Goal: Information Seeking & Learning: Compare options

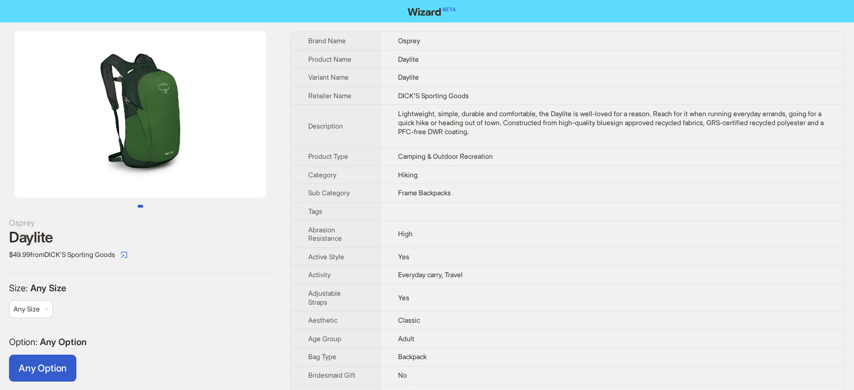
scroll to position [225, 0]
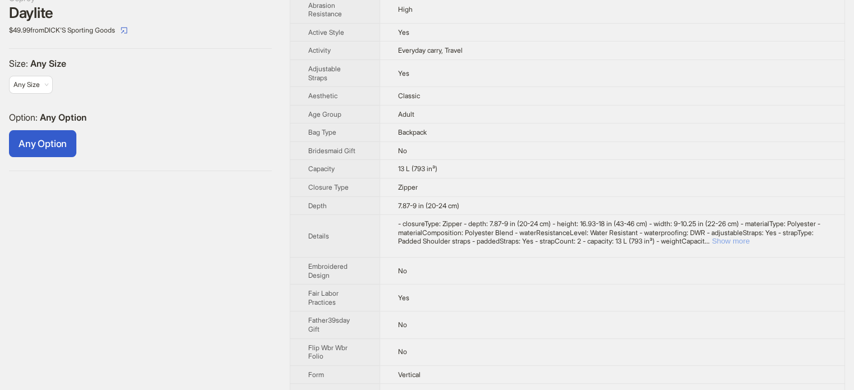
click at [750, 237] on button "Show more" at bounding box center [731, 241] width 38 height 8
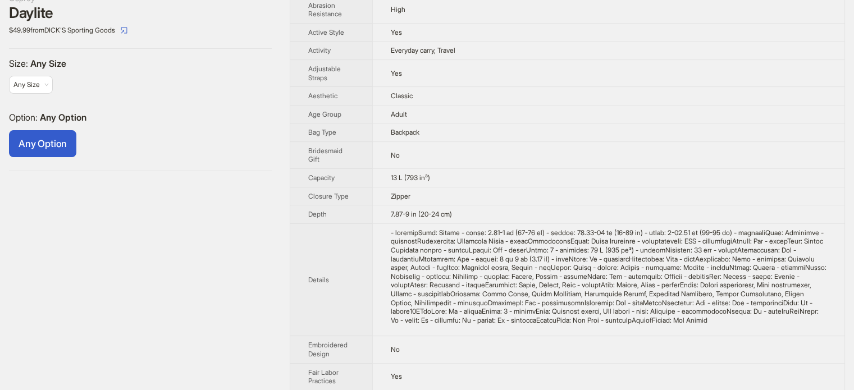
scroll to position [0, 0]
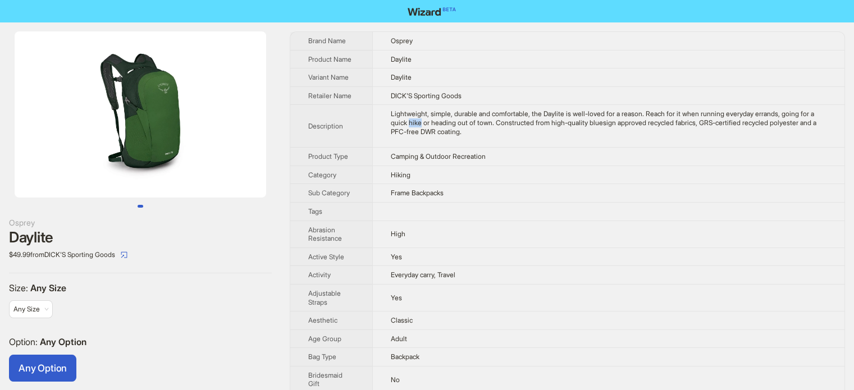
drag, startPoint x: 434, startPoint y: 123, endPoint x: 441, endPoint y: 123, distance: 7.9
type textarea "****"
click at [441, 123] on div "Lightweight, simple, durable and comfortable, the Daylite is well-loved for a r…" at bounding box center [609, 123] width 436 height 26
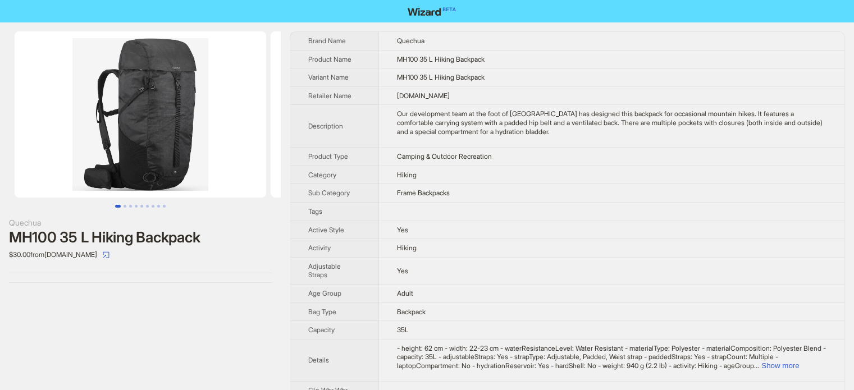
scroll to position [527, 0]
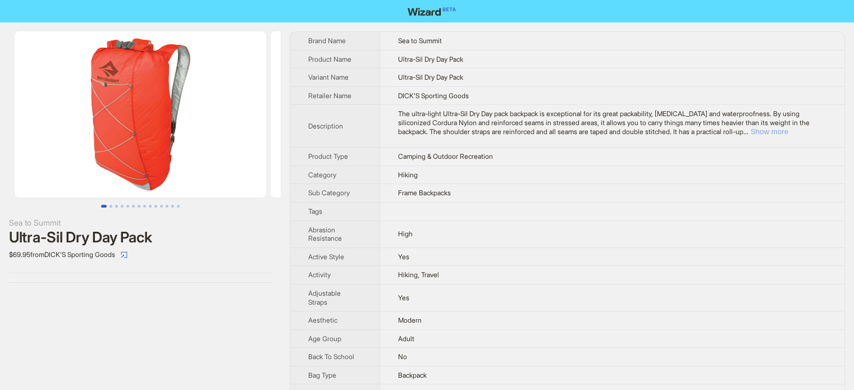
click at [788, 133] on button "Show more" at bounding box center [770, 131] width 38 height 8
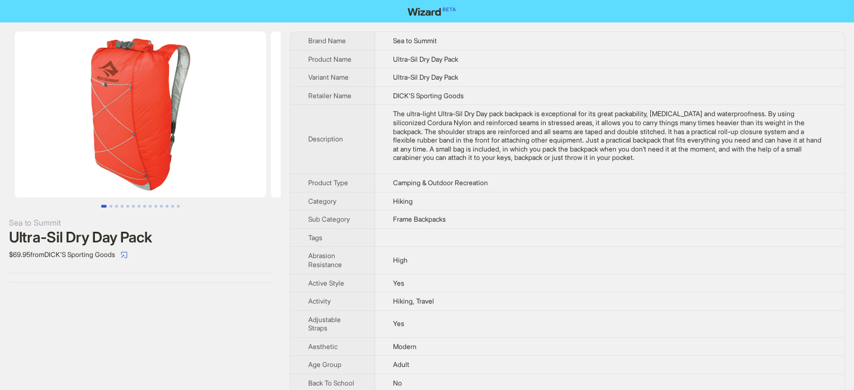
scroll to position [921, 0]
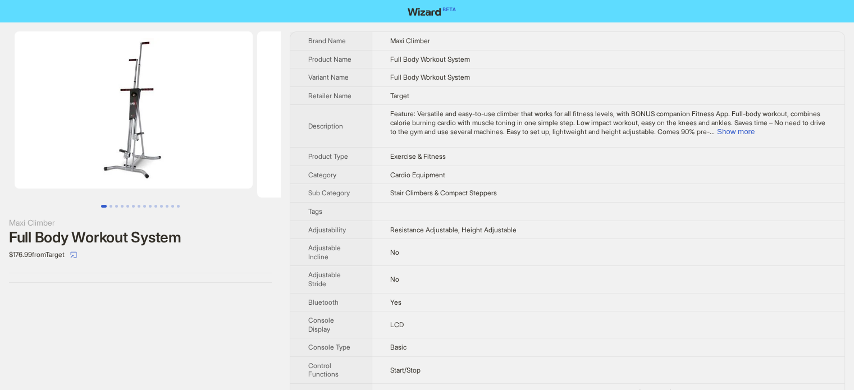
scroll to position [527, 0]
click at [755, 130] on button "Show more" at bounding box center [736, 131] width 38 height 8
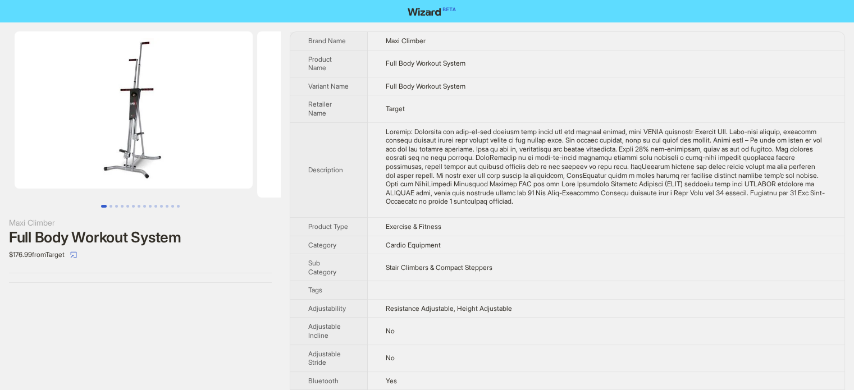
click at [378, 145] on td at bounding box center [606, 169] width 477 height 95
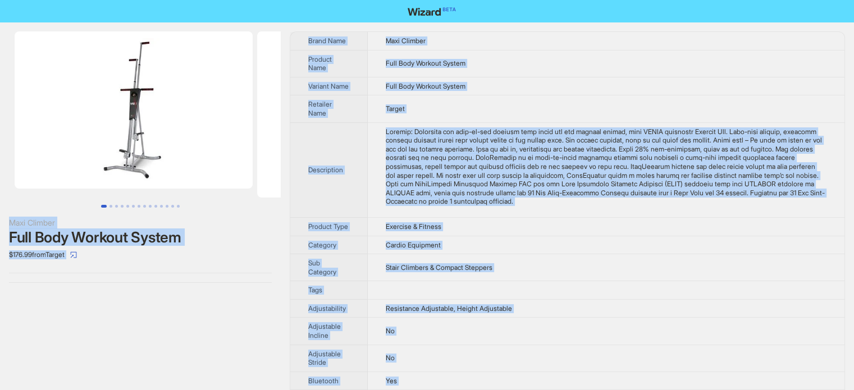
copy body "Maxi Climber Full Body Workout System $176.99 from Target Brand Name Maxi Climb…"
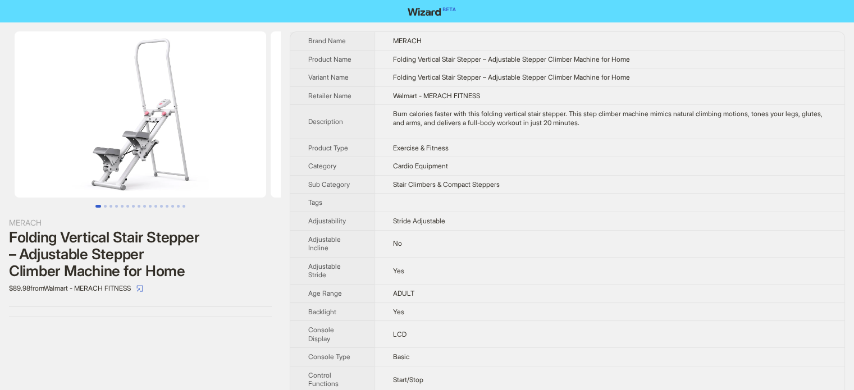
scroll to position [527, 0]
click at [430, 323] on td "LCD" at bounding box center [610, 334] width 470 height 27
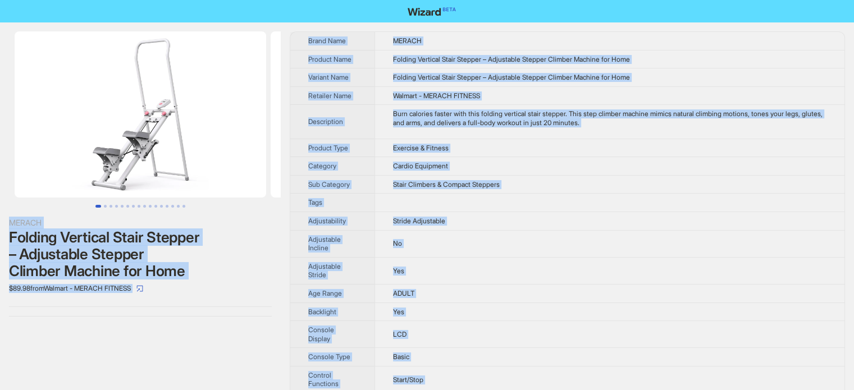
copy body "MERACH Folding Vertical Stair Stepper – Adjustable Stepper Climber Machine for …"
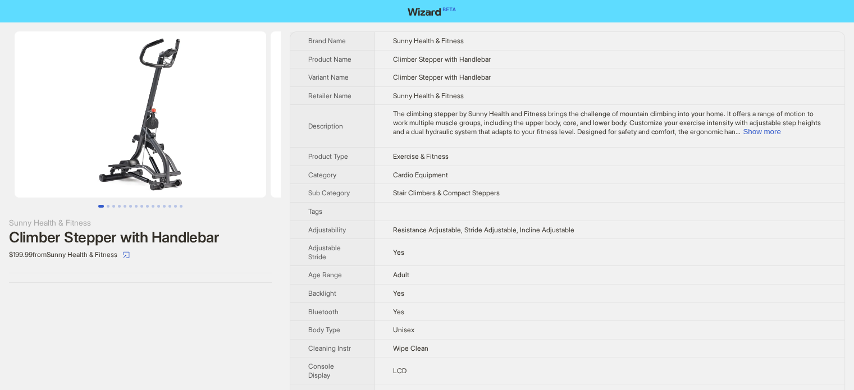
scroll to position [527, 0]
click at [382, 150] on td "Exercise & Fitness" at bounding box center [609, 157] width 469 height 19
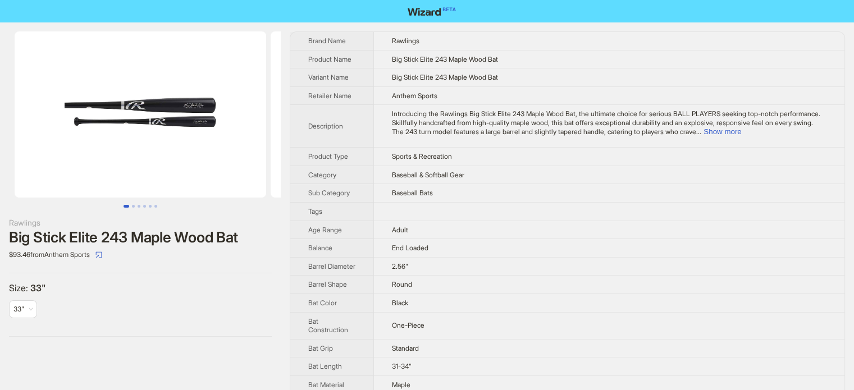
click at [420, 312] on td "Black" at bounding box center [609, 303] width 471 height 19
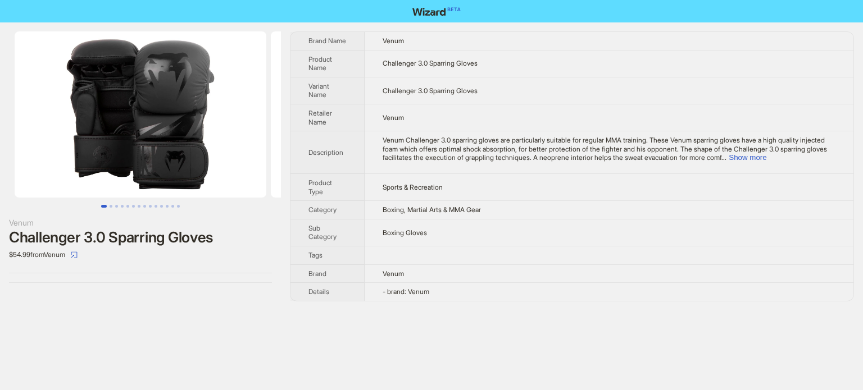
scroll to position [527, 0]
click at [766, 157] on button "Show more" at bounding box center [747, 157] width 38 height 8
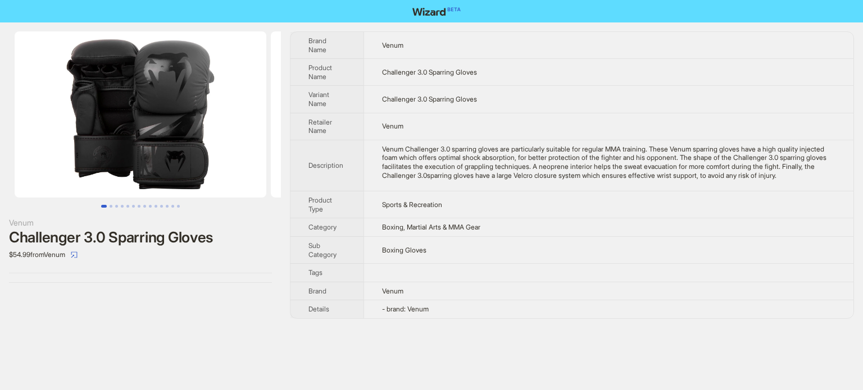
click at [418, 191] on td "Venum Challenger 3.0 sparring gloves are particularly suitable for regular MMA …" at bounding box center [608, 165] width 490 height 51
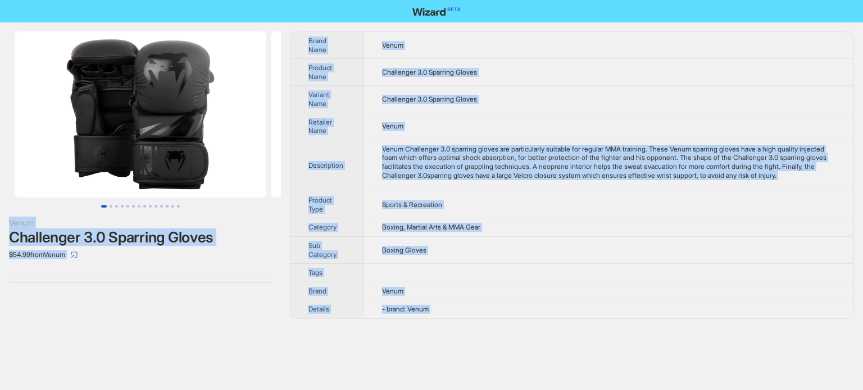
copy body "Venum Challenger 3.0 Sparring Gloves $54.99 from Venum Brand Name Venum Product…"
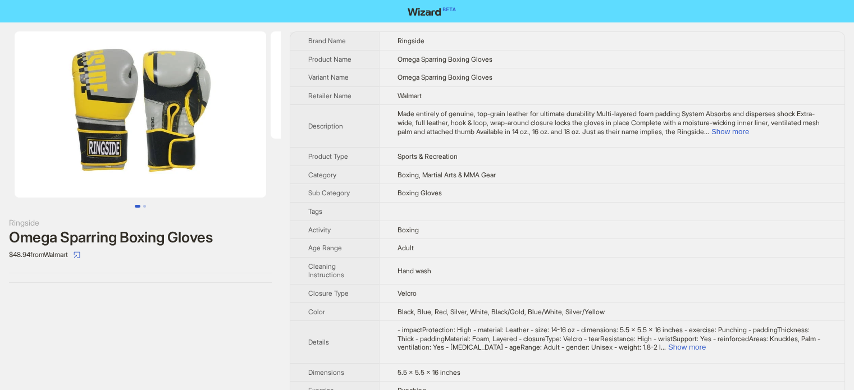
scroll to position [527, 0]
click at [800, 125] on span "Made entirely of genuine, top-grain leather for ultimate durability Multi-layer…" at bounding box center [609, 123] width 422 height 26
click at [749, 131] on button "Show more" at bounding box center [730, 131] width 38 height 8
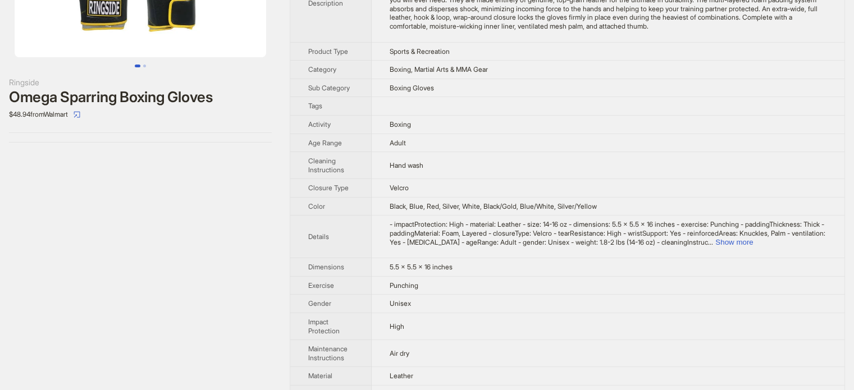
scroll to position [281, 0]
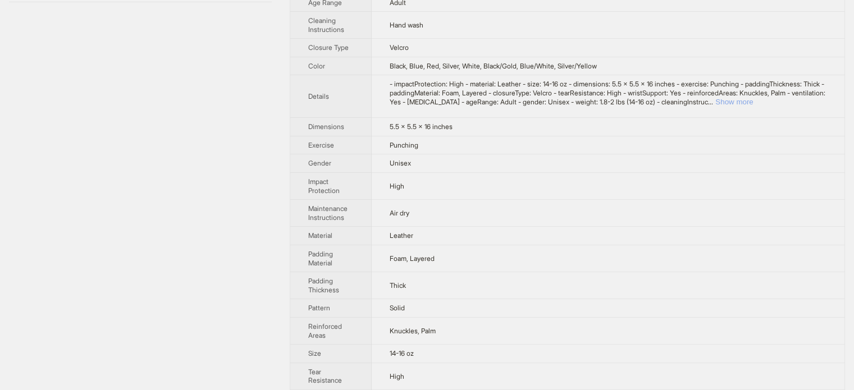
click at [753, 98] on button "Show more" at bounding box center [734, 102] width 38 height 8
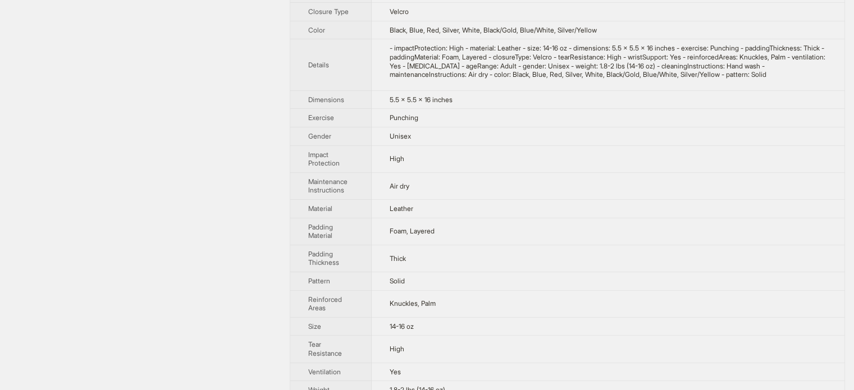
scroll to position [350, 0]
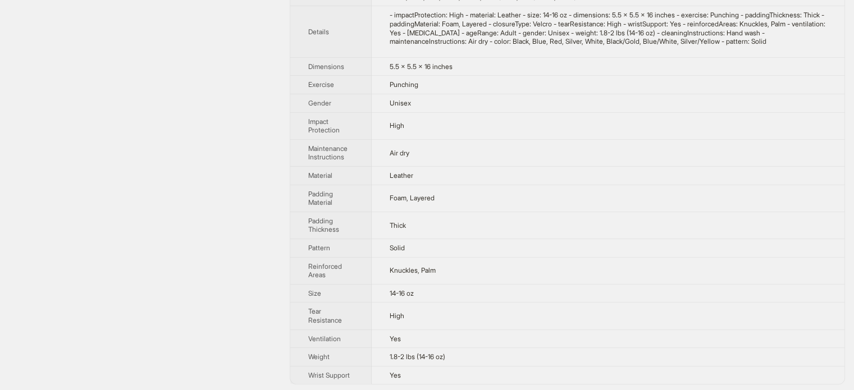
click at [284, 145] on div "Ringside Omega Sparring Boxing Gloves $48.94 from Walmart Brand Name Ringside P…" at bounding box center [427, 33] width 854 height 721
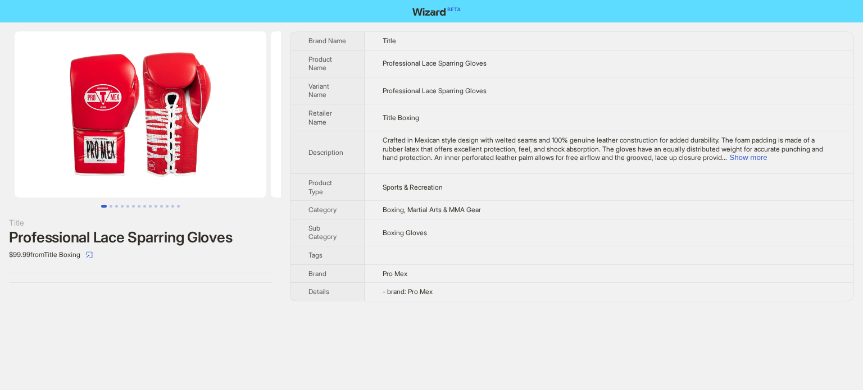
scroll to position [527, 0]
click at [767, 159] on button "Show more" at bounding box center [748, 157] width 38 height 8
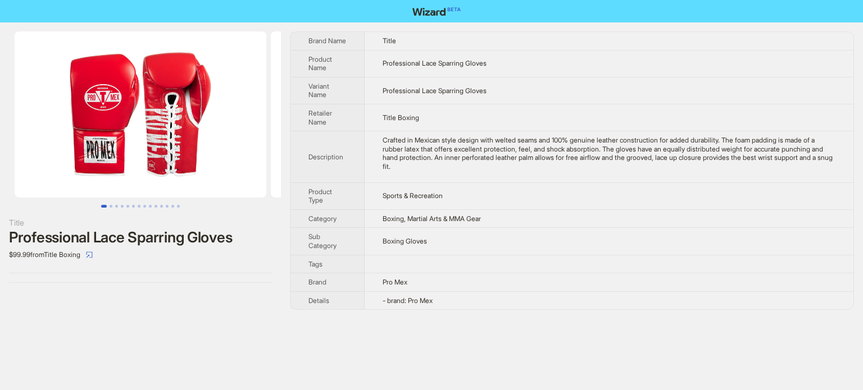
click at [419, 228] on td "Boxing, Martial Arts & MMA Gear" at bounding box center [608, 218] width 489 height 19
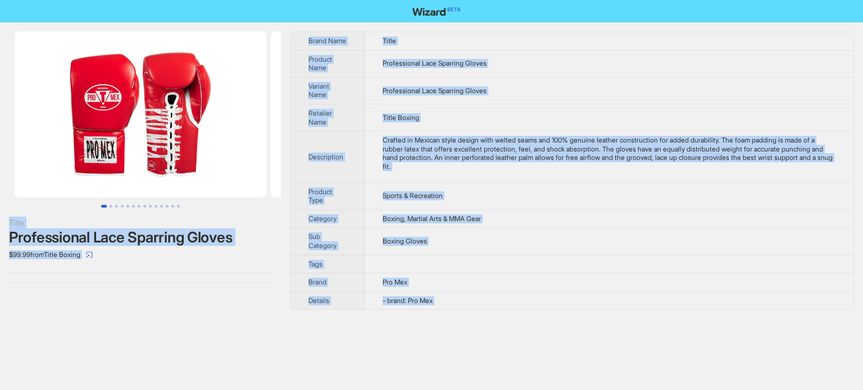
copy body "Title Professional Lace Sparring Gloves $99.99 from Title Boxing Brand Name Tit…"
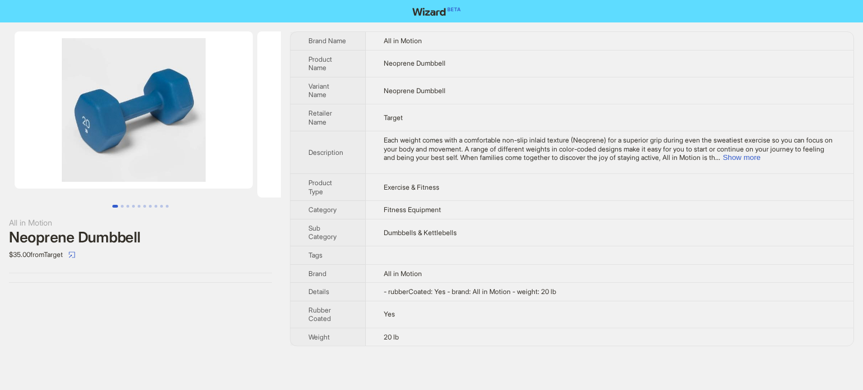
scroll to position [527, 0]
drag, startPoint x: 550, startPoint y: 289, endPoint x: 568, endPoint y: 288, distance: 18.5
type textarea "*****"
click at [568, 288] on td "- rubberCoated: Yes - brand: All in Motion - weight: 20 lb" at bounding box center [609, 292] width 487 height 19
copy span "20 lb"
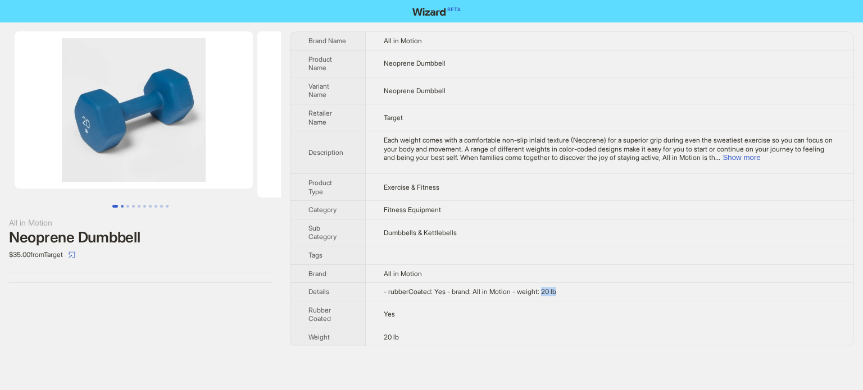
click at [123, 208] on button "Go to slide 2" at bounding box center [122, 206] width 3 height 3
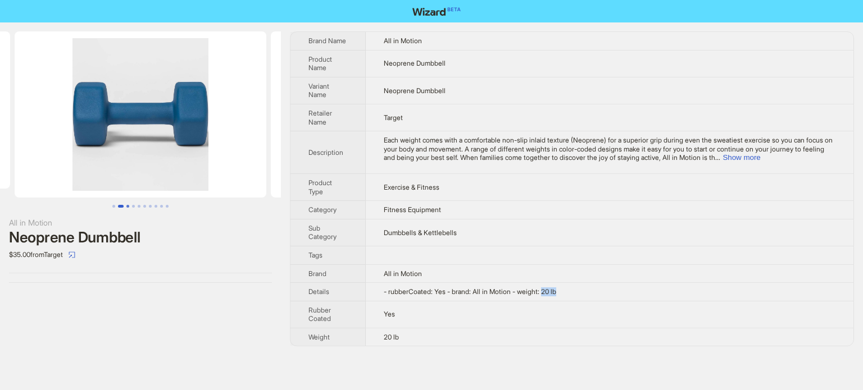
click at [128, 207] on button "Go to slide 3" at bounding box center [127, 206] width 3 height 3
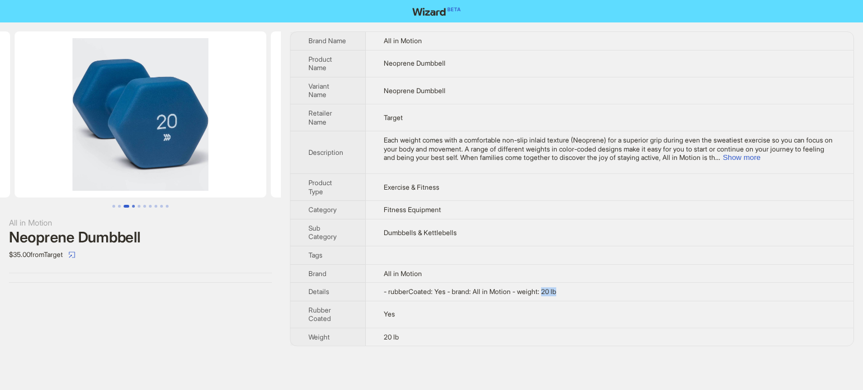
click at [132, 205] on button "Go to slide 4" at bounding box center [133, 206] width 3 height 3
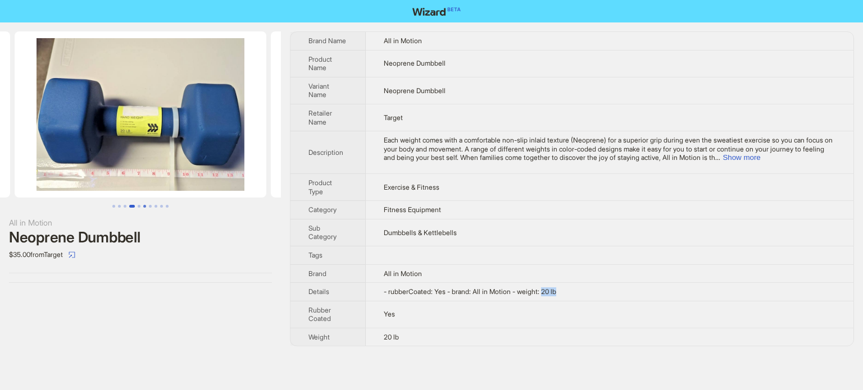
click at [143, 207] on button "Go to slide 6" at bounding box center [144, 206] width 3 height 3
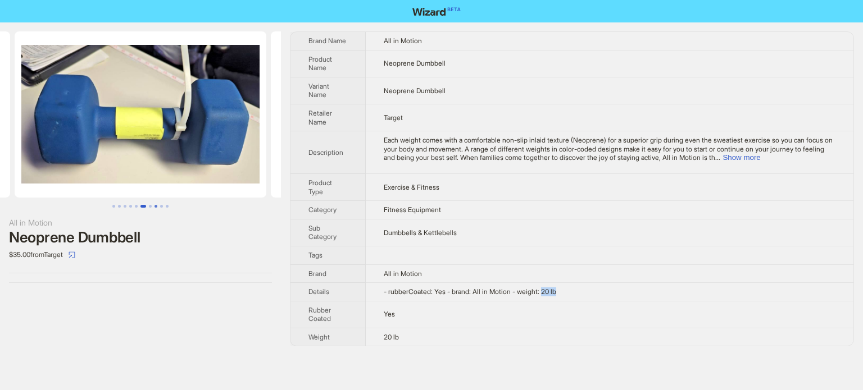
click at [155, 207] on button "Go to slide 8" at bounding box center [155, 206] width 3 height 3
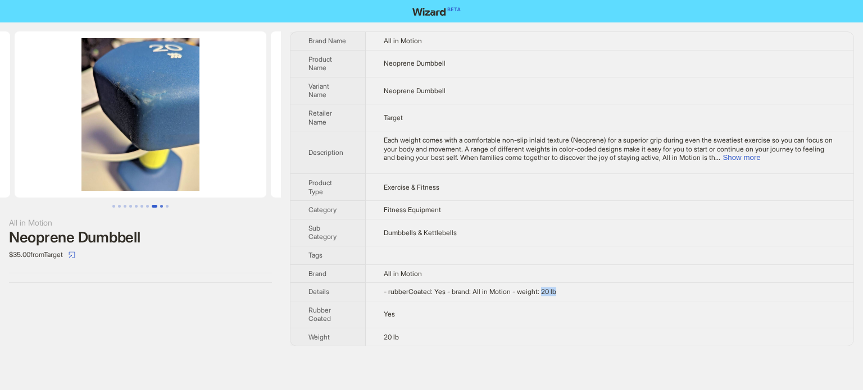
click at [161, 206] on button "Go to slide 9" at bounding box center [161, 206] width 3 height 3
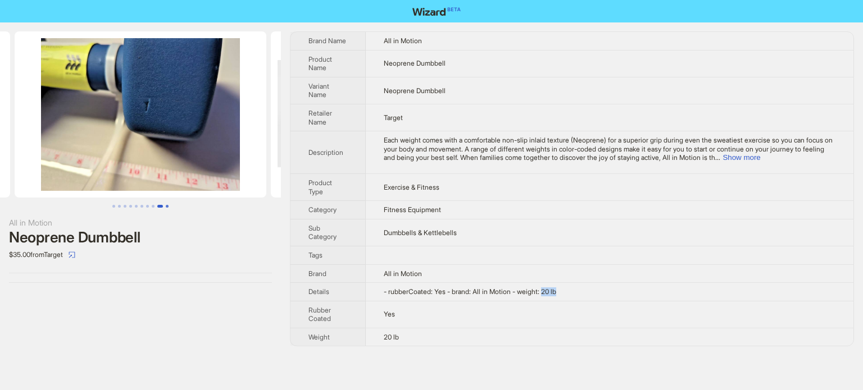
click at [166, 206] on button "Go to slide 10" at bounding box center [167, 206] width 3 height 3
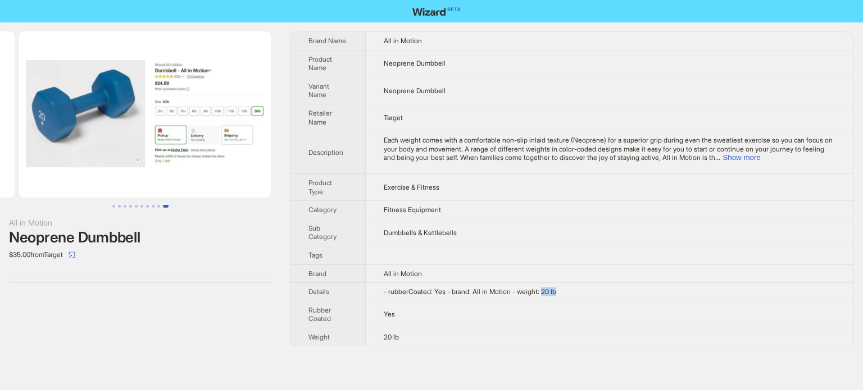
scroll to position [0, 2291]
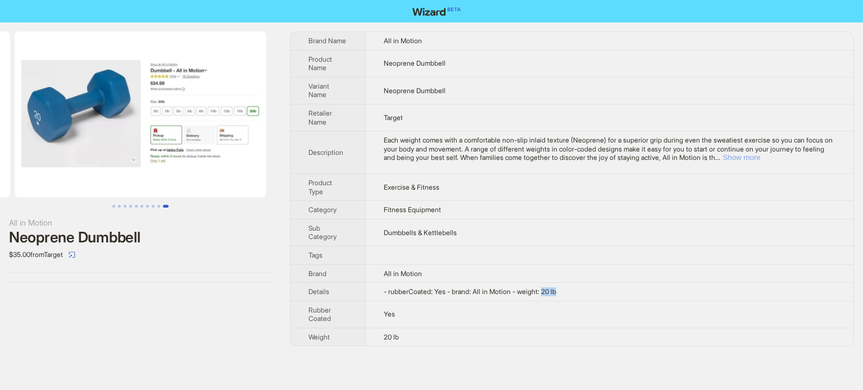
click at [760, 158] on button "Show more" at bounding box center [741, 157] width 38 height 8
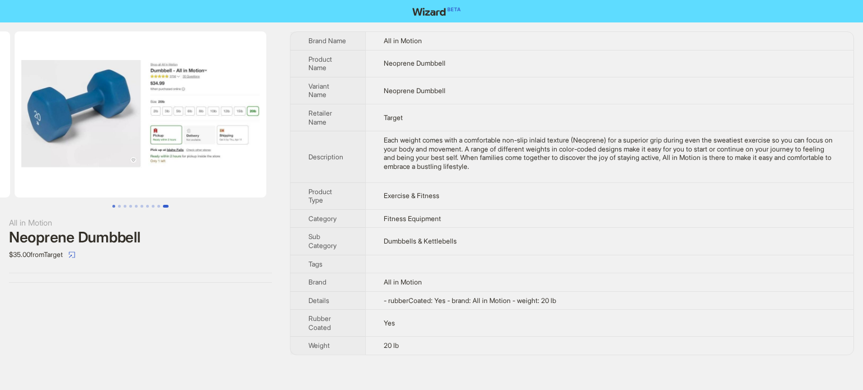
click at [112, 205] on button "Go to slide 1" at bounding box center [113, 206] width 3 height 3
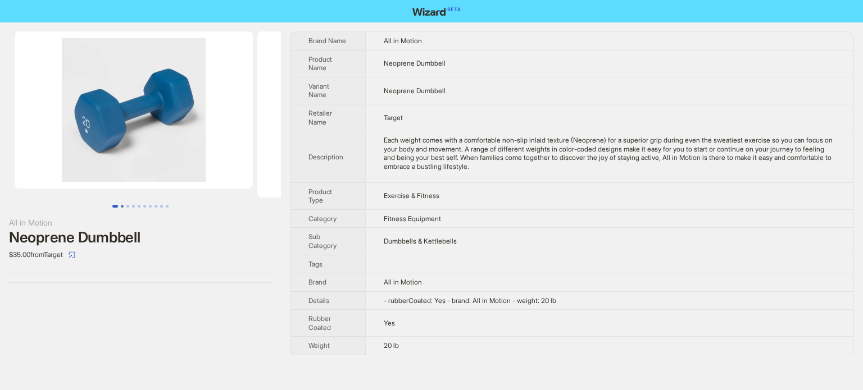
click at [121, 206] on button "Go to slide 2" at bounding box center [122, 206] width 3 height 3
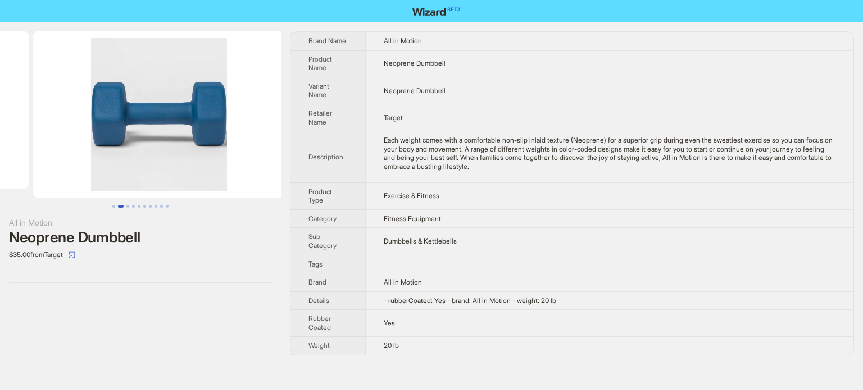
scroll to position [0, 243]
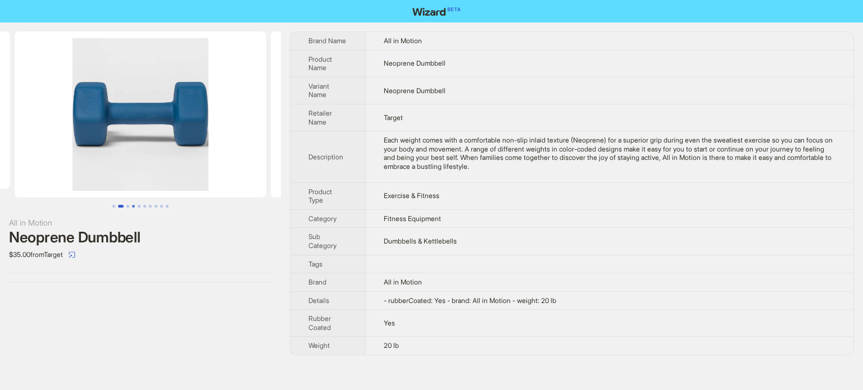
click at [132, 208] on button "Go to slide 4" at bounding box center [133, 206] width 3 height 3
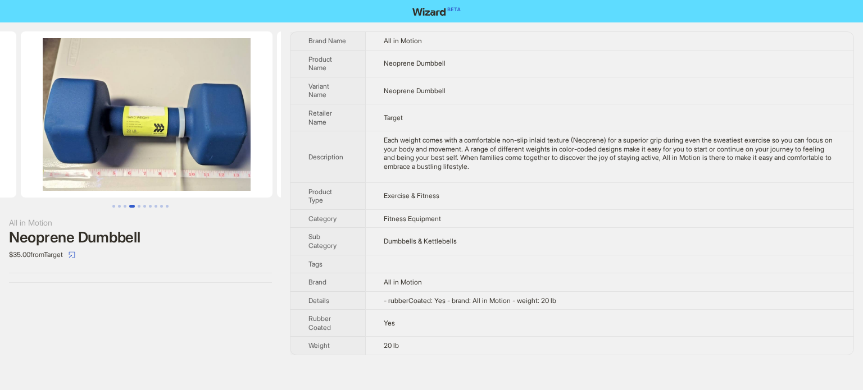
scroll to position [0, 755]
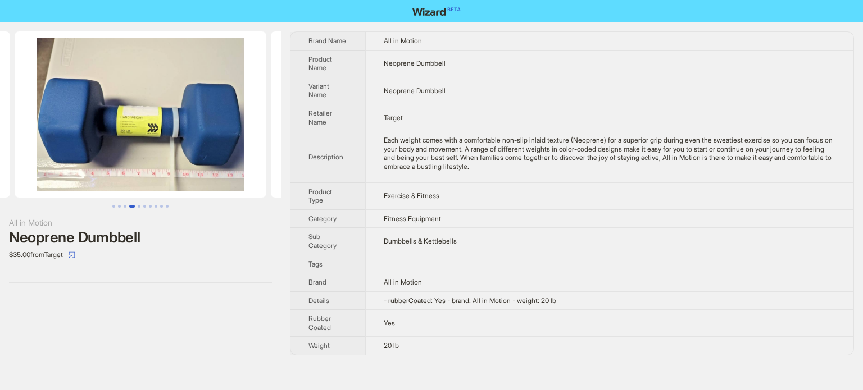
click at [498, 235] on td "Dumbbells & Kettlebells" at bounding box center [609, 241] width 488 height 27
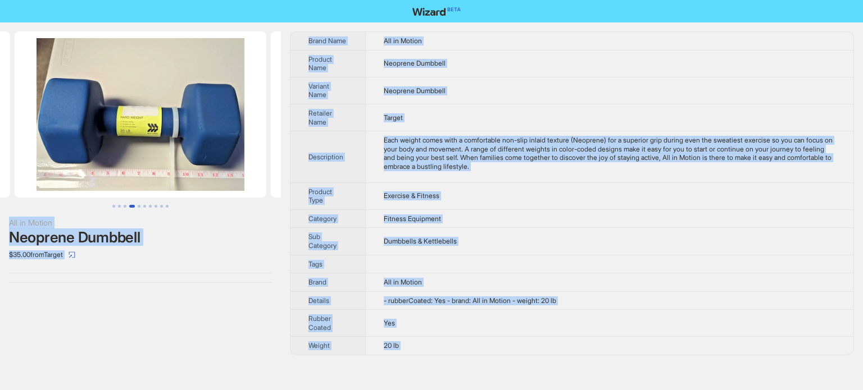
copy body "All in Motion Neoprene Dumbbell $35.00 from Target Brand Name All in Motion Pro…"
click at [94, 316] on div "All in Motion Neoprene Dumbbell $35.00 from Target" at bounding box center [140, 193] width 281 height 342
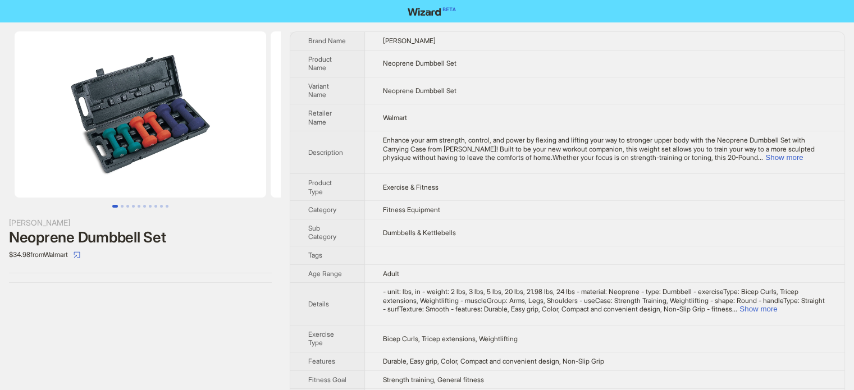
scroll to position [527, 0]
click at [777, 307] on button "Show more" at bounding box center [759, 309] width 38 height 8
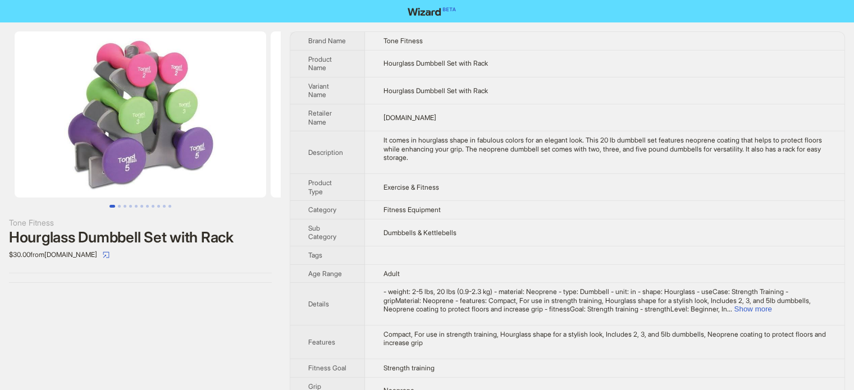
scroll to position [527, 0]
click at [119, 205] on button "Go to slide 2" at bounding box center [119, 206] width 3 height 3
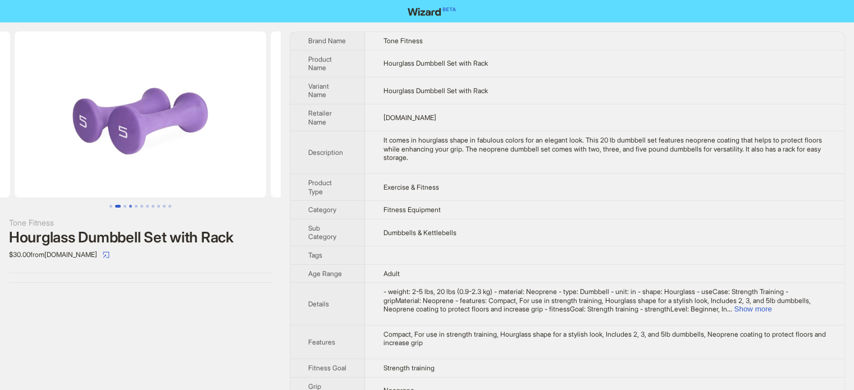
click at [129, 205] on button "Go to slide 4" at bounding box center [130, 206] width 3 height 3
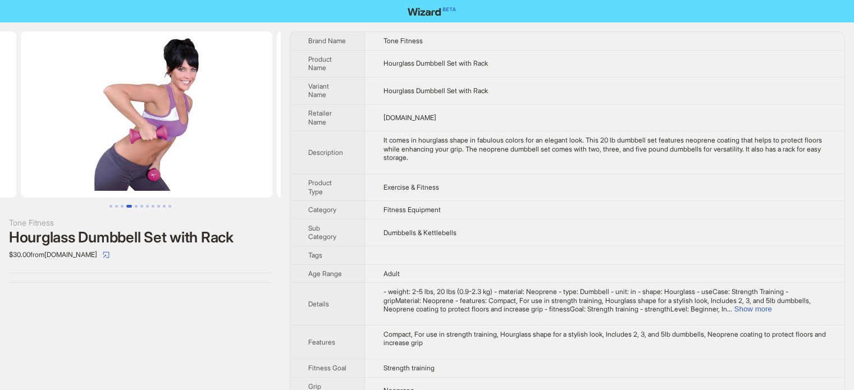
scroll to position [0, 768]
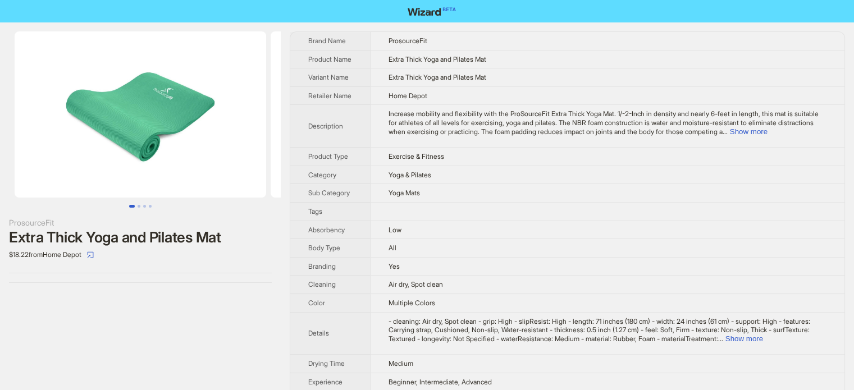
scroll to position [527, 0]
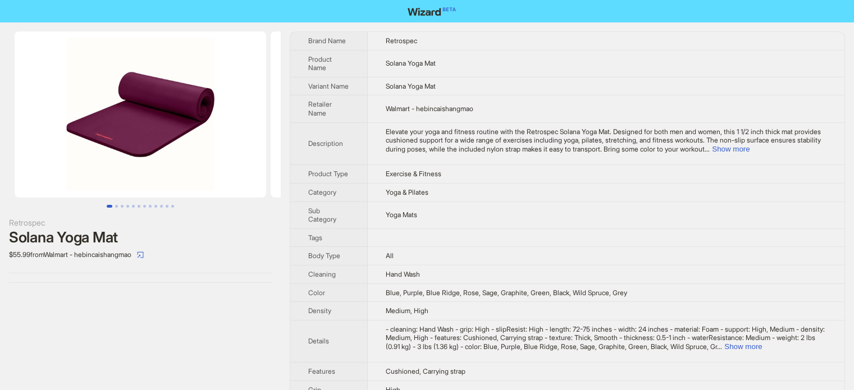
scroll to position [527, 0]
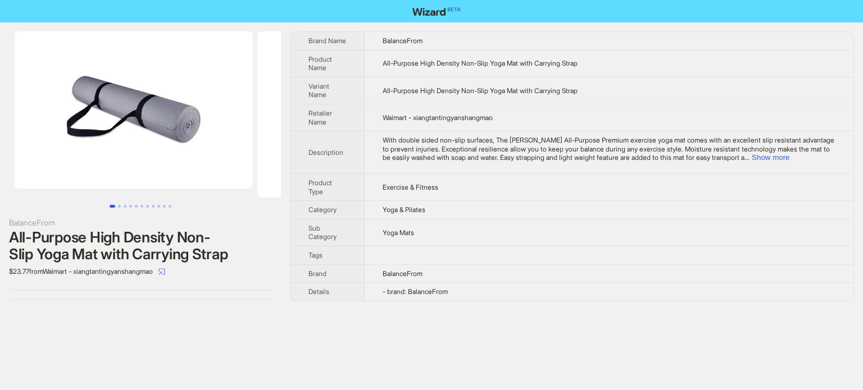
scroll to position [527, 0]
click at [368, 242] on td "Yoga Mats" at bounding box center [608, 232] width 489 height 27
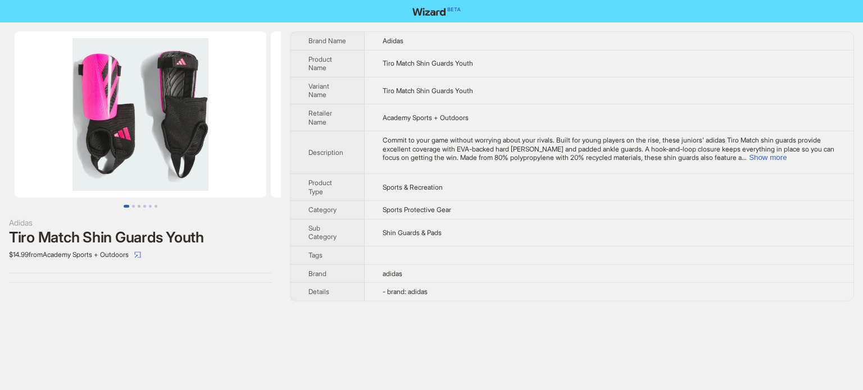
scroll to position [527, 0]
click at [786, 159] on button "Show more" at bounding box center [768, 157] width 38 height 8
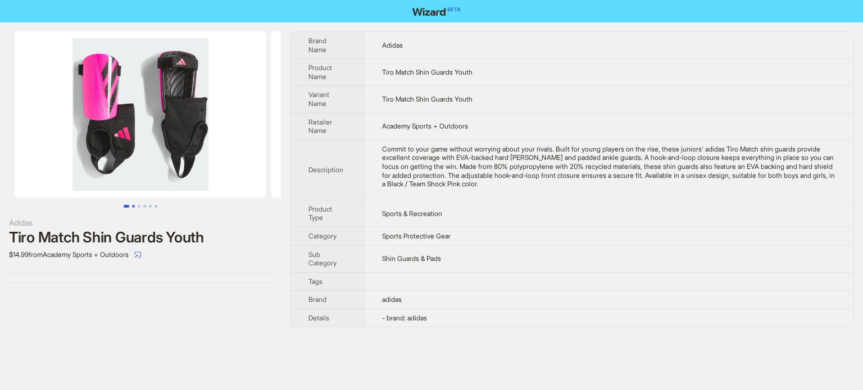
click at [132, 206] on button "Go to slide 2" at bounding box center [133, 206] width 3 height 3
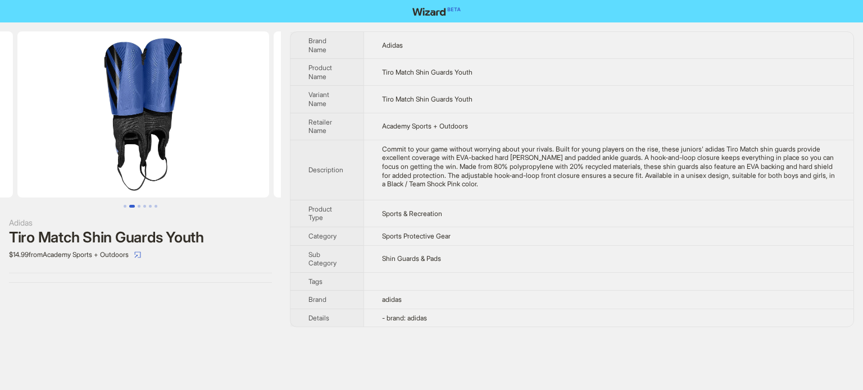
scroll to position [0, 256]
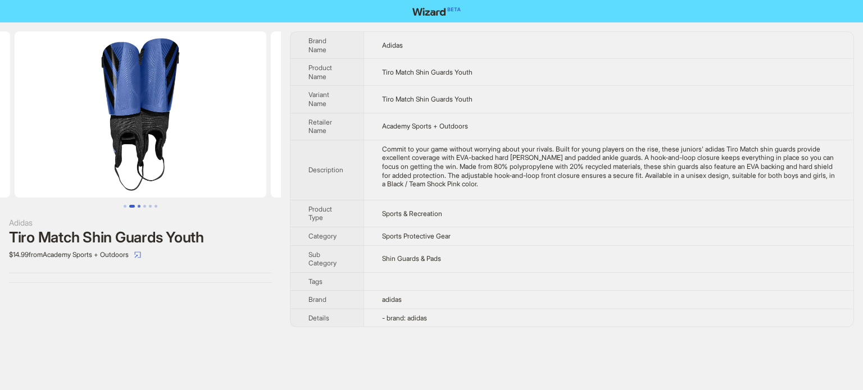
click at [139, 206] on button "Go to slide 3" at bounding box center [139, 206] width 3 height 3
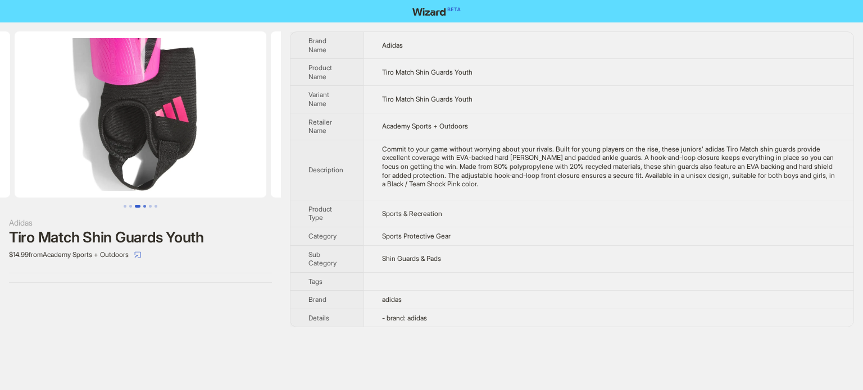
click at [145, 206] on button "Go to slide 4" at bounding box center [144, 206] width 3 height 3
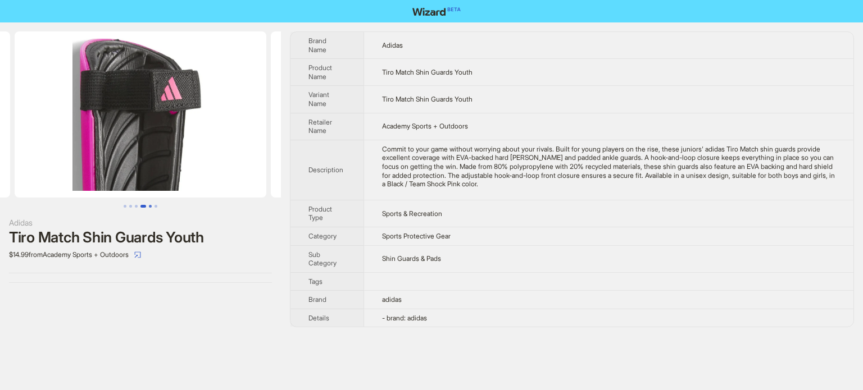
click at [149, 207] on button "Go to slide 5" at bounding box center [150, 206] width 3 height 3
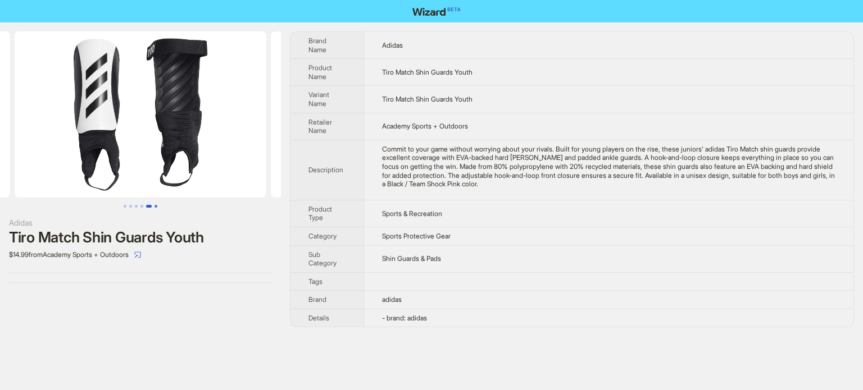
click at [157, 206] on button "Go to slide 6" at bounding box center [155, 206] width 3 height 3
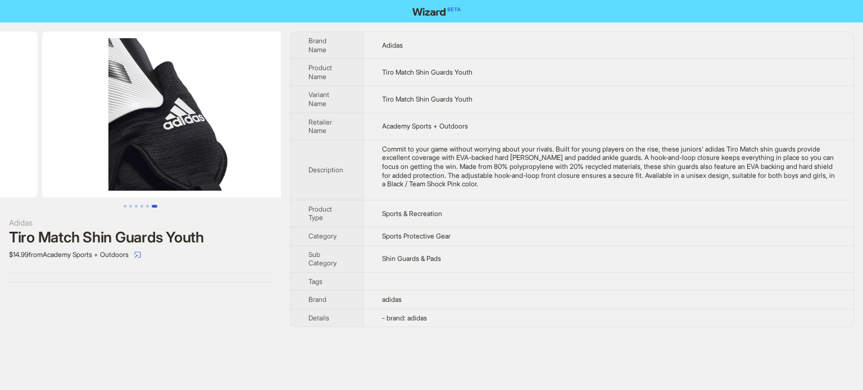
scroll to position [0, 1280]
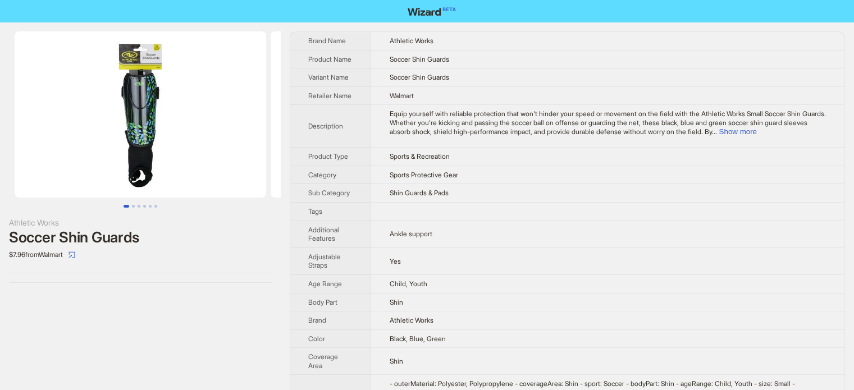
scroll to position [527, 0]
click at [135, 205] on button "Go to slide 2" at bounding box center [133, 206] width 3 height 3
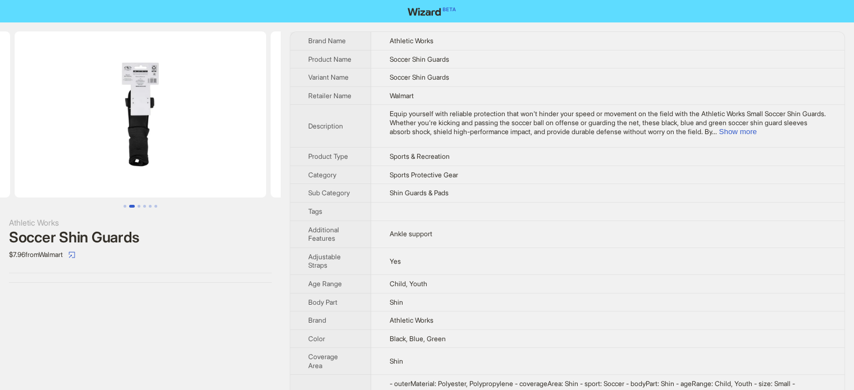
scroll to position [56, 0]
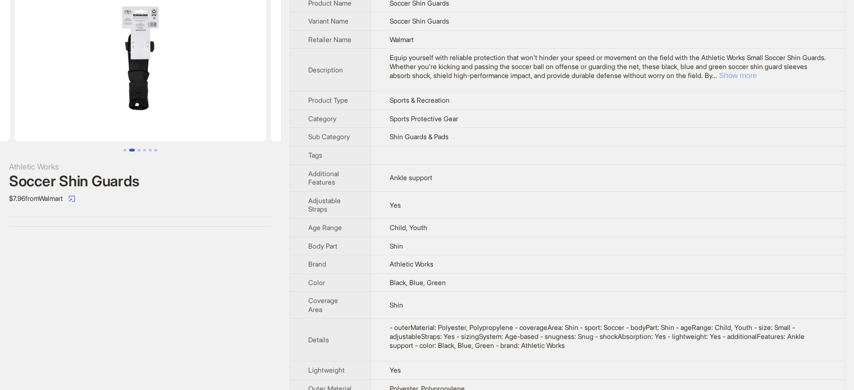
click at [756, 80] on button "Show more" at bounding box center [738, 75] width 38 height 8
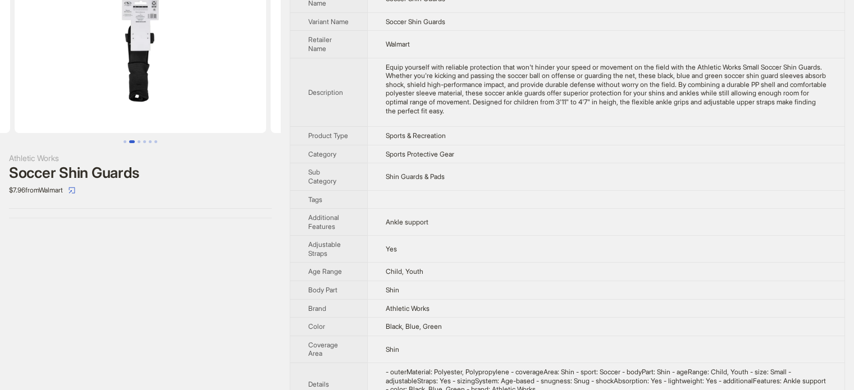
scroll to position [0, 0]
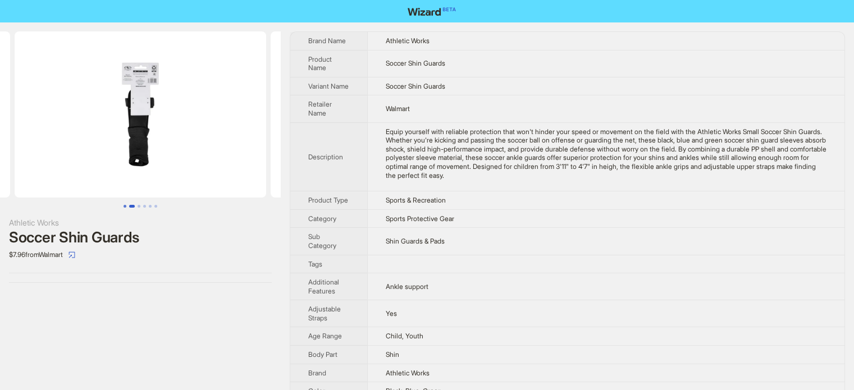
click at [124, 205] on button "Go to slide 1" at bounding box center [125, 206] width 3 height 3
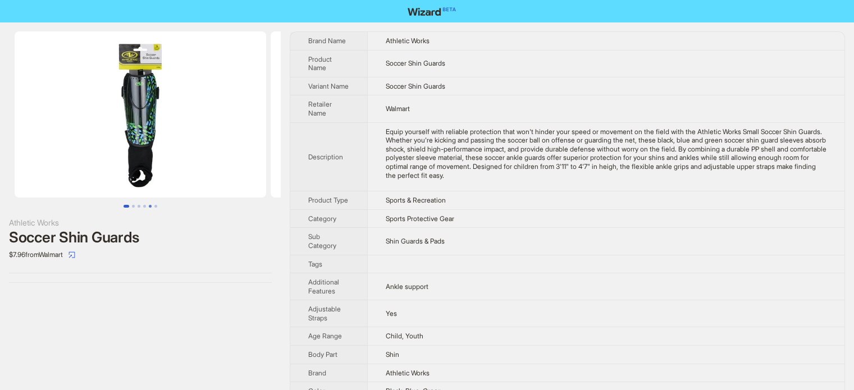
click at [149, 208] on button "Go to slide 5" at bounding box center [150, 206] width 3 height 3
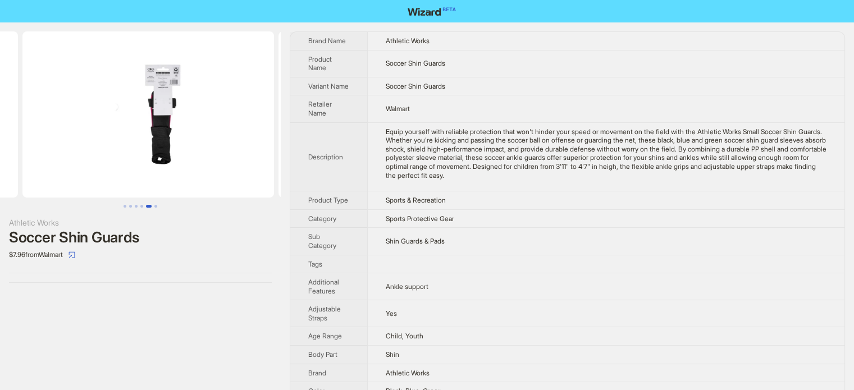
scroll to position [0, 1024]
click at [146, 206] on button "Go to slide 5" at bounding box center [149, 206] width 6 height 3
click at [140, 206] on button "Go to slide 4" at bounding box center [141, 206] width 3 height 3
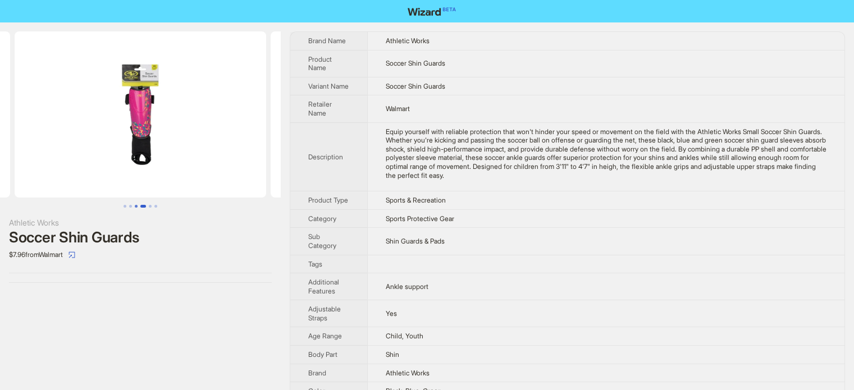
click at [135, 207] on button "Go to slide 3" at bounding box center [136, 206] width 3 height 3
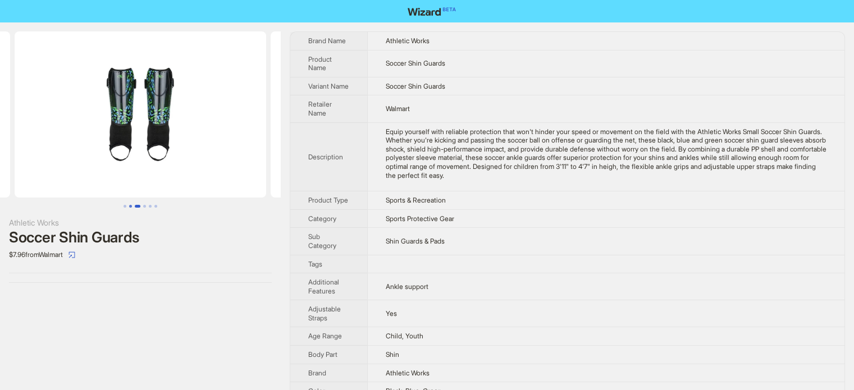
click at [129, 207] on button "Go to slide 2" at bounding box center [130, 206] width 3 height 3
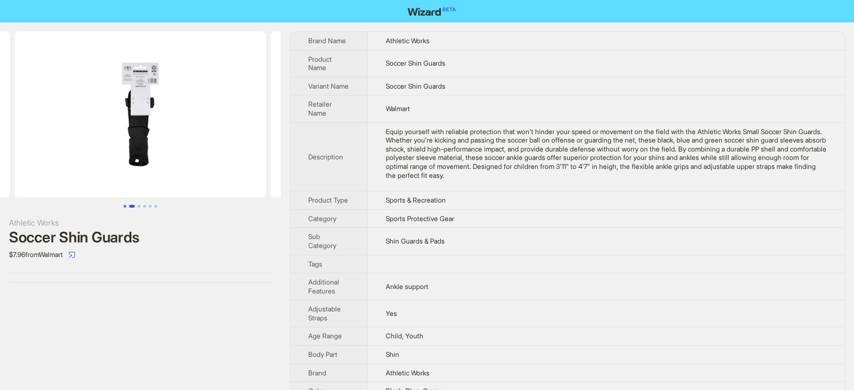
click at [124, 206] on button "Go to slide 1" at bounding box center [125, 206] width 3 height 3
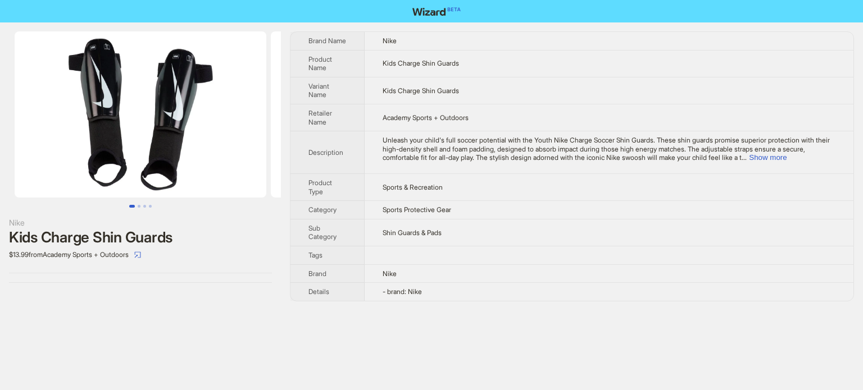
scroll to position [527, 0]
click at [786, 158] on button "Show more" at bounding box center [768, 157] width 38 height 8
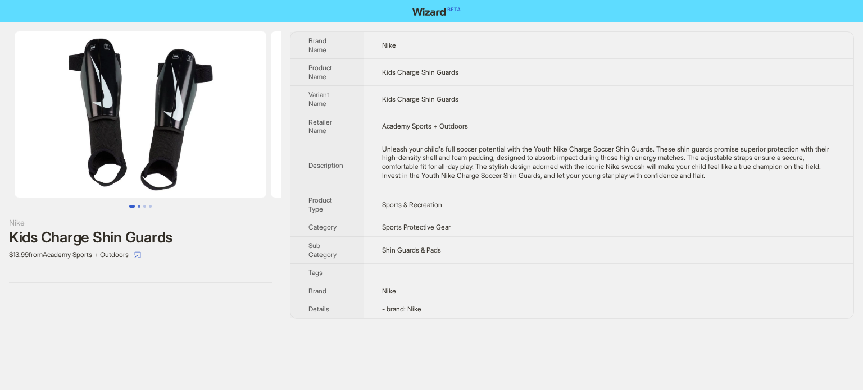
click at [140, 207] on button "Go to slide 2" at bounding box center [139, 206] width 3 height 3
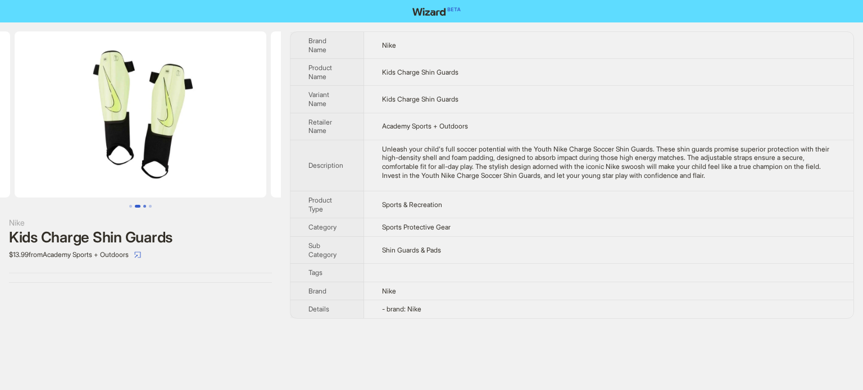
click at [146, 206] on button "Go to slide 3" at bounding box center [144, 206] width 3 height 3
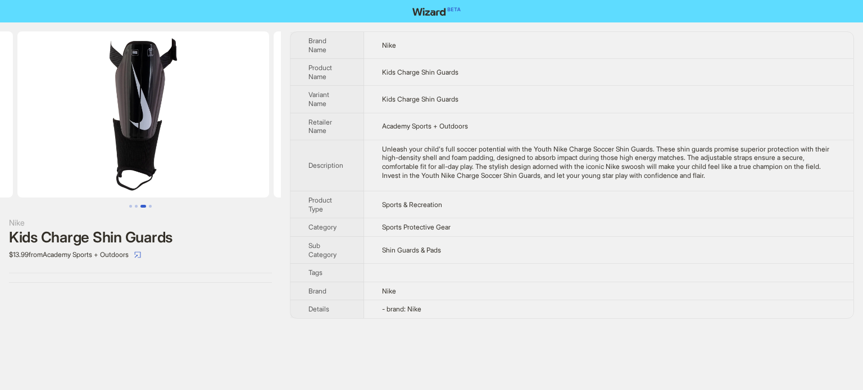
scroll to position [0, 512]
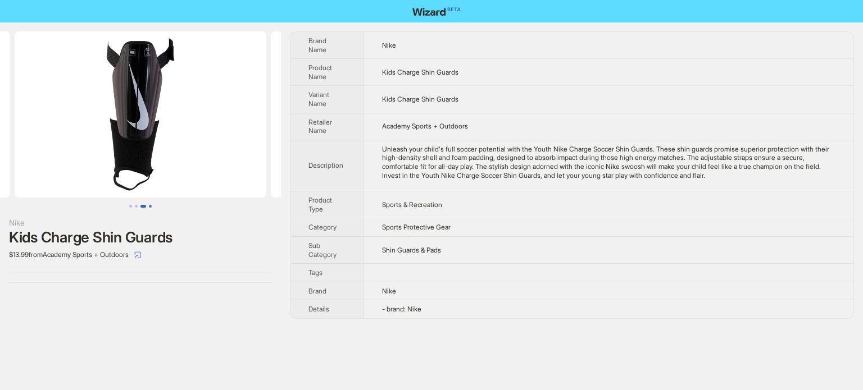
click at [150, 206] on button "Go to slide 4" at bounding box center [150, 206] width 3 height 3
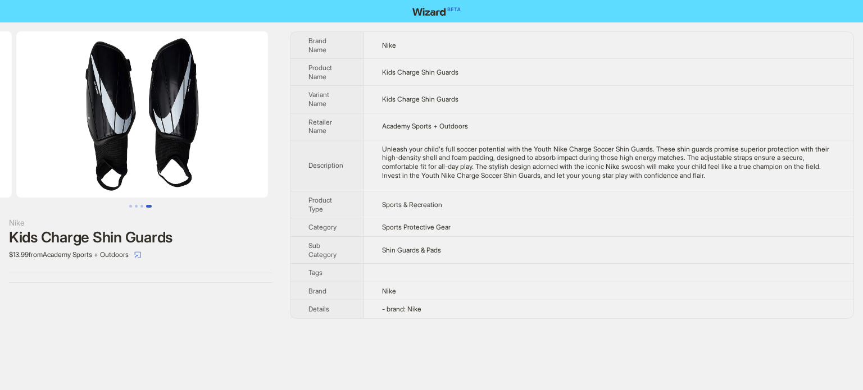
scroll to position [0, 768]
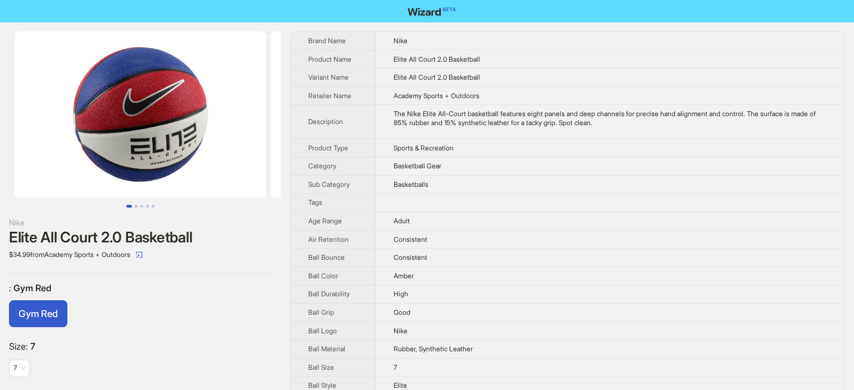
scroll to position [527, 0]
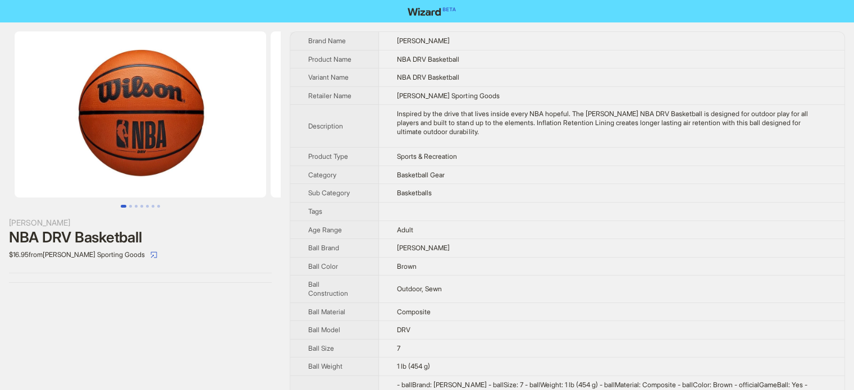
scroll to position [527, 0]
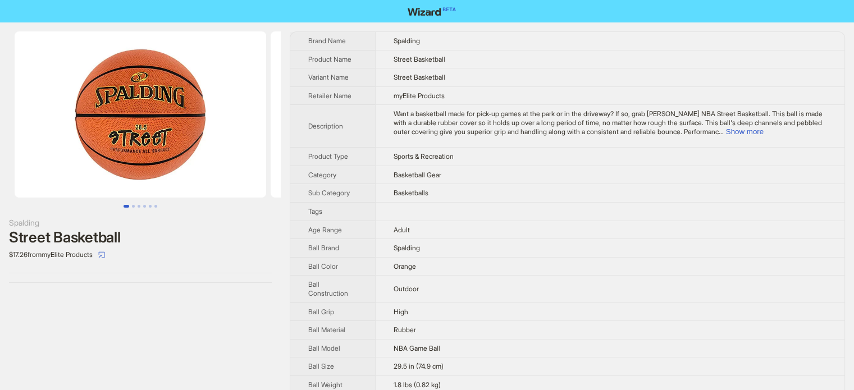
scroll to position [527, 0]
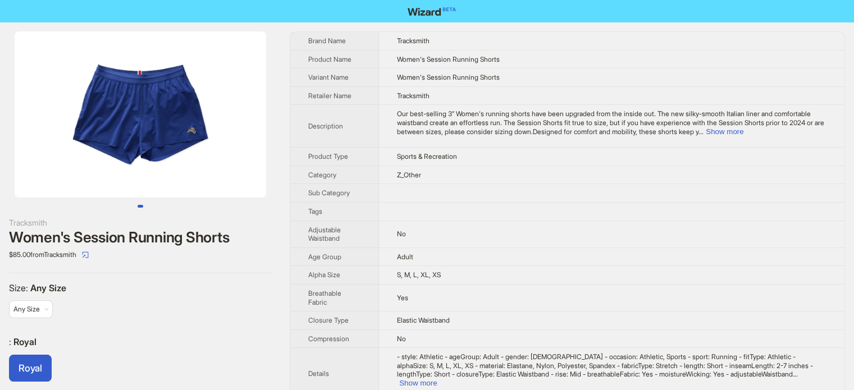
scroll to position [527, 0]
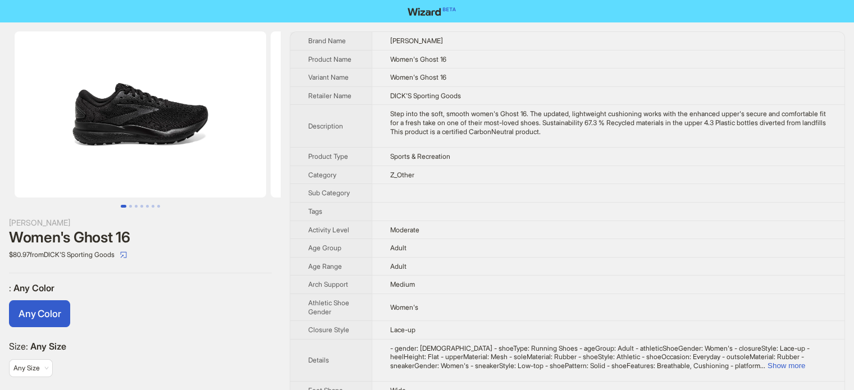
scroll to position [527, 0]
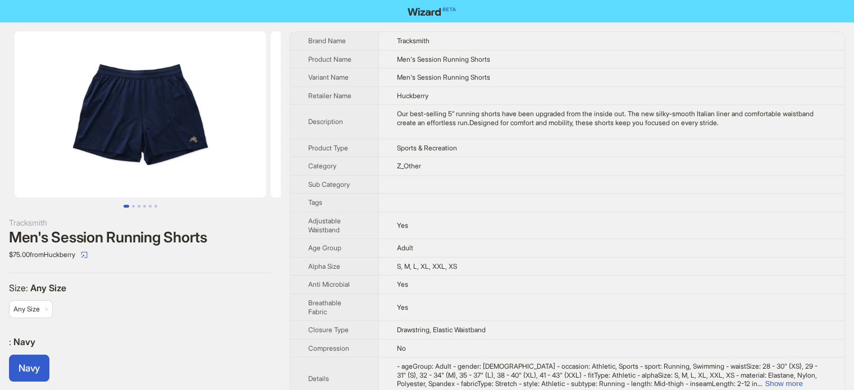
scroll to position [527, 0]
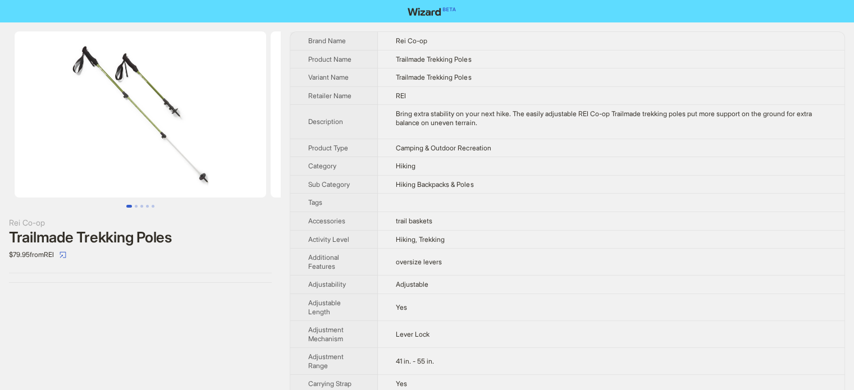
scroll to position [527, 0]
click at [418, 249] on td "oversize levers" at bounding box center [611, 262] width 467 height 27
click at [420, 225] on td "trail baskets" at bounding box center [611, 221] width 467 height 19
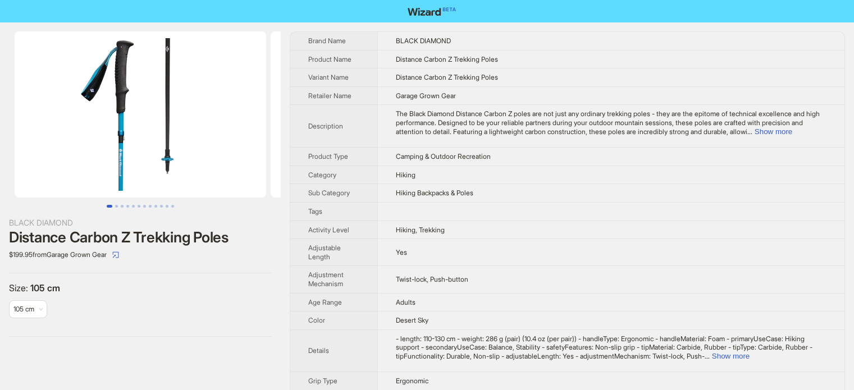
scroll to position [527, 0]
click at [373, 221] on th "Activity Level" at bounding box center [333, 230] width 87 height 19
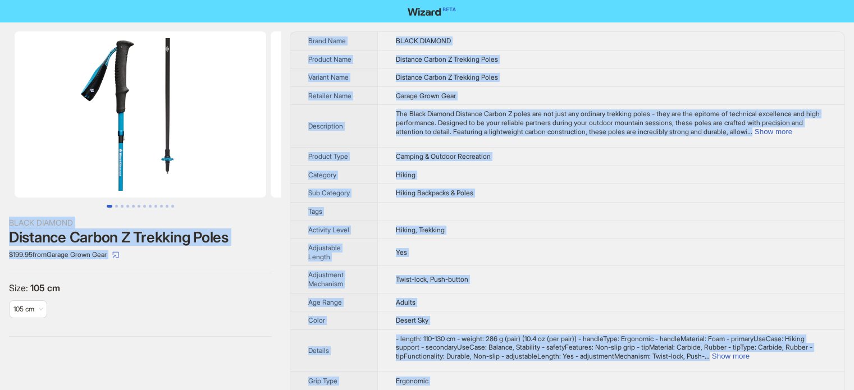
copy body "BLACK DIAMOND Distance Carbon Z Trekking Poles $199.95 from Garage Grown Gear S…"
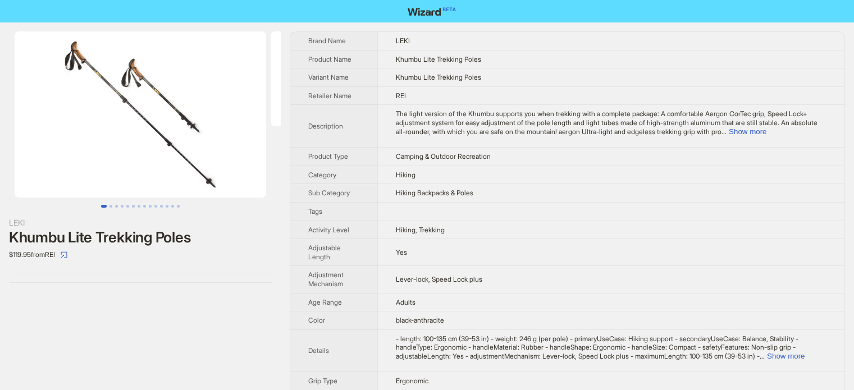
scroll to position [527, 0]
click at [512, 181] on td "Hiking" at bounding box center [610, 175] width 467 height 19
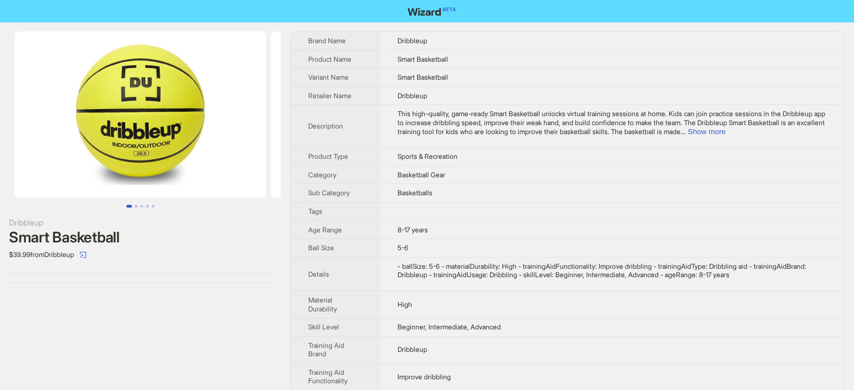
scroll to position [527, 0]
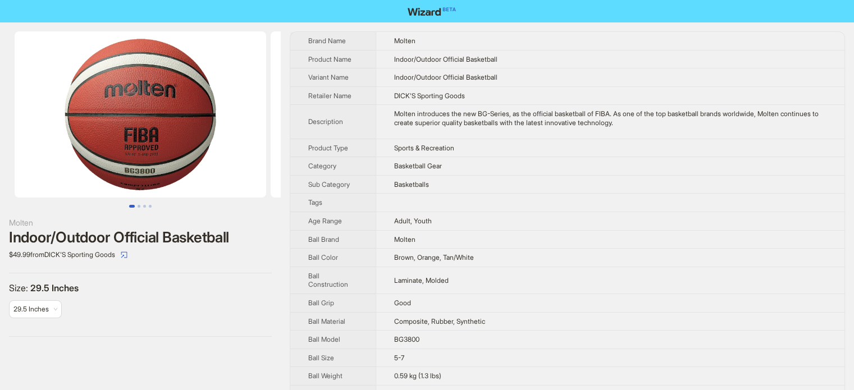
scroll to position [527, 0]
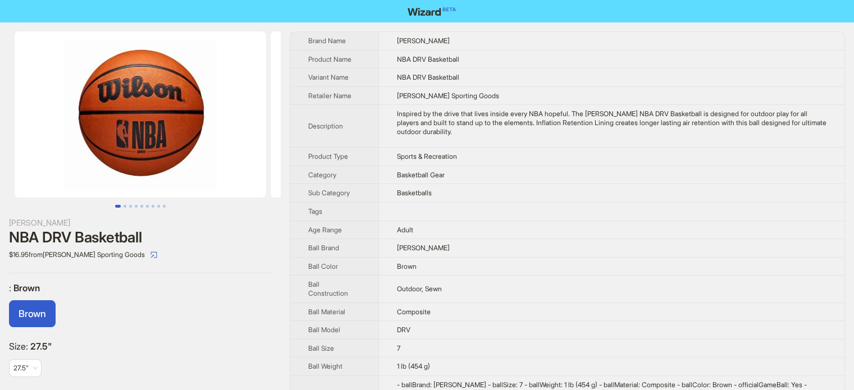
scroll to position [527, 0]
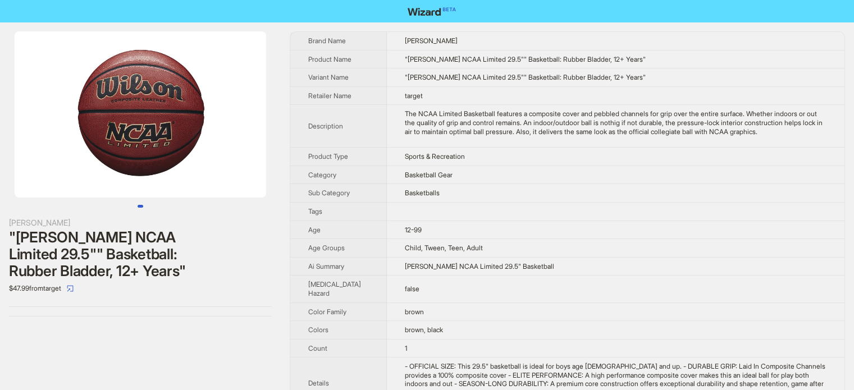
click at [518, 289] on td "false" at bounding box center [616, 289] width 458 height 27
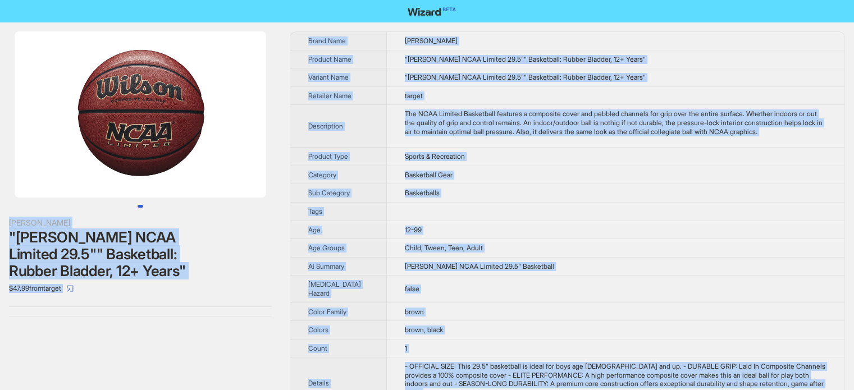
type textarea "**********"
click at [445, 76] on span ""Wilson NCAA Limited 29.5"" Basketball: Rubber Bladder, 12+ Years"" at bounding box center [525, 77] width 241 height 8
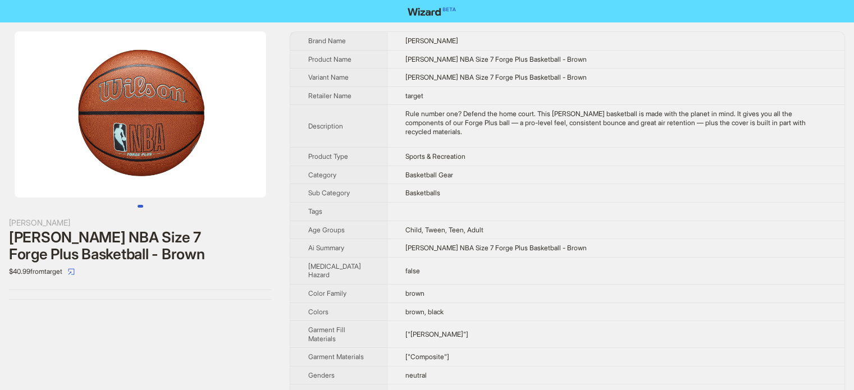
scroll to position [527, 0]
drag, startPoint x: 434, startPoint y: 60, endPoint x: 455, endPoint y: 56, distance: 21.8
type textarea "******"
click at [455, 56] on span "[PERSON_NAME] NBA Size 7 Forge Plus Basketball - Brown" at bounding box center [495, 59] width 181 height 8
copy span "Size 7"
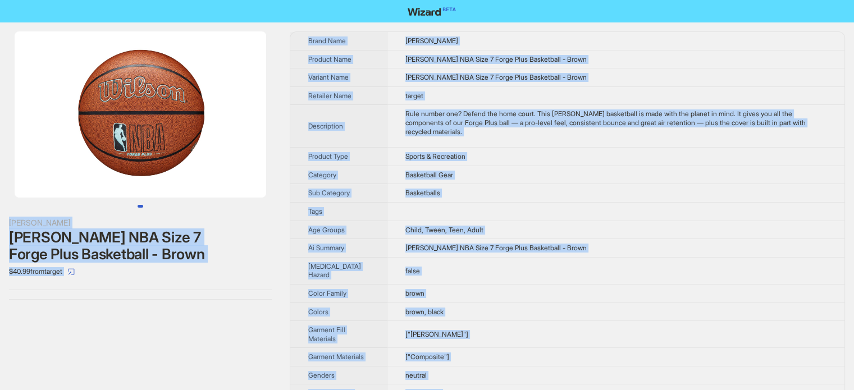
copy span "Size 7"
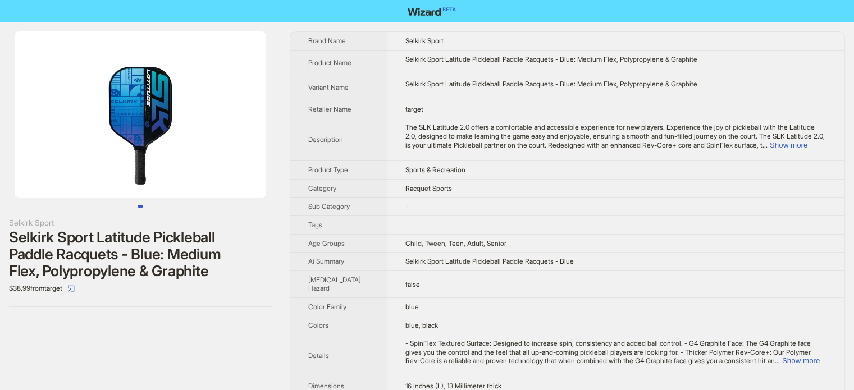
scroll to position [527, 0]
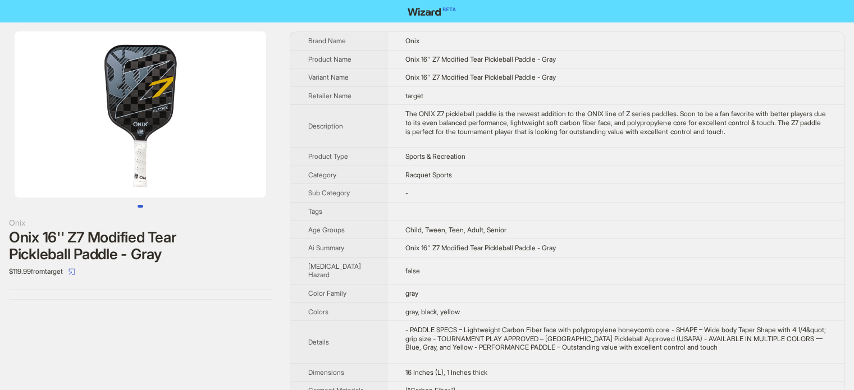
scroll to position [527, 0]
drag, startPoint x: 571, startPoint y: 123, endPoint x: 610, endPoint y: 120, distance: 39.5
type textarea "**********"
click at [610, 120] on div "The ONIX Z7 pickleball paddle is the newest addition to the ONIX line of Z seri…" at bounding box center [615, 123] width 421 height 26
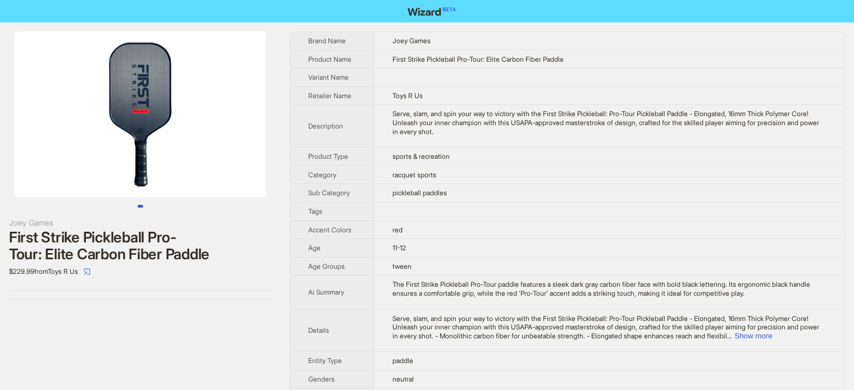
scroll to position [527, 0]
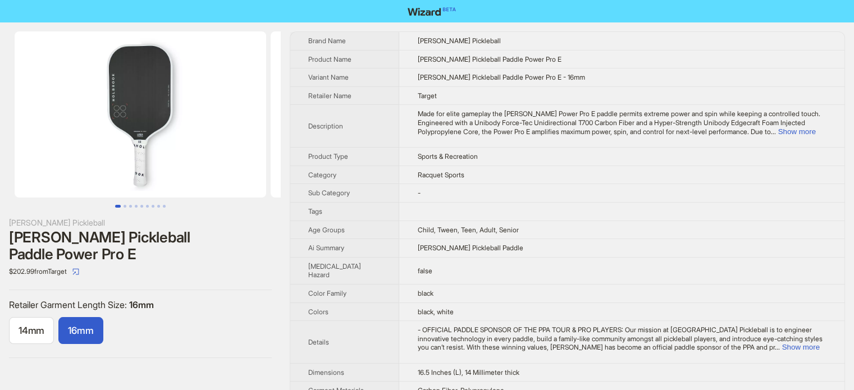
scroll to position [527, 0]
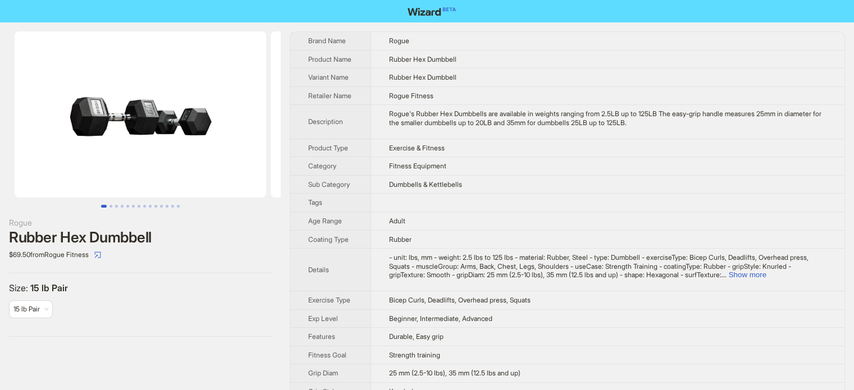
scroll to position [527, 0]
click at [452, 172] on td "Fitness Equipment" at bounding box center [608, 166] width 474 height 19
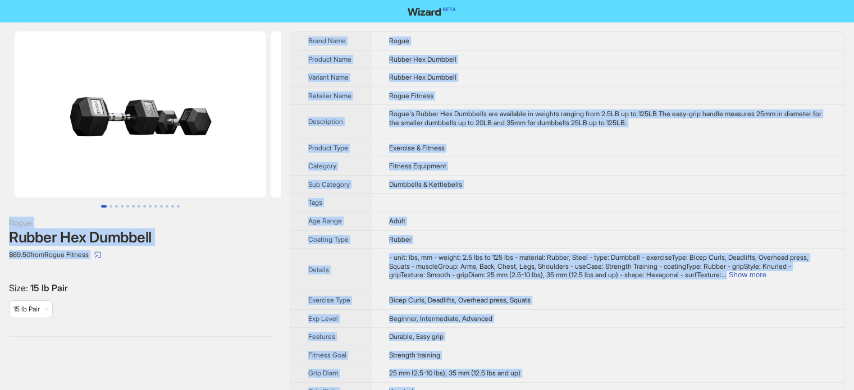
copy body "Rogue Rubber Hex Dumbbell $69.50 from Rogue Fitness Size : 15 lb Pair 15 lb Pai…"
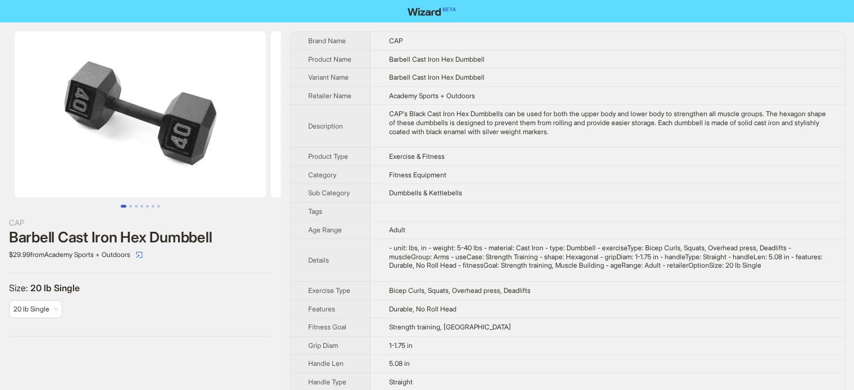
scroll to position [527, 0]
click at [457, 195] on td "Dumbbells & Kettlebells" at bounding box center [608, 193] width 474 height 19
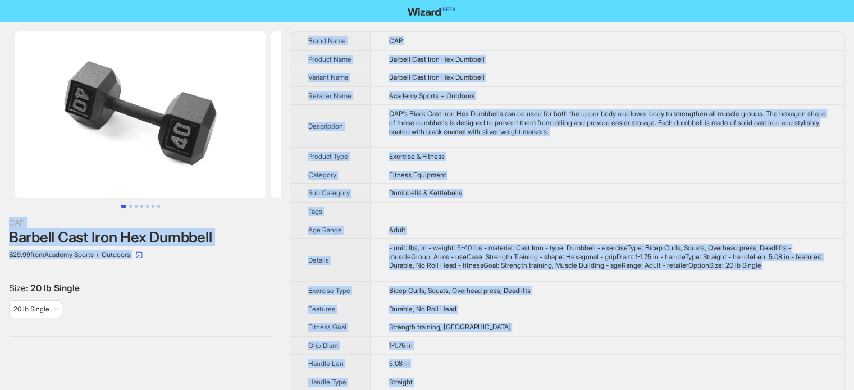
type textarea "**********"
click at [402, 373] on td "5.08 in" at bounding box center [608, 364] width 474 height 19
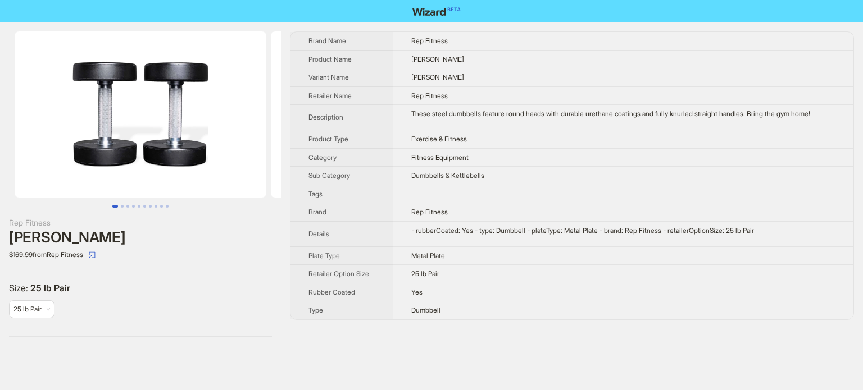
scroll to position [527, 0]
click at [399, 211] on td "Rep Fitness" at bounding box center [623, 212] width 460 height 19
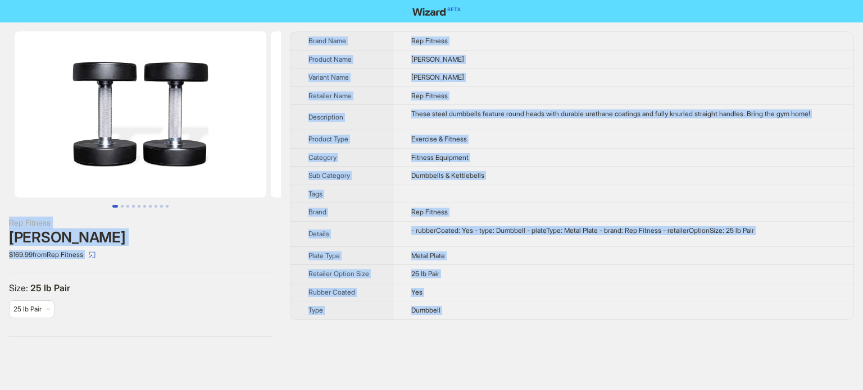
type textarea "**********"
click at [447, 231] on div "- rubberCoated: Yes - type: Dumbbell - plateType: Metal Plate - brand: Rep Fitn…" at bounding box center [623, 230] width 424 height 9
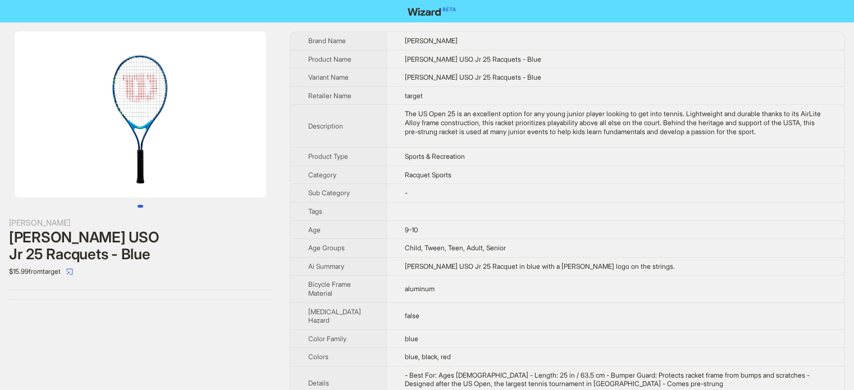
scroll to position [527, 0]
click at [366, 174] on th "Category" at bounding box center [338, 175] width 96 height 19
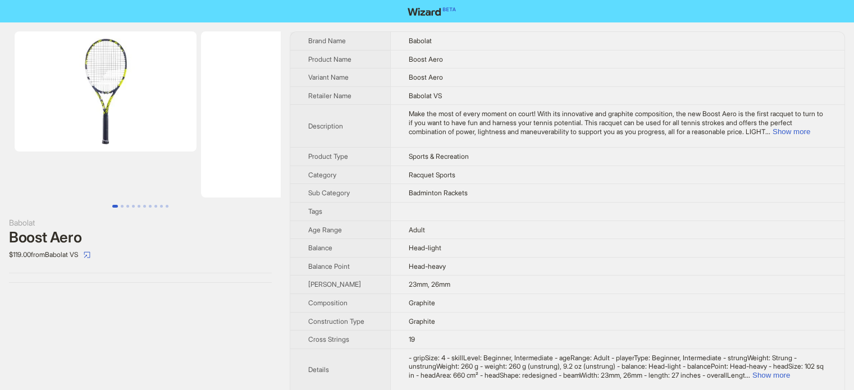
scroll to position [527, 0]
click at [410, 227] on span "Adult" at bounding box center [417, 230] width 16 height 8
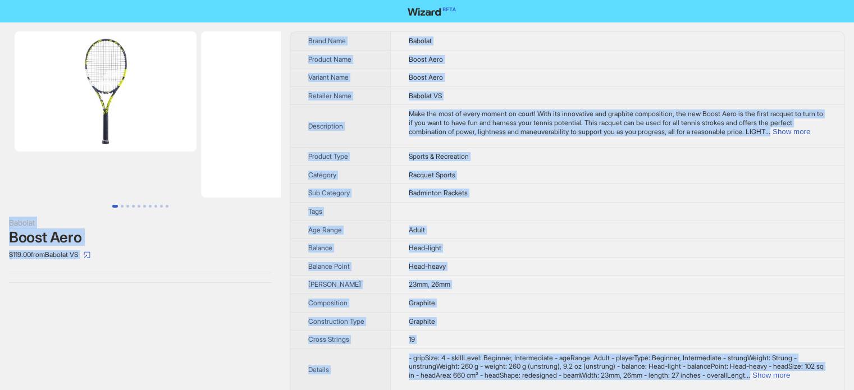
copy body "Babolat Boost Aero $119.00 from Babolat VS Brand Name Babolat Product Name Boos…"
type textarea "**********"
click at [487, 222] on td "Adult" at bounding box center [617, 230] width 454 height 19
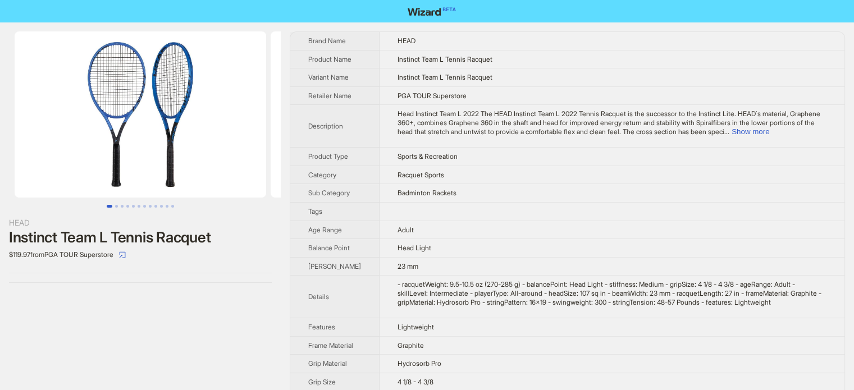
scroll to position [527, 0]
click at [441, 105] on td "PGA TOUR Superstore" at bounding box center [613, 95] width 466 height 19
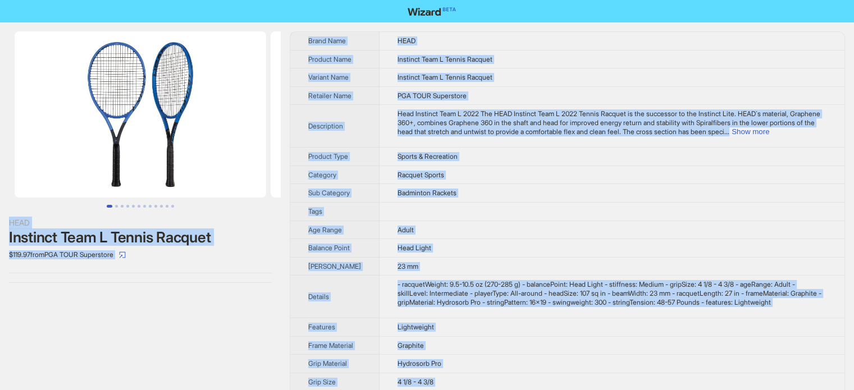
type textarea "**********"
click at [469, 127] on span "Head Instinct Team L 2022 The HEAD Instinct Team L 2022 Tennis Racquet is the s…" at bounding box center [609, 123] width 423 height 26
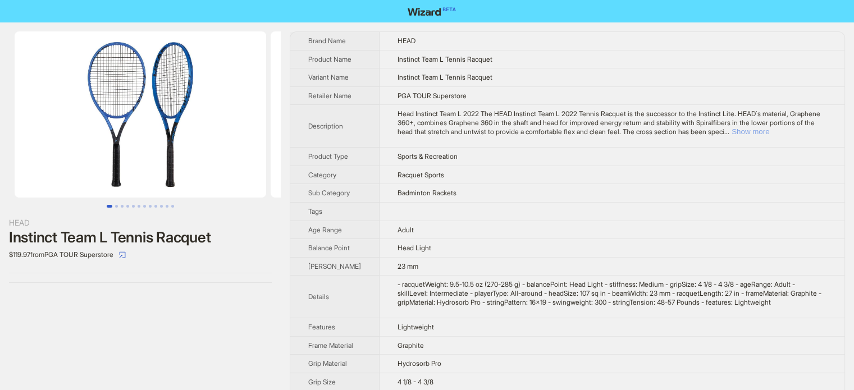
click at [769, 136] on button "Show more" at bounding box center [751, 131] width 38 height 8
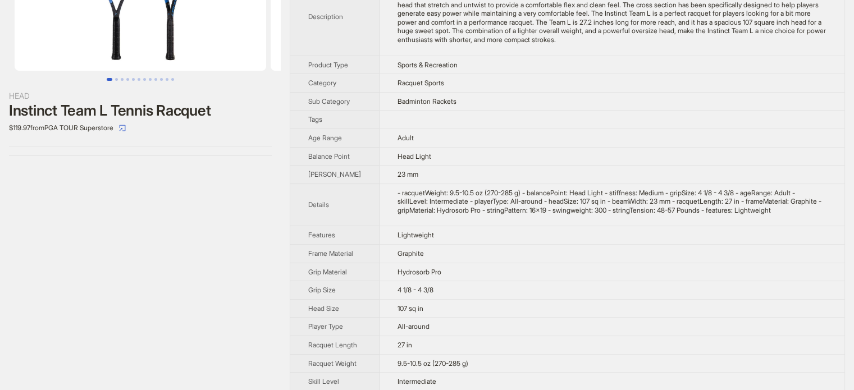
scroll to position [281, 0]
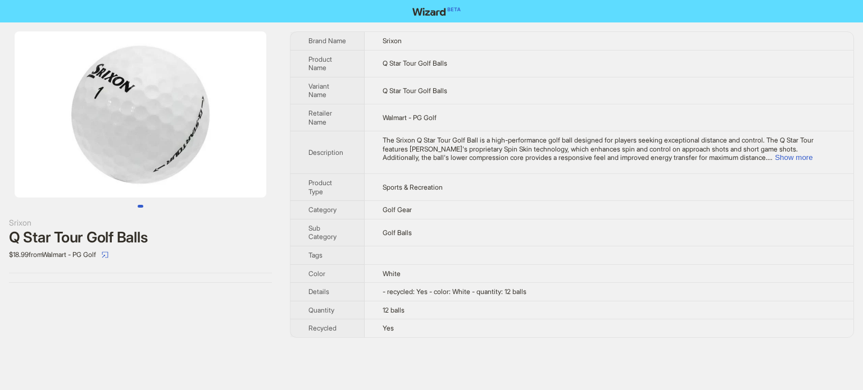
scroll to position [527, 0]
click at [806, 156] on button "Show more" at bounding box center [793, 157] width 38 height 8
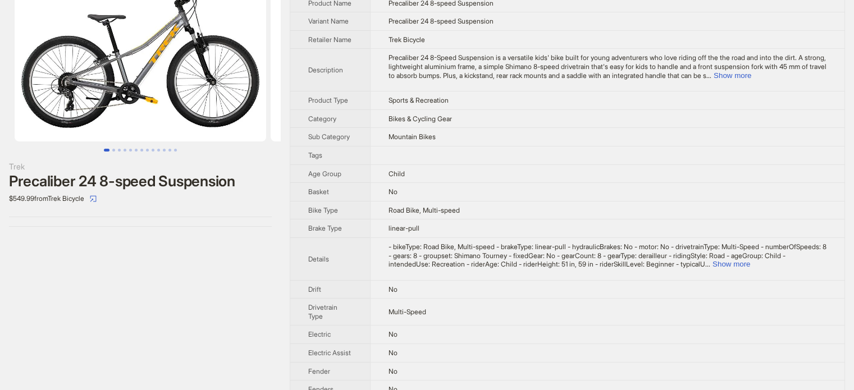
scroll to position [820, 0]
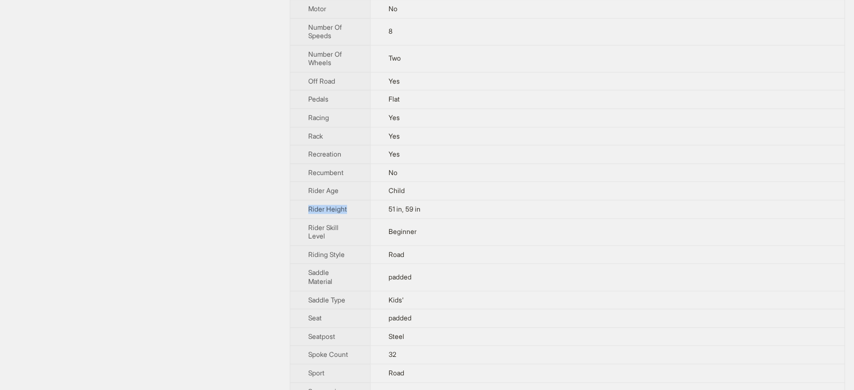
drag, startPoint x: 309, startPoint y: 215, endPoint x: 356, endPoint y: 213, distance: 46.6
type textarea "**********"
click at [356, 213] on th "Rider Height" at bounding box center [330, 209] width 80 height 19
copy span "Rider Height"
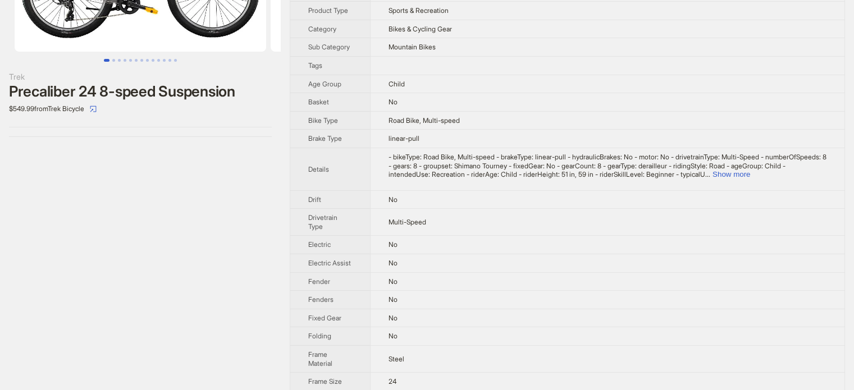
scroll to position [34, 0]
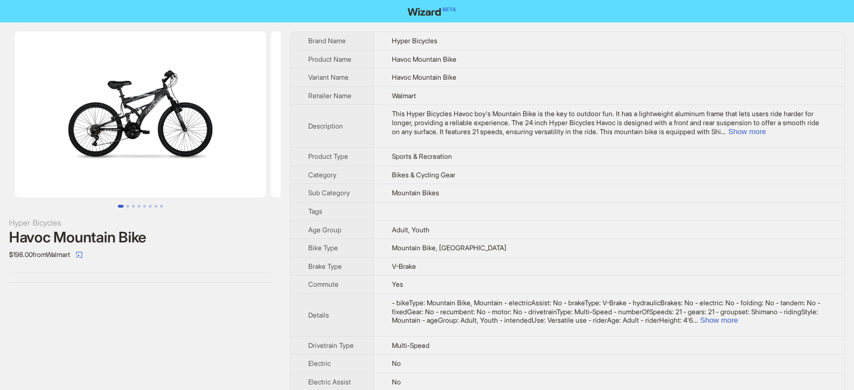
click at [420, 168] on td "Bikes & Cycling Gear" at bounding box center [608, 175] width 471 height 19
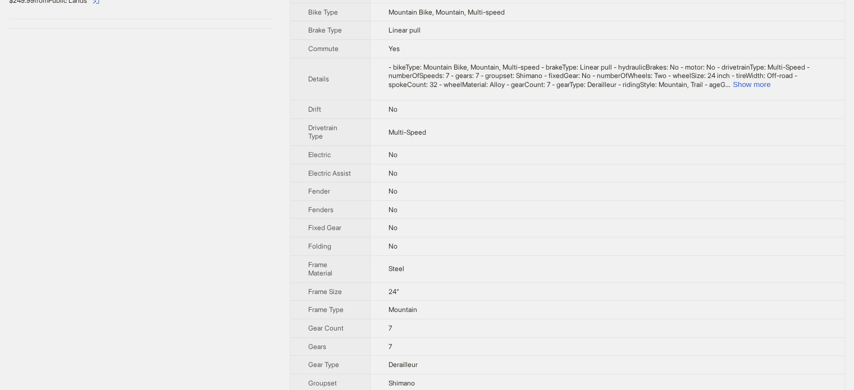
scroll to position [162, 0]
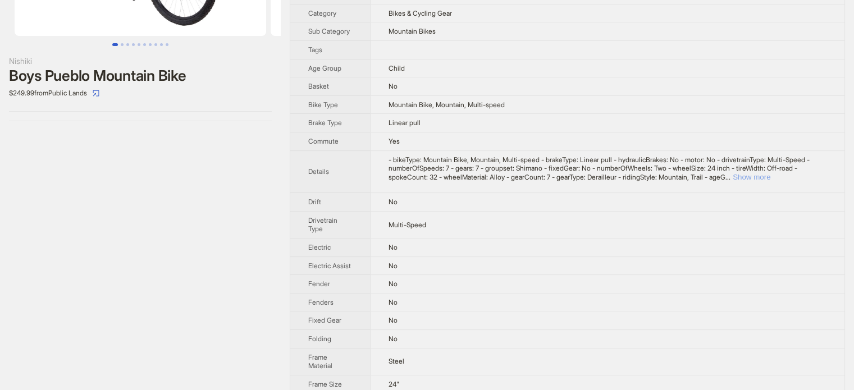
click at [770, 181] on button "Show more" at bounding box center [752, 177] width 38 height 8
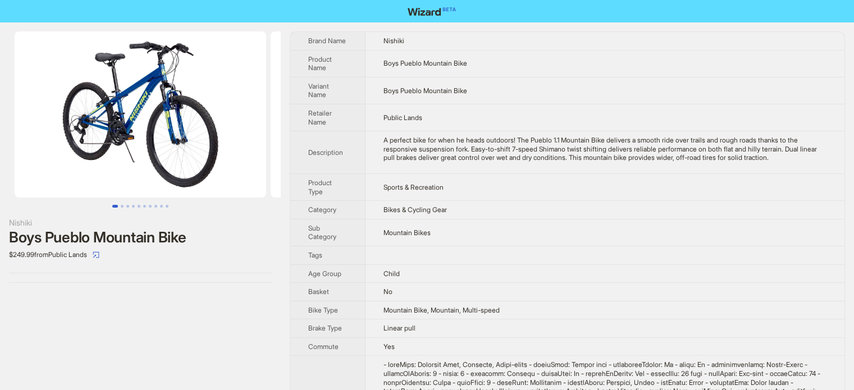
scroll to position [168, 0]
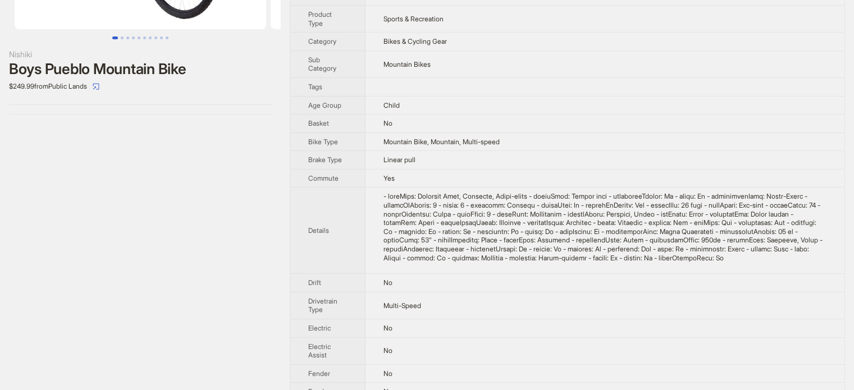
click at [409, 146] on td "Mountain Bike, Mountain, Multi-speed" at bounding box center [605, 142] width 479 height 19
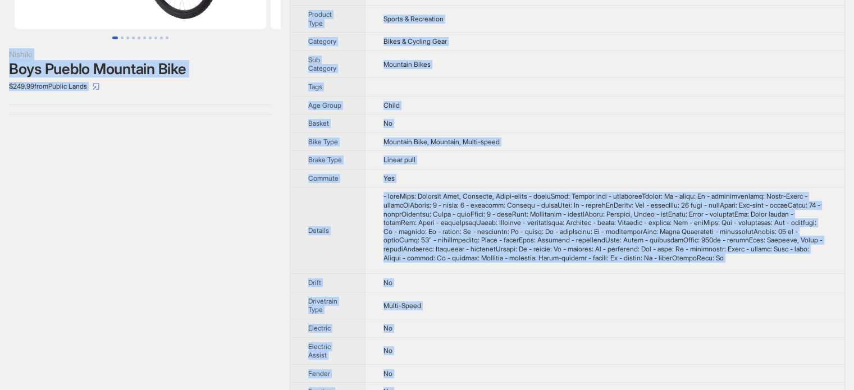
type textarea "**********"
click at [411, 158] on span "Linear pull" at bounding box center [400, 160] width 32 height 8
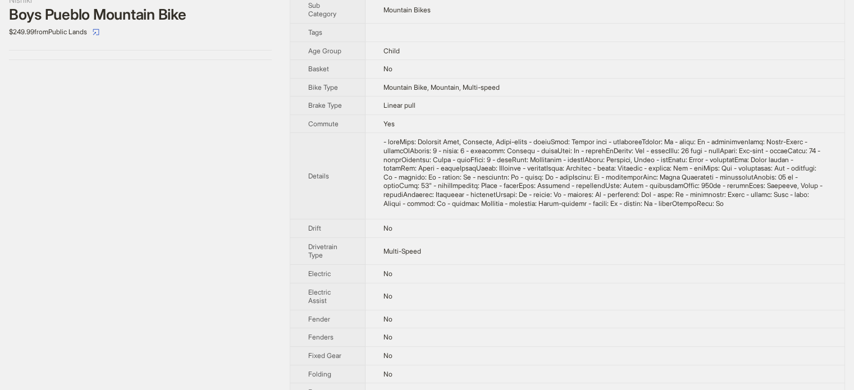
scroll to position [281, 0]
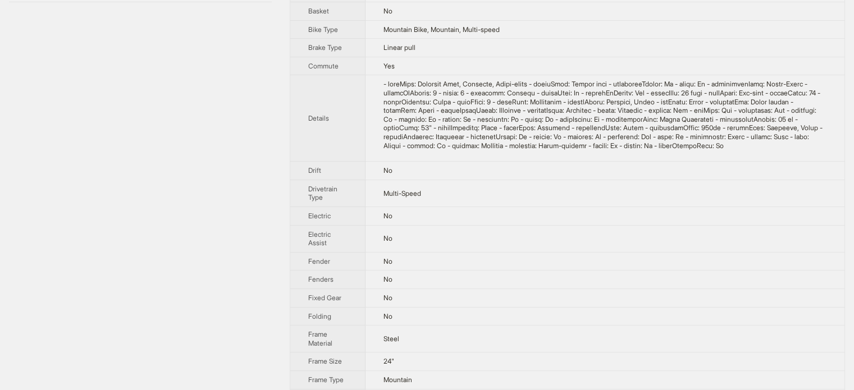
click at [361, 198] on th "Drivetrain Type" at bounding box center [327, 193] width 75 height 27
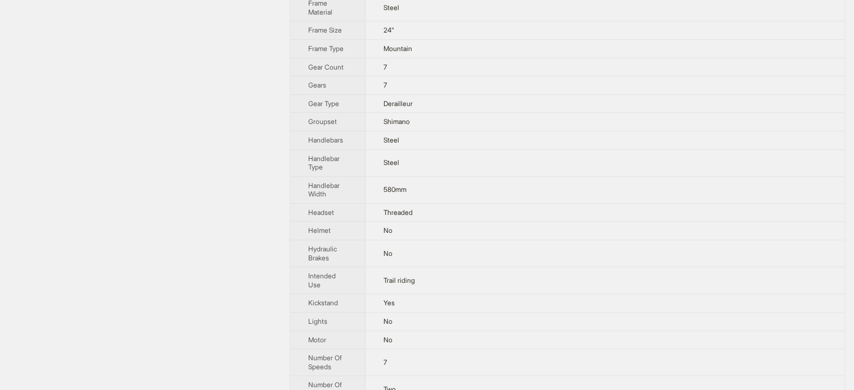
scroll to position [212, 0]
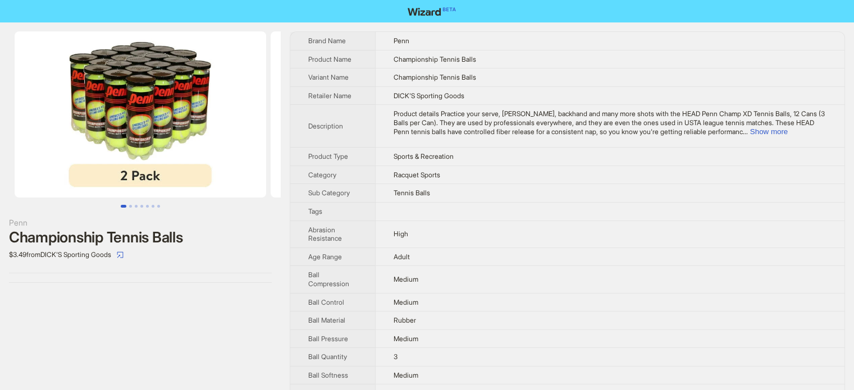
scroll to position [527, 0]
click at [788, 134] on button "Show more" at bounding box center [769, 131] width 38 height 8
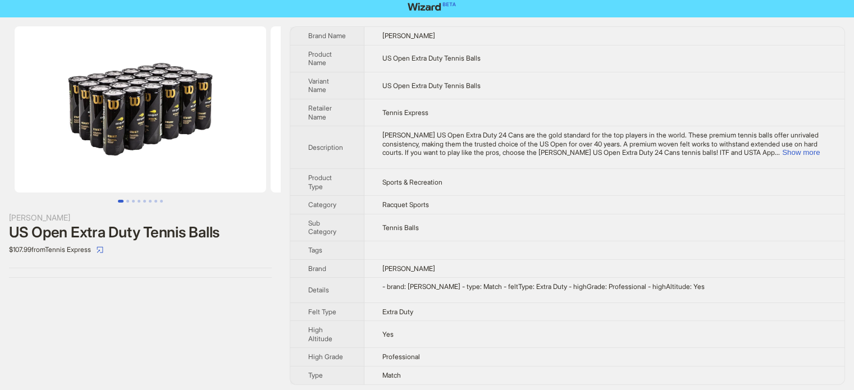
scroll to position [7, 0]
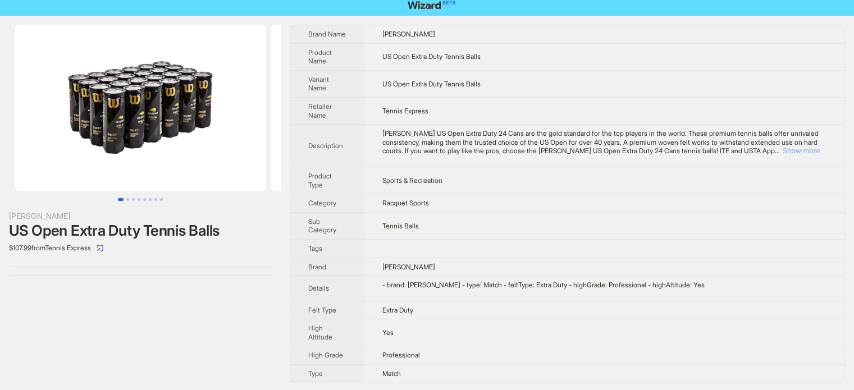
click at [810, 150] on button "Show more" at bounding box center [801, 151] width 38 height 8
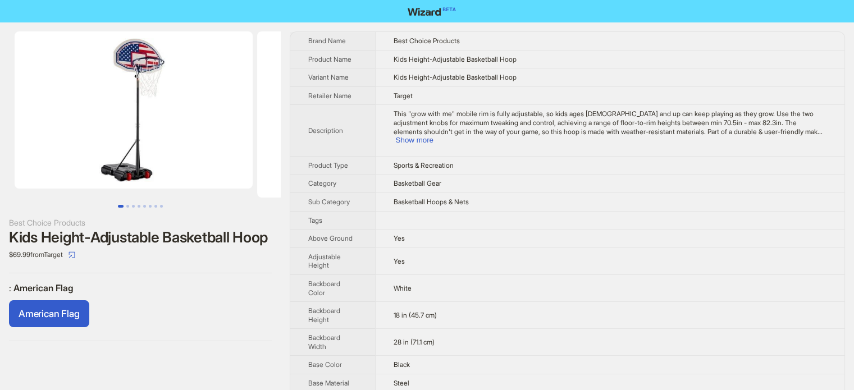
scroll to position [527, 0]
click at [434, 136] on button "Show more" at bounding box center [415, 140] width 38 height 8
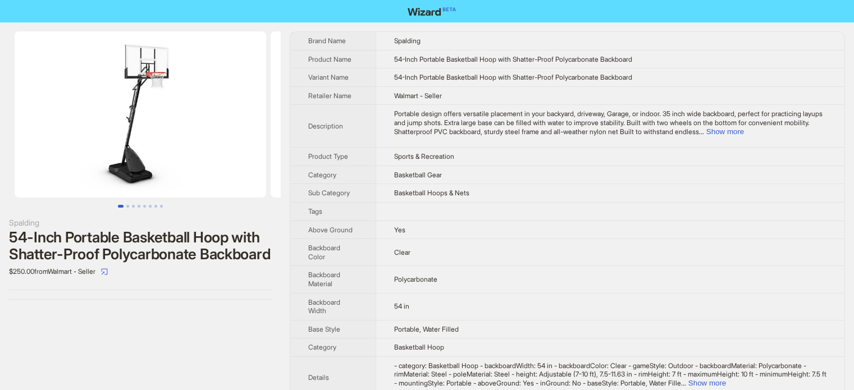
scroll to position [527, 0]
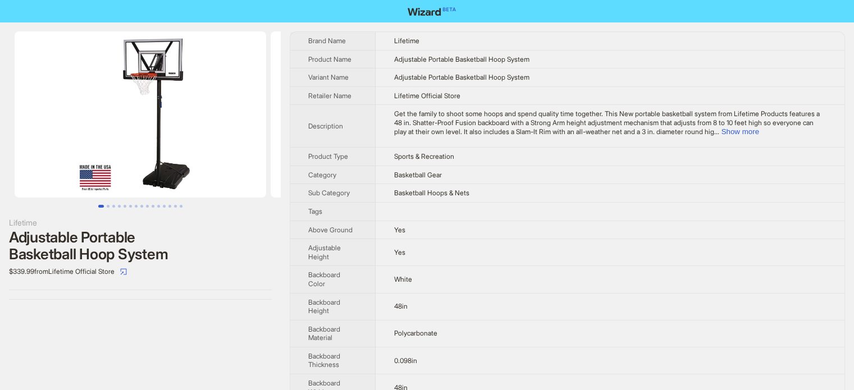
scroll to position [527, 0]
click at [759, 127] on button "Show more" at bounding box center [740, 131] width 38 height 8
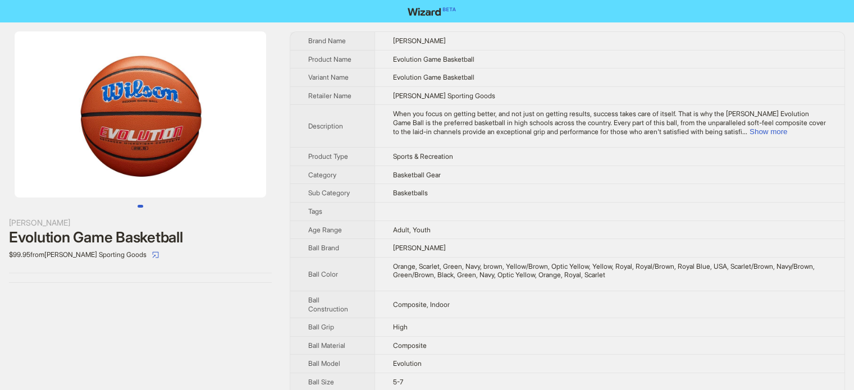
scroll to position [195, 0]
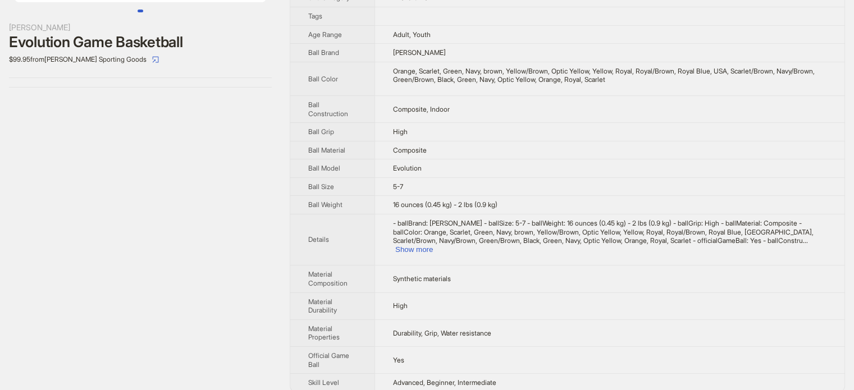
click at [469, 177] on td "5-7" at bounding box center [610, 186] width 470 height 19
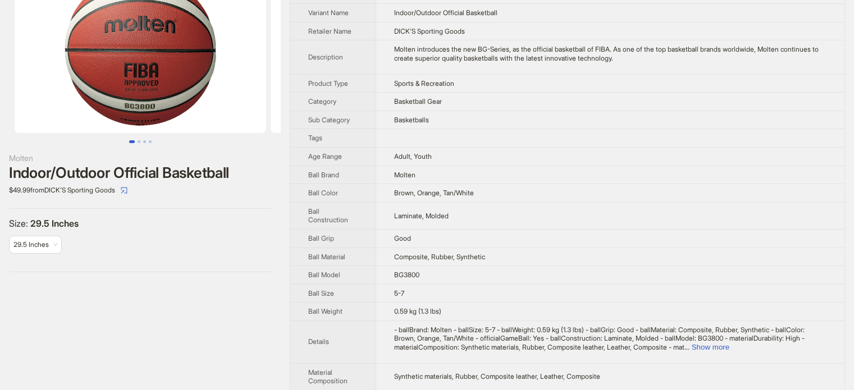
scroll to position [198, 0]
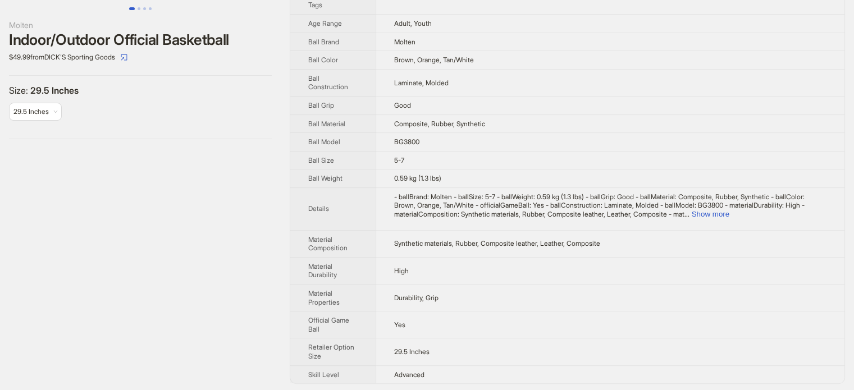
click at [398, 126] on td "Composite, Rubber, Synthetic" at bounding box center [610, 124] width 469 height 19
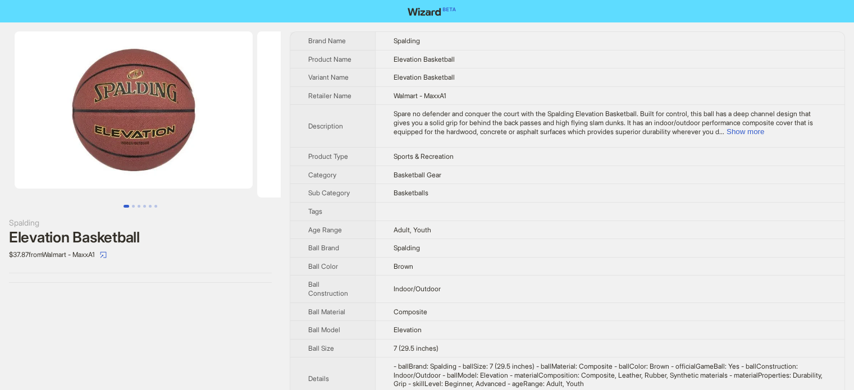
scroll to position [116, 0]
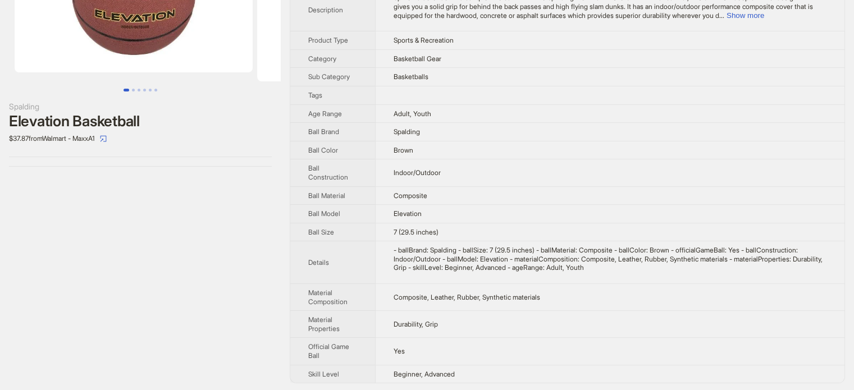
click at [387, 181] on td "Indoor/Outdoor" at bounding box center [609, 172] width 469 height 27
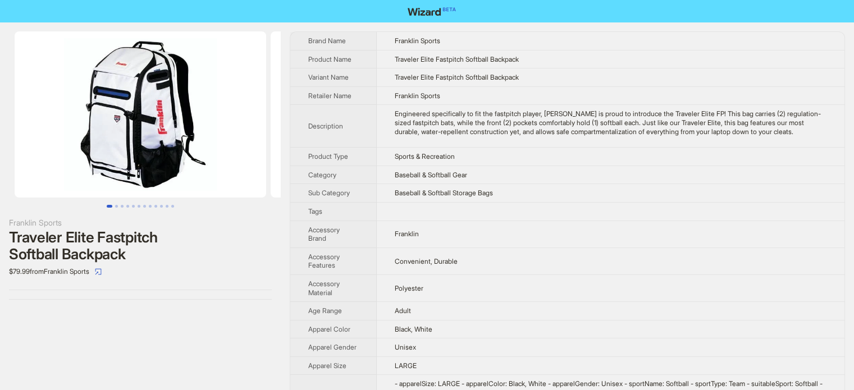
click at [110, 206] on button "Go to slide 1" at bounding box center [110, 206] width 6 height 3
click at [115, 206] on button "Go to slide 2" at bounding box center [116, 206] width 3 height 3
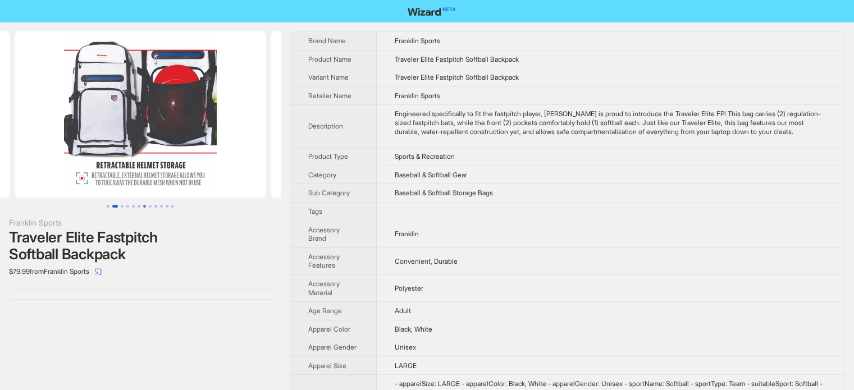
click at [143, 205] on button "Go to slide 7" at bounding box center [144, 206] width 3 height 3
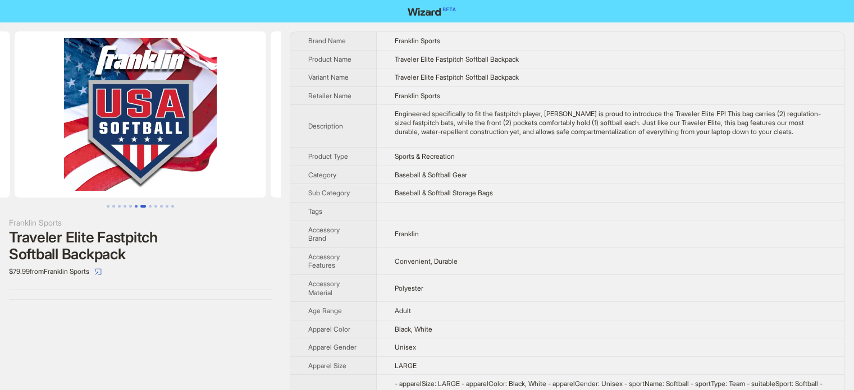
click at [135, 206] on button "Go to slide 6" at bounding box center [136, 206] width 3 height 3
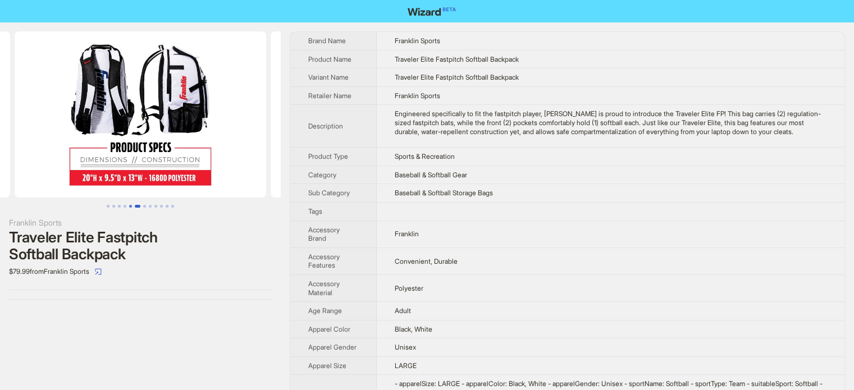
click at [130, 206] on button "Go to slide 5" at bounding box center [130, 206] width 3 height 3
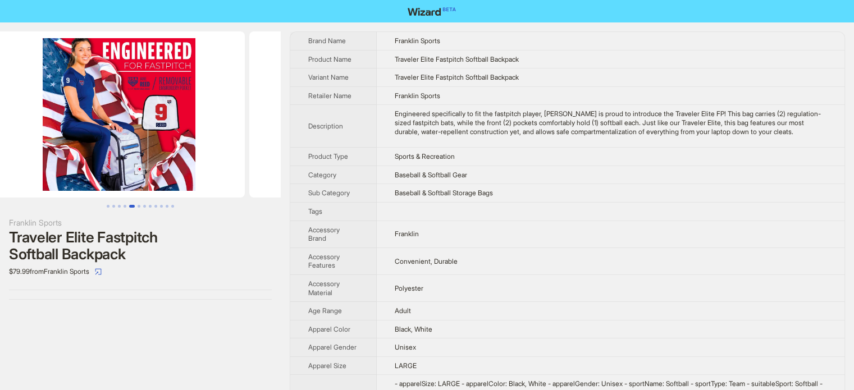
scroll to position [0, 1024]
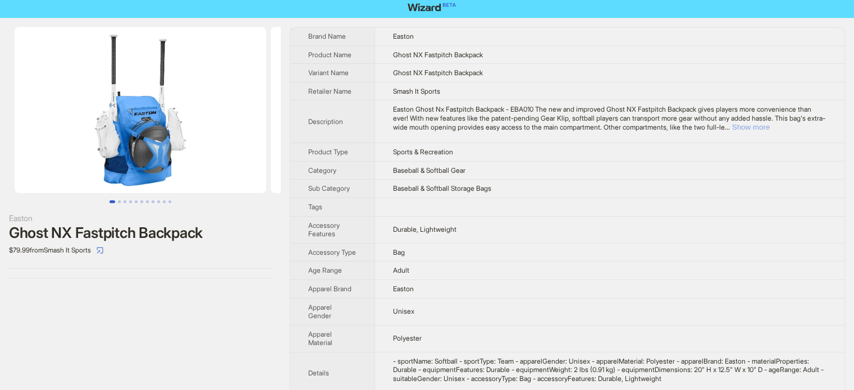
click at [770, 127] on button "Show more" at bounding box center [751, 127] width 38 height 8
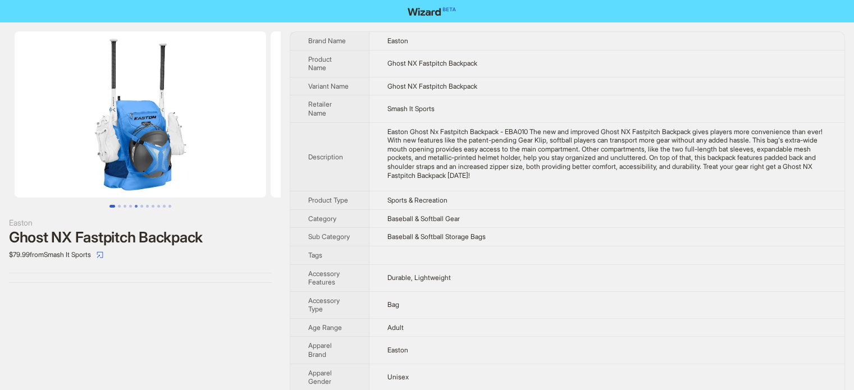
click at [135, 206] on button "Go to slide 5" at bounding box center [136, 206] width 3 height 3
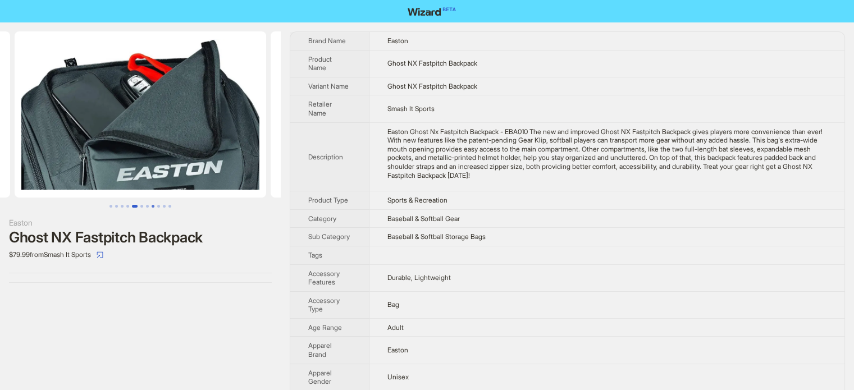
click at [152, 206] on button "Go to slide 8" at bounding box center [153, 206] width 3 height 3
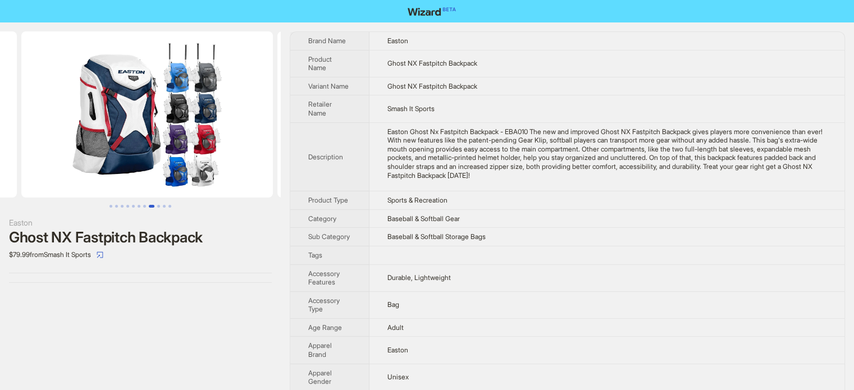
scroll to position [0, 1792]
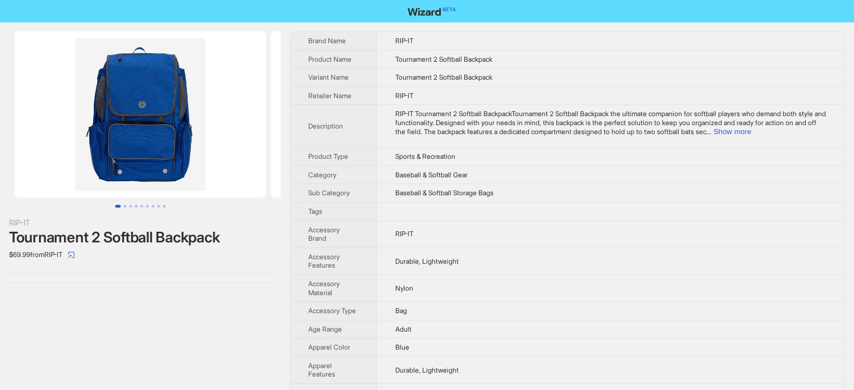
scroll to position [527, 0]
click at [140, 205] on button "Go to slide 5" at bounding box center [141, 206] width 3 height 3
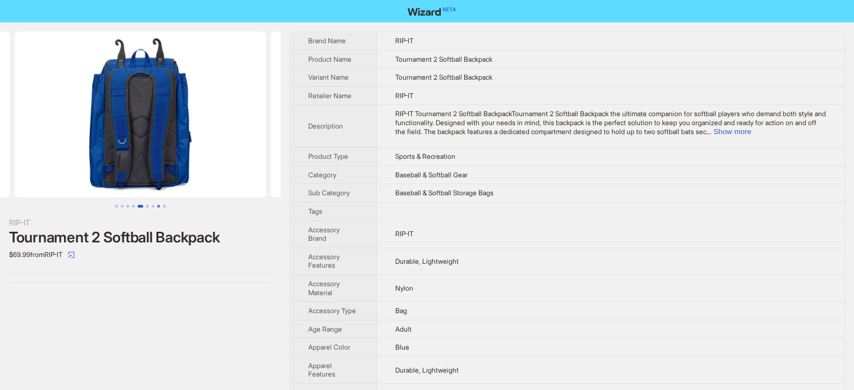
click at [157, 208] on button "Go to slide 8" at bounding box center [158, 206] width 3 height 3
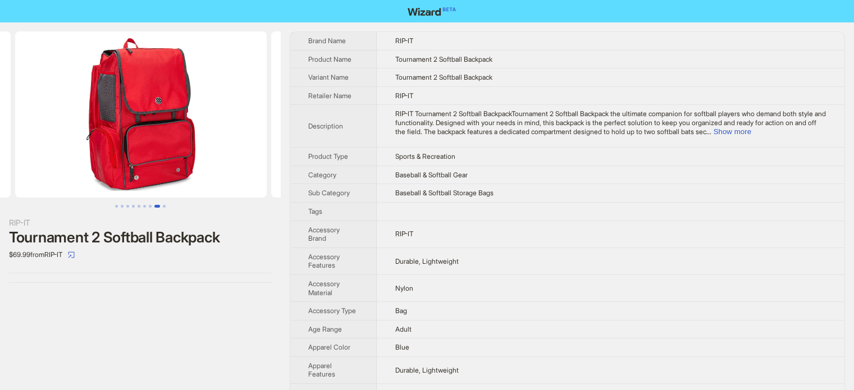
scroll to position [0, 1792]
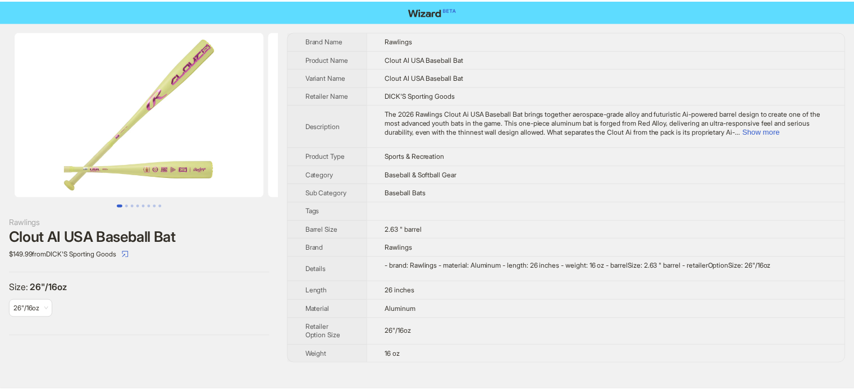
scroll to position [527, 0]
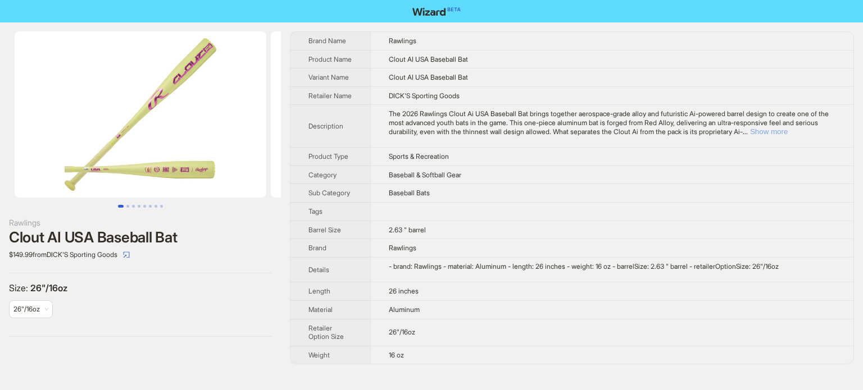
click at [787, 136] on button "Show more" at bounding box center [769, 131] width 38 height 8
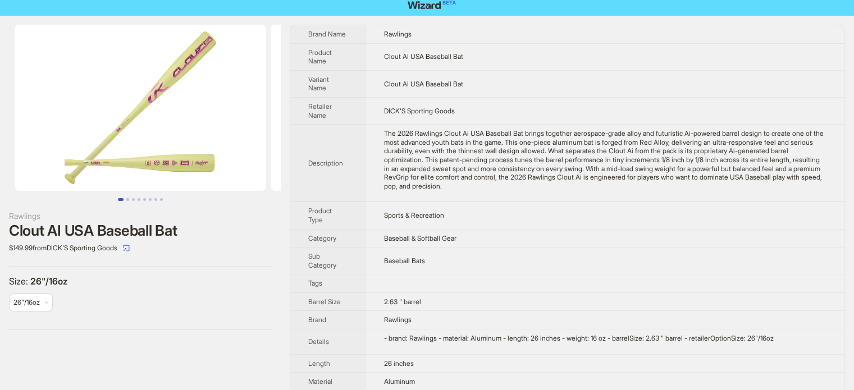
scroll to position [60, 0]
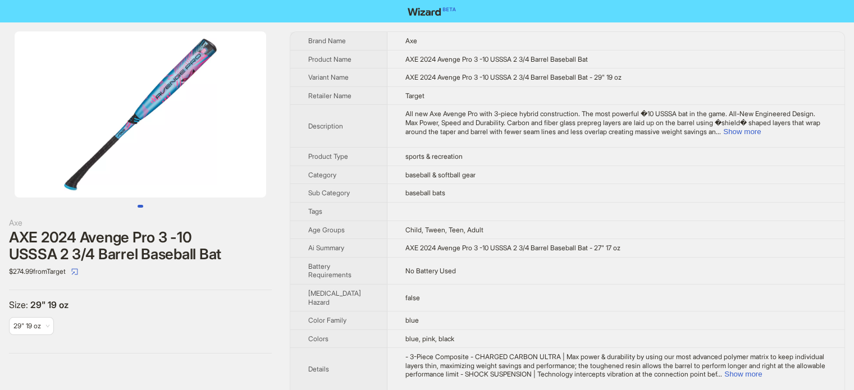
scroll to position [527, 0]
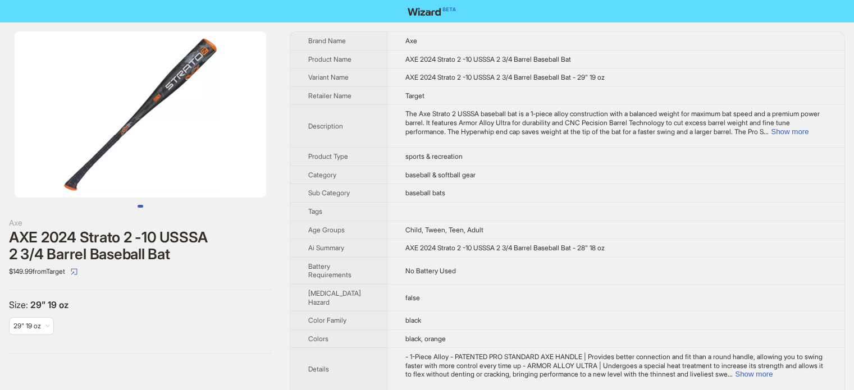
scroll to position [527, 0]
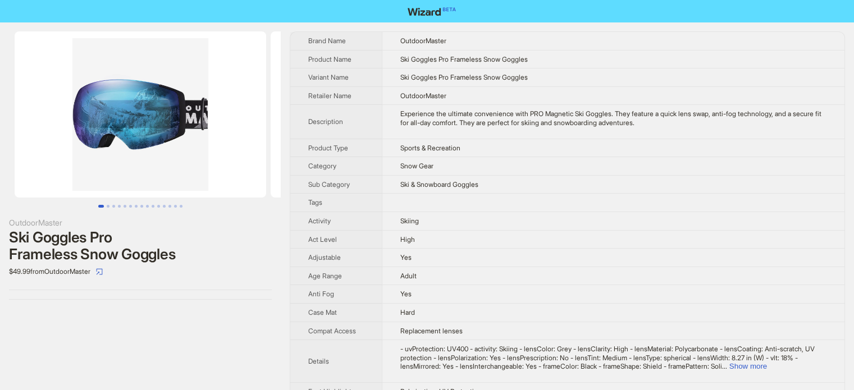
scroll to position [527, 0]
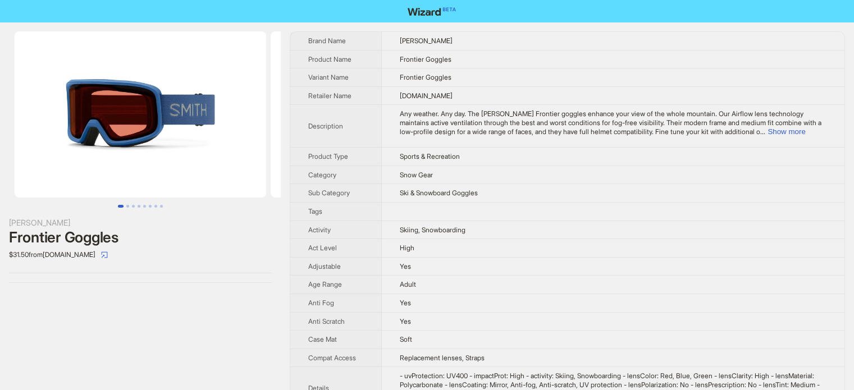
scroll to position [527, 0]
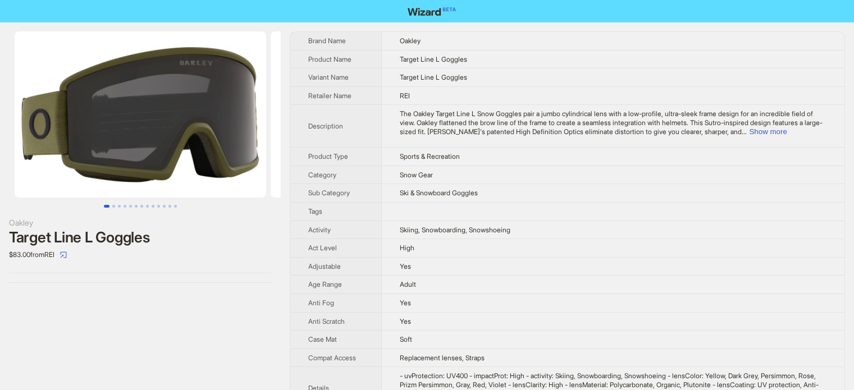
scroll to position [527, 0]
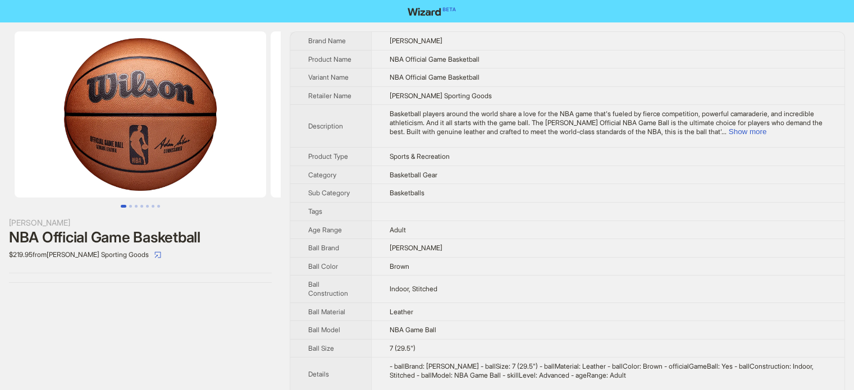
scroll to position [527, 0]
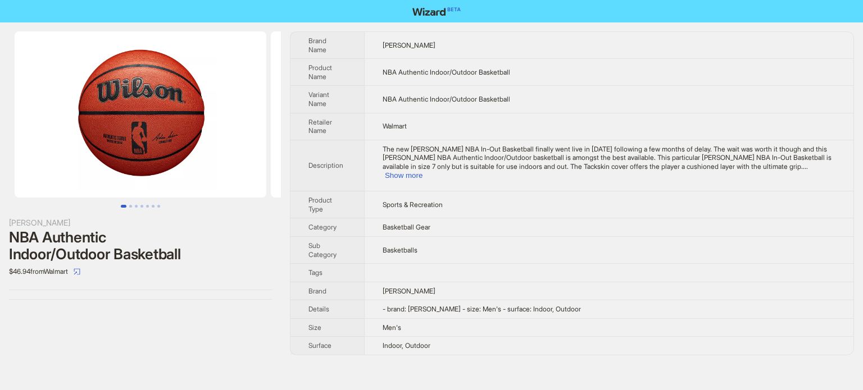
scroll to position [527, 0]
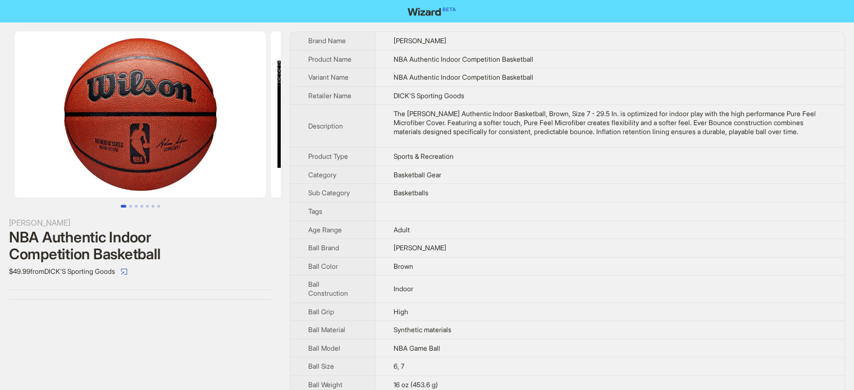
scroll to position [527, 0]
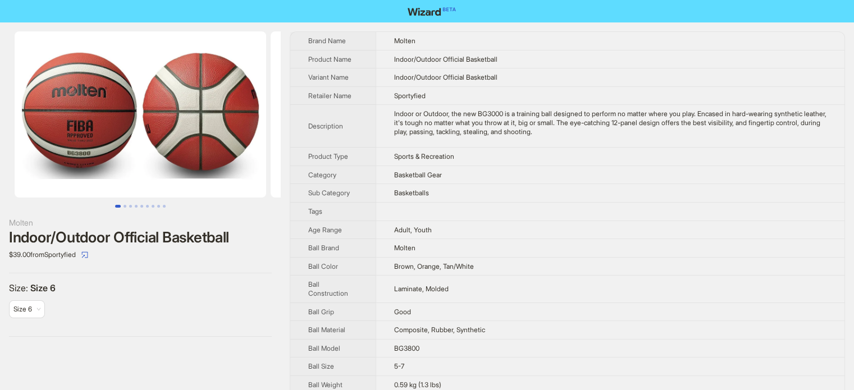
scroll to position [527, 0]
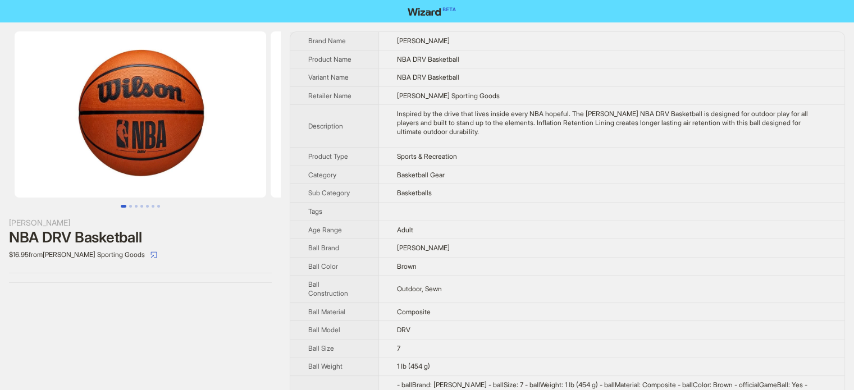
scroll to position [527, 0]
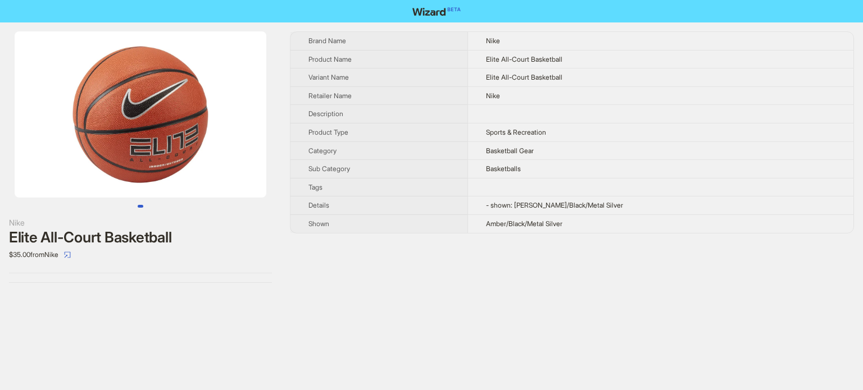
scroll to position [527, 0]
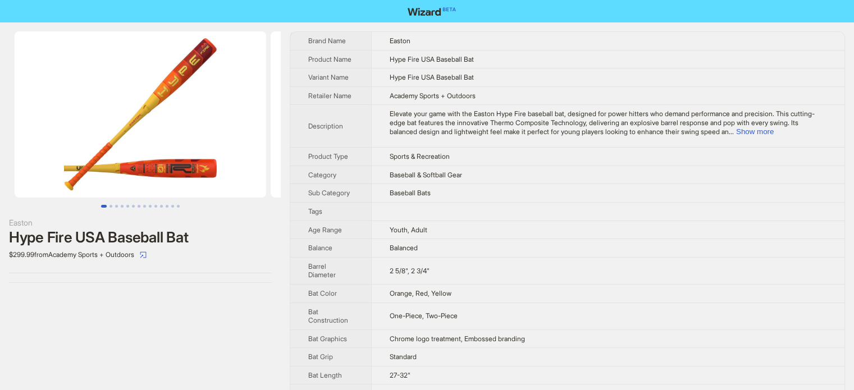
scroll to position [527, 0]
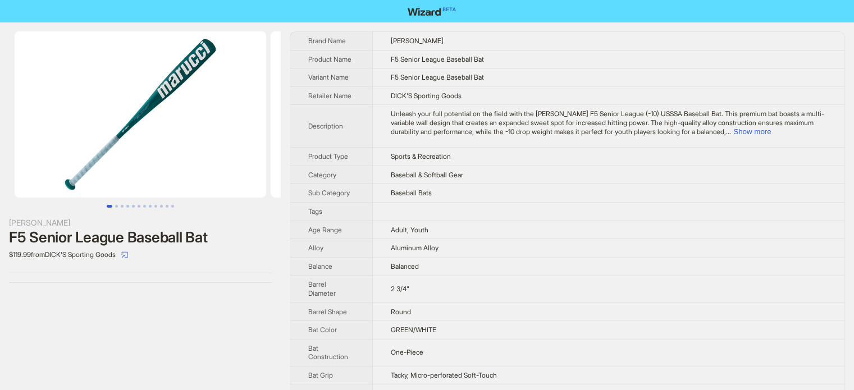
scroll to position [527, 0]
click at [560, 390] on td "28-32"" at bounding box center [609, 394] width 472 height 19
click at [206, 327] on div "Marucci F5 Senior League Baseball Bat $119.99 from DICK'S Sporting Goods" at bounding box center [140, 364] width 281 height 685
click at [386, 248] on td "Aluminum Alloy" at bounding box center [609, 248] width 472 height 19
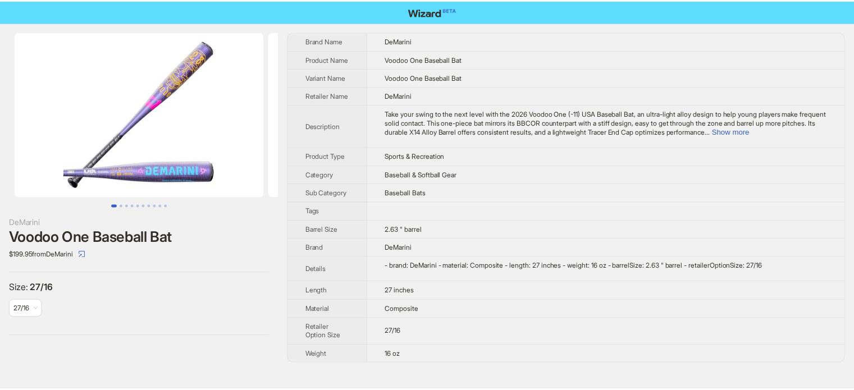
scroll to position [527, 0]
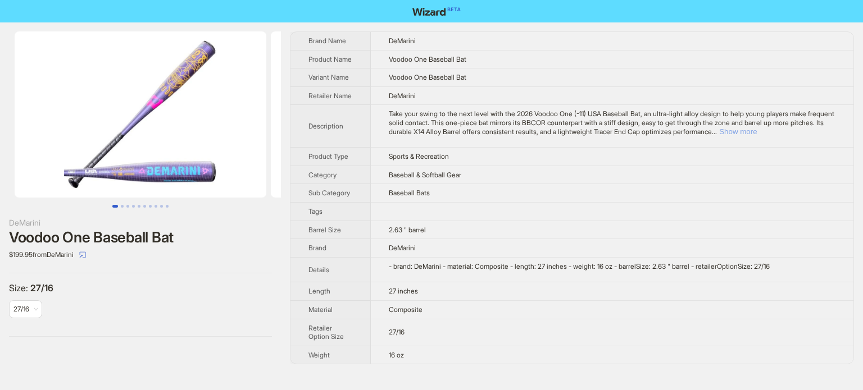
click at [756, 135] on button "Show more" at bounding box center [738, 131] width 38 height 8
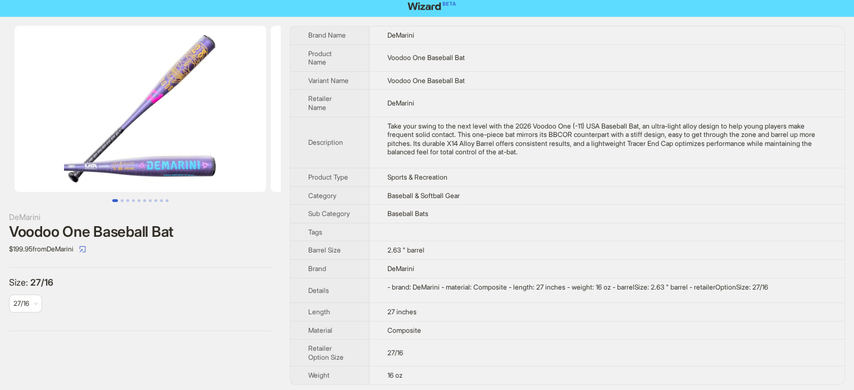
scroll to position [7, 0]
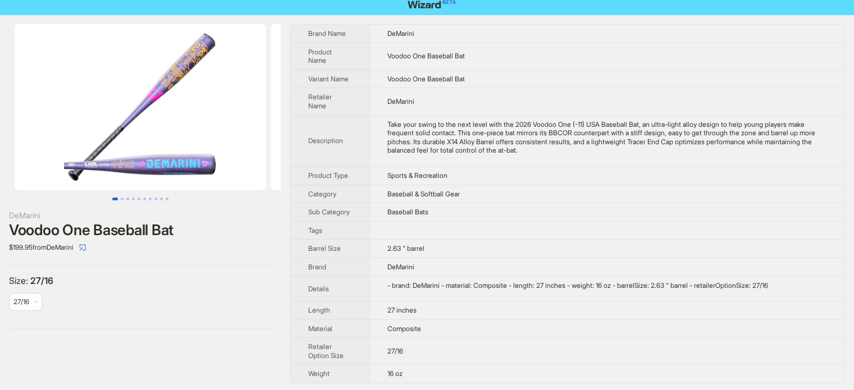
click at [378, 170] on td "Sports & Recreation" at bounding box center [606, 175] width 475 height 19
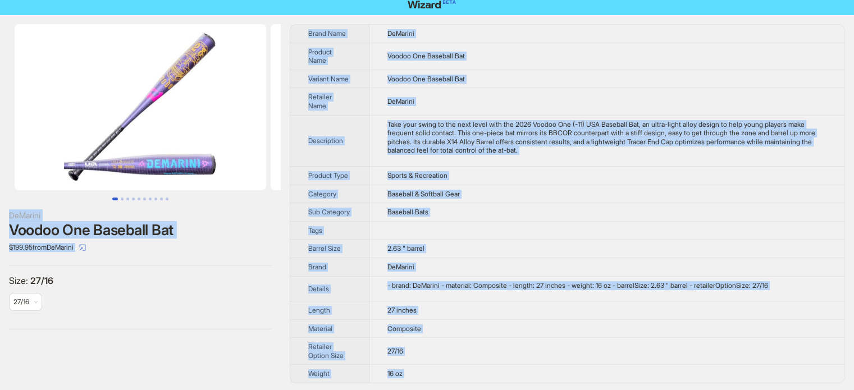
copy body "DeMarini Voodoo One Baseball Bat $199.95 from DeMarini Size : 27/16 27/16 Brand…"
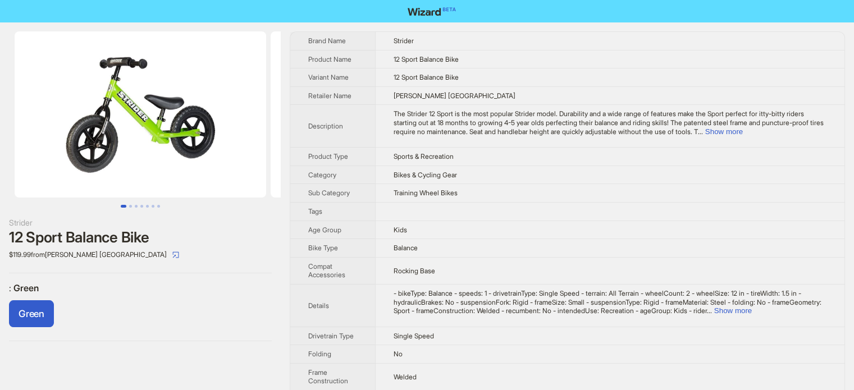
scroll to position [527, 0]
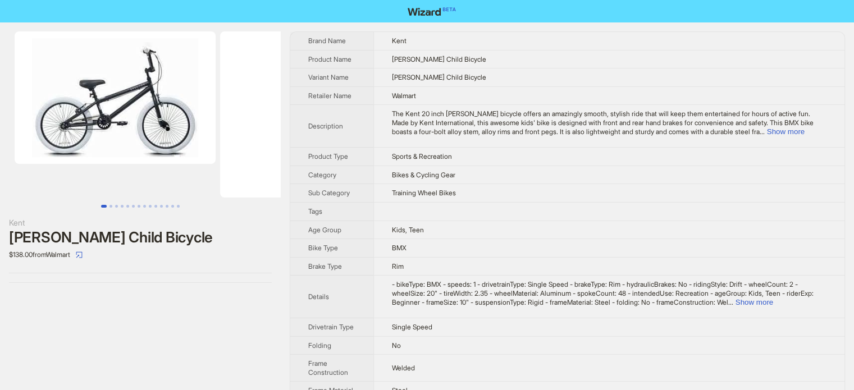
scroll to position [527, 0]
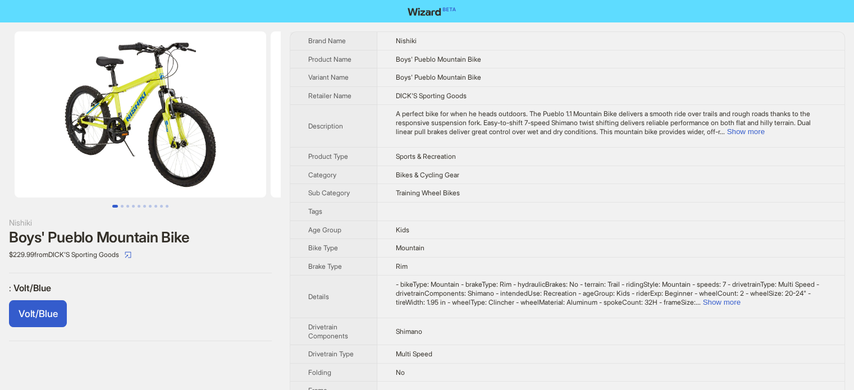
scroll to position [527, 0]
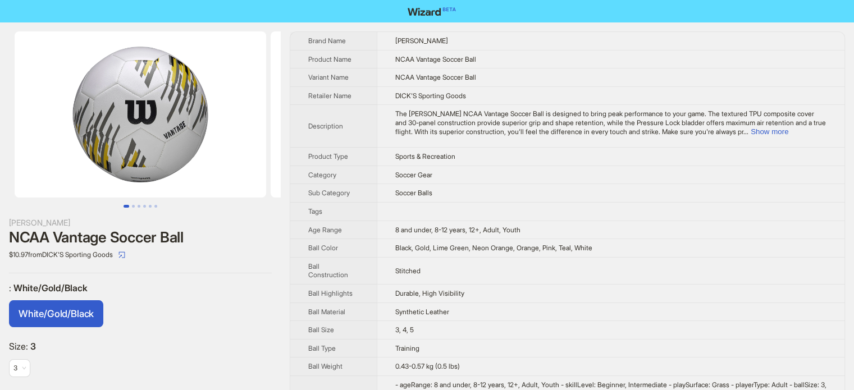
scroll to position [527, 0]
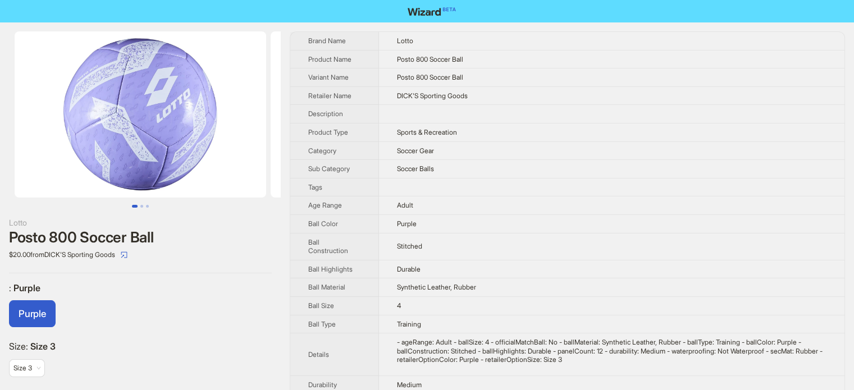
scroll to position [527, 0]
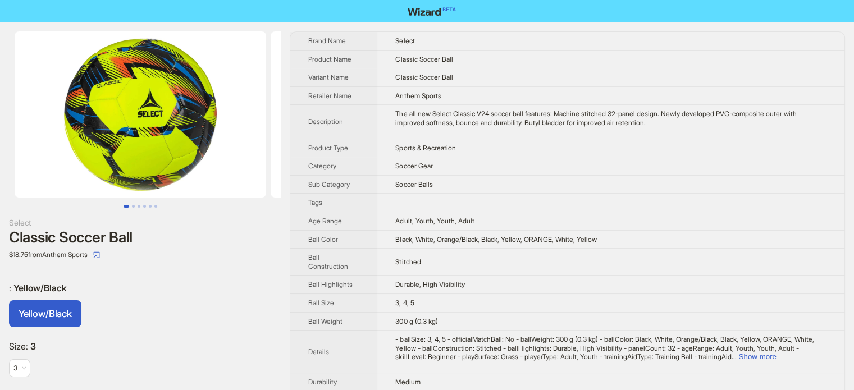
scroll to position [527, 0]
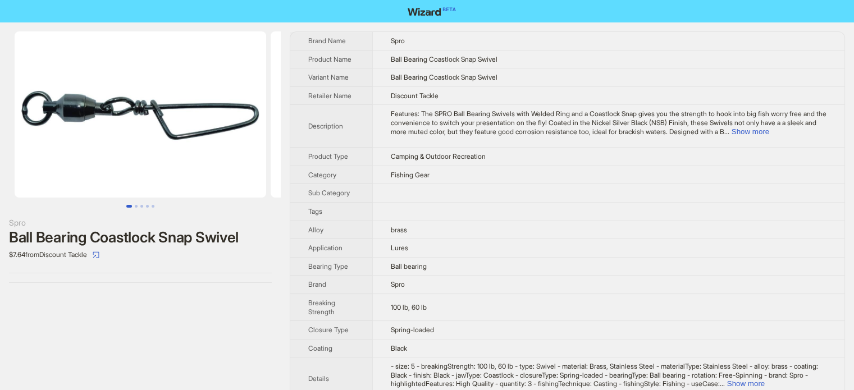
scroll to position [527, 0]
click at [790, 137] on td "Features: The SPRO Ball Bearing Swivels with Welded Ring and a Coastlock Snap g…" at bounding box center [608, 126] width 472 height 43
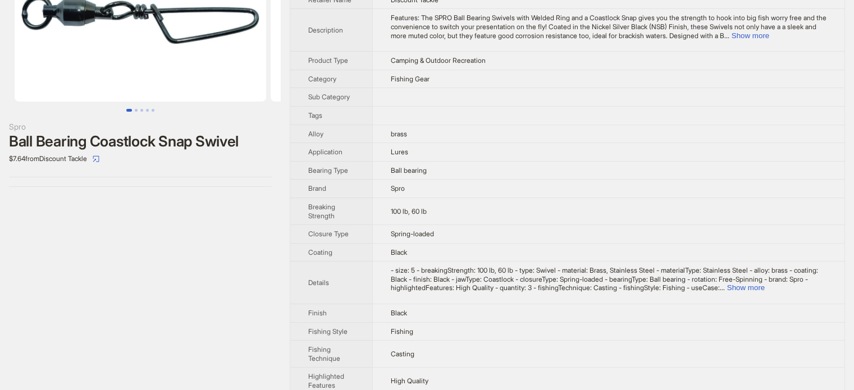
scroll to position [253, 0]
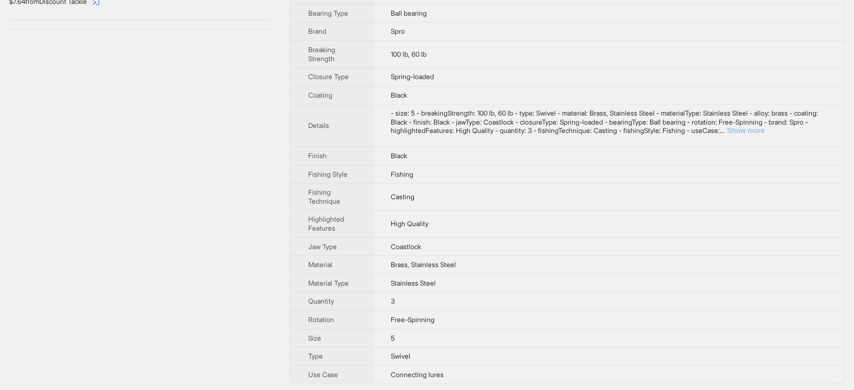
click at [765, 131] on button "Show more" at bounding box center [746, 130] width 38 height 8
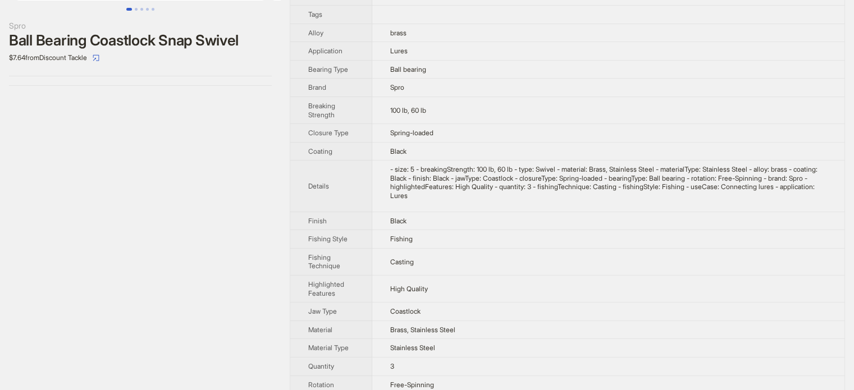
scroll to position [85, 0]
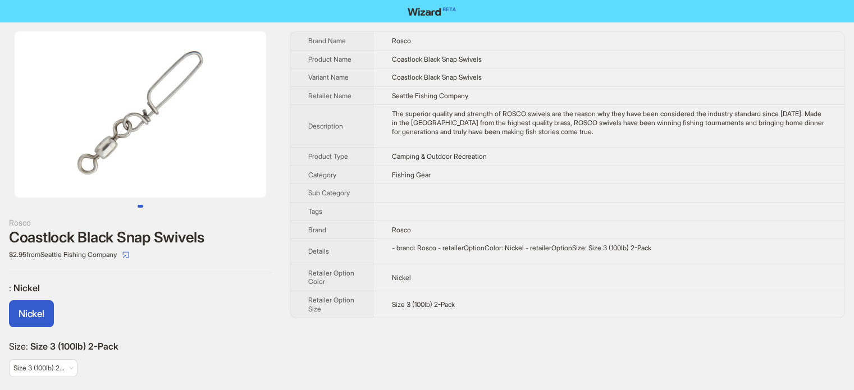
scroll to position [527, 0]
click at [442, 245] on div "- brand: Rosco - retailerOptionColor: Nickel - retailerOptionSize: Size 3 (100l…" at bounding box center [608, 248] width 435 height 9
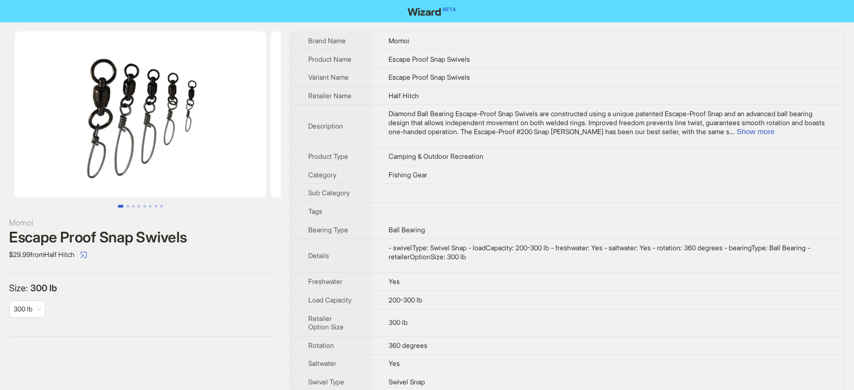
scroll to position [527, 0]
click at [774, 136] on button "Show more" at bounding box center [756, 131] width 38 height 8
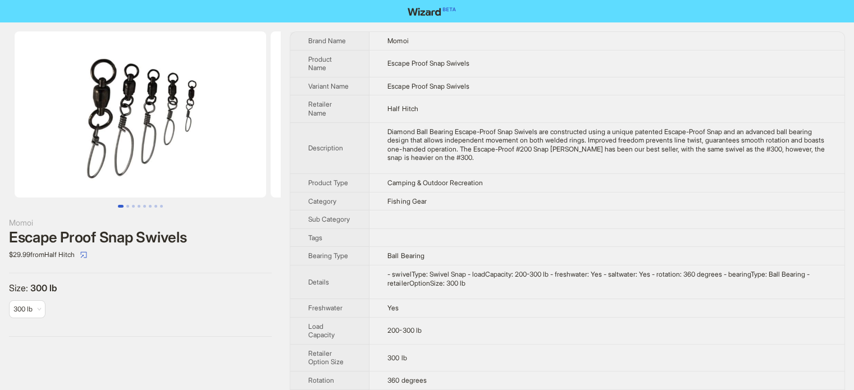
click at [407, 271] on div "- swivelType: Swivel Snap - loadCapacity: 200-300 lb - freshwater: Yes - saltwa…" at bounding box center [606, 278] width 439 height 17
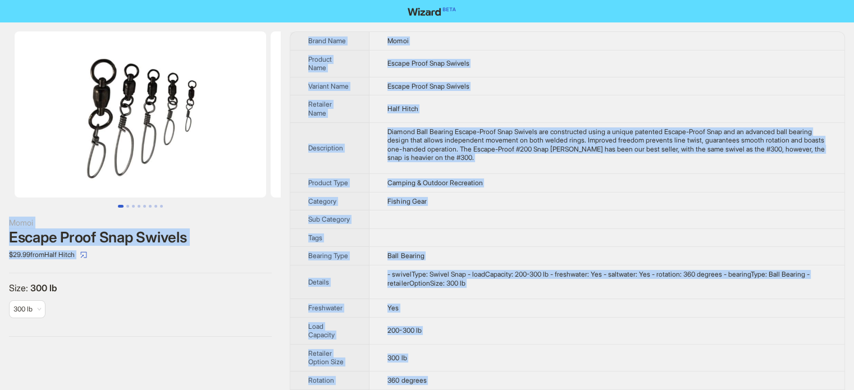
copy body "Momoi Escape Proof Snap Swivels $29.99 from Half Hitch Size : 300 lb 300 lb Bra…"
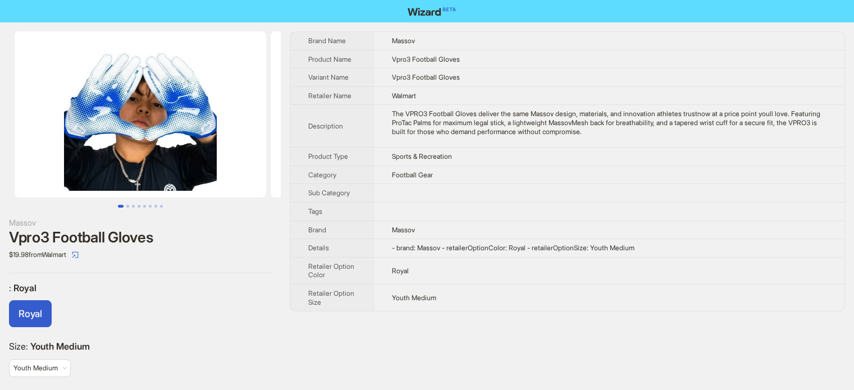
scroll to position [527, 0]
click at [124, 205] on button "Go to slide 1" at bounding box center [121, 206] width 6 height 3
click at [126, 205] on button "Go to slide 2" at bounding box center [127, 206] width 3 height 3
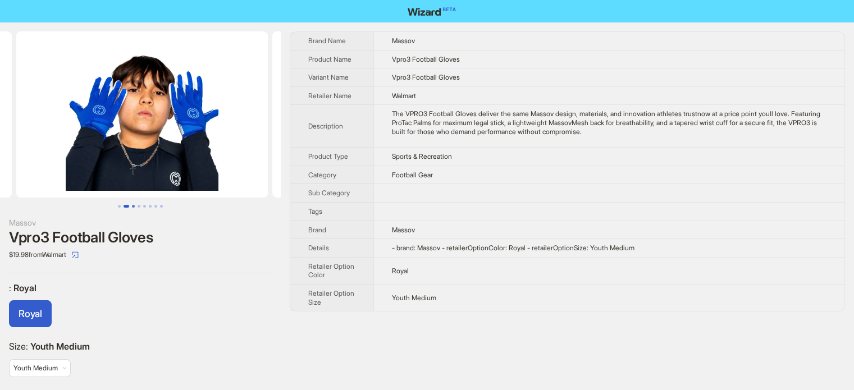
scroll to position [0, 256]
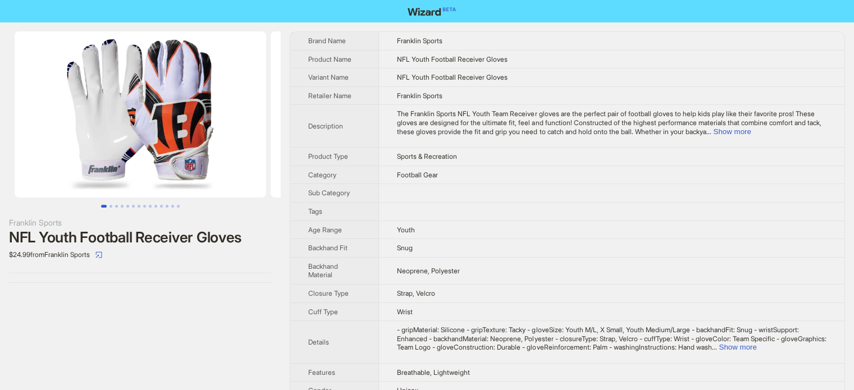
scroll to position [527, 0]
click at [132, 208] on button "Go to slide 6" at bounding box center [133, 206] width 3 height 3
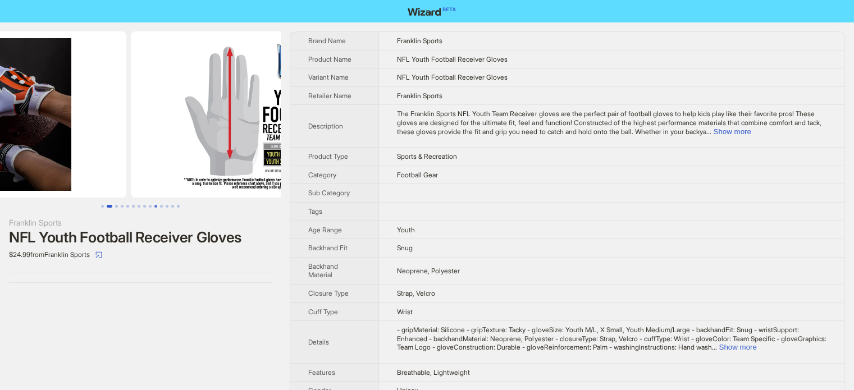
click at [154, 208] on button "Go to slide 10" at bounding box center [155, 206] width 3 height 3
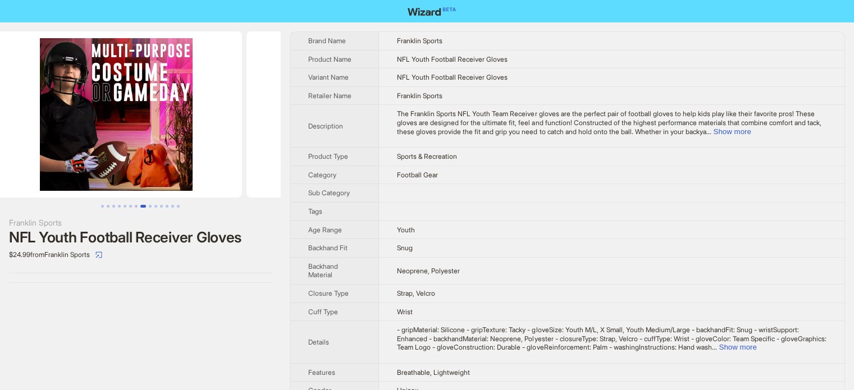
click at [182, 207] on ul at bounding box center [140, 206] width 281 height 3
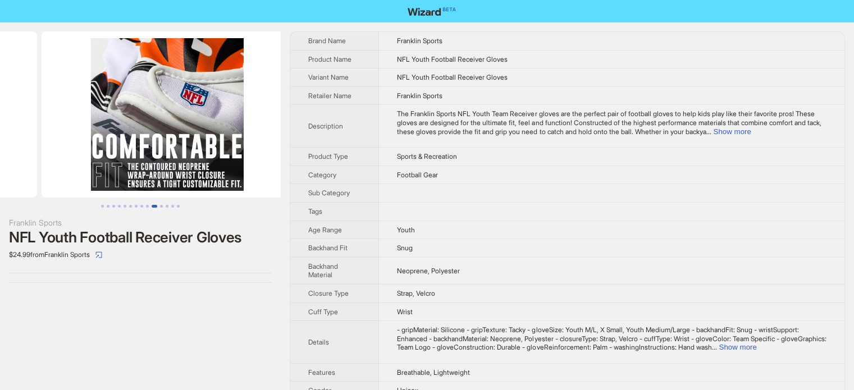
scroll to position [0, 2215]
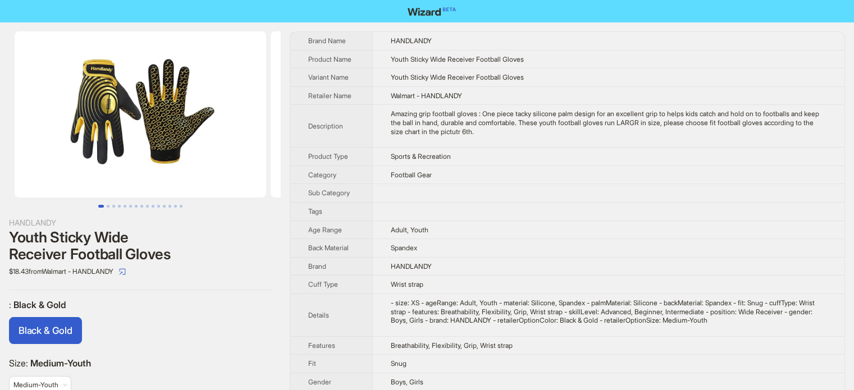
scroll to position [527, 0]
drag, startPoint x: 481, startPoint y: 58, endPoint x: 538, endPoint y: 61, distance: 57.3
type textarea "**********"
click at [538, 61] on td "Youth Sticky Wide Receiver Football Gloves" at bounding box center [608, 59] width 472 height 19
copy span "Football Gloves"
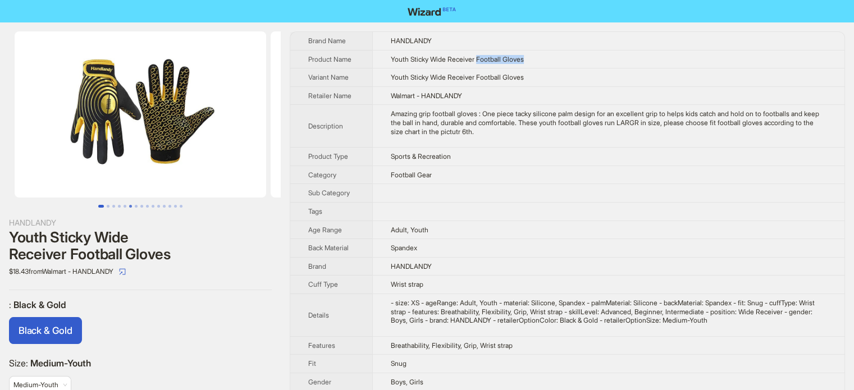
click at [130, 208] on button "Go to slide 6" at bounding box center [130, 206] width 3 height 3
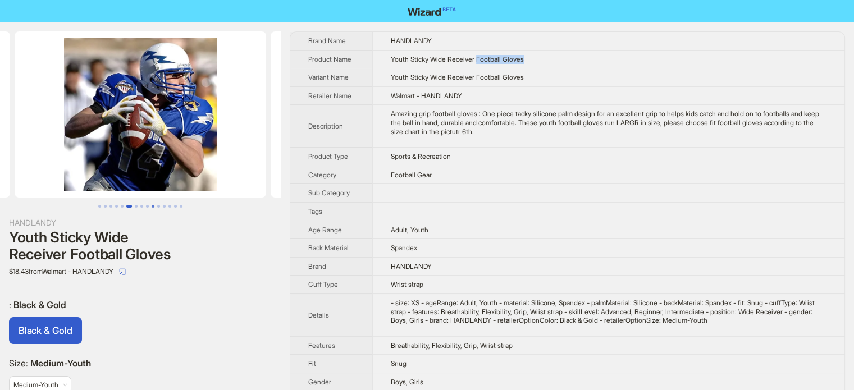
click at [153, 208] on button "Go to slide 10" at bounding box center [153, 206] width 3 height 3
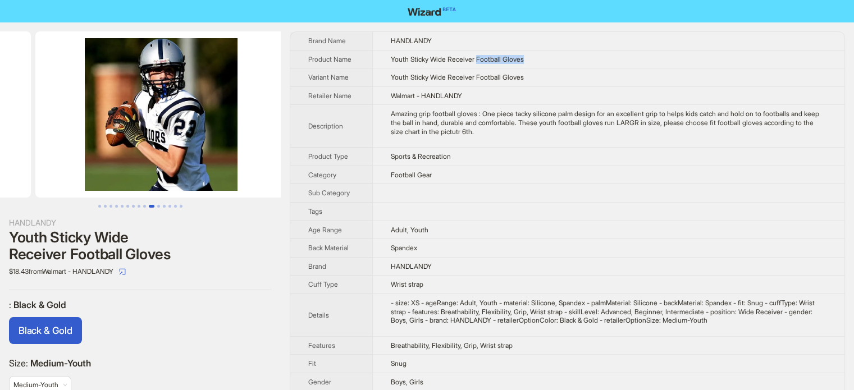
scroll to position [0, 2305]
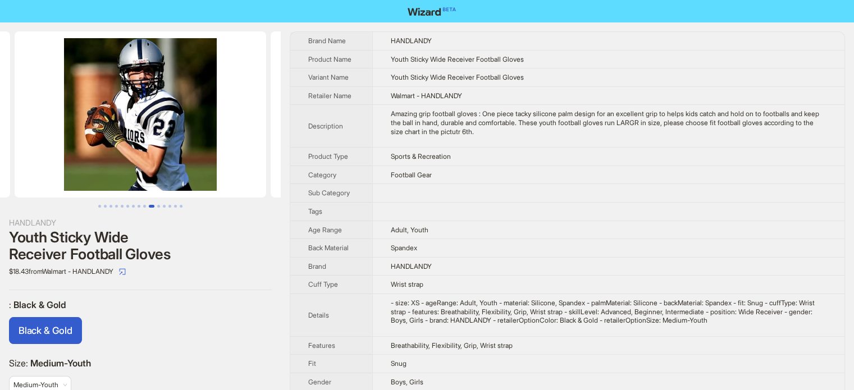
click at [496, 234] on td "Adult, Youth" at bounding box center [608, 230] width 472 height 19
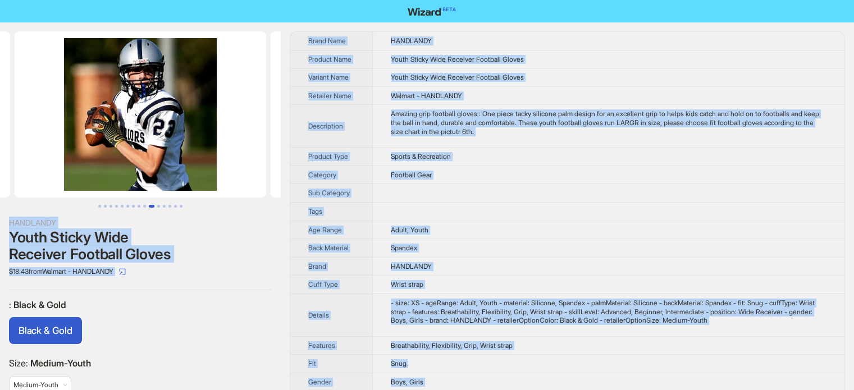
click at [335, 94] on span "Retailer Name" at bounding box center [329, 96] width 43 height 8
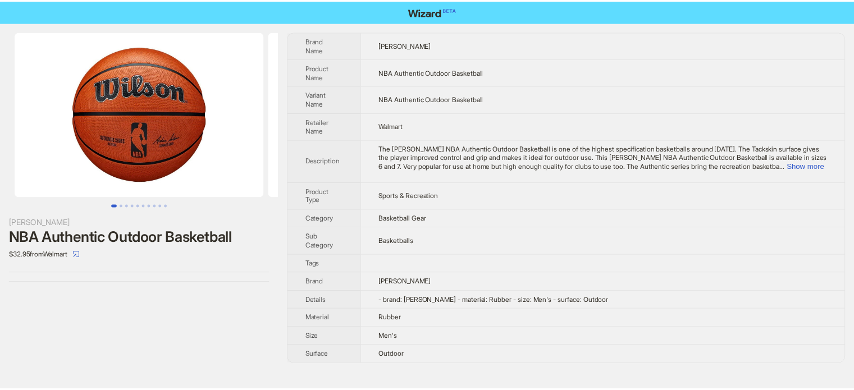
scroll to position [527, 0]
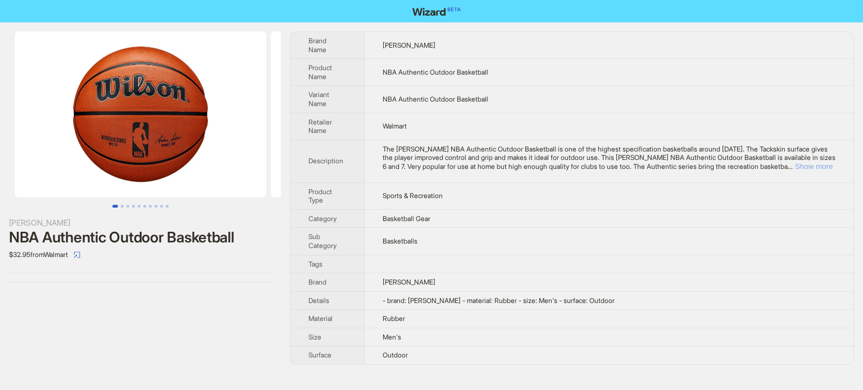
click at [809, 162] on button "Show more" at bounding box center [814, 166] width 38 height 8
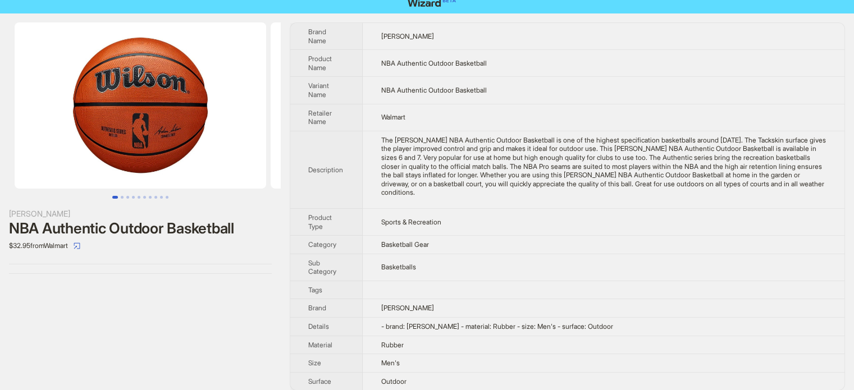
scroll to position [17, 0]
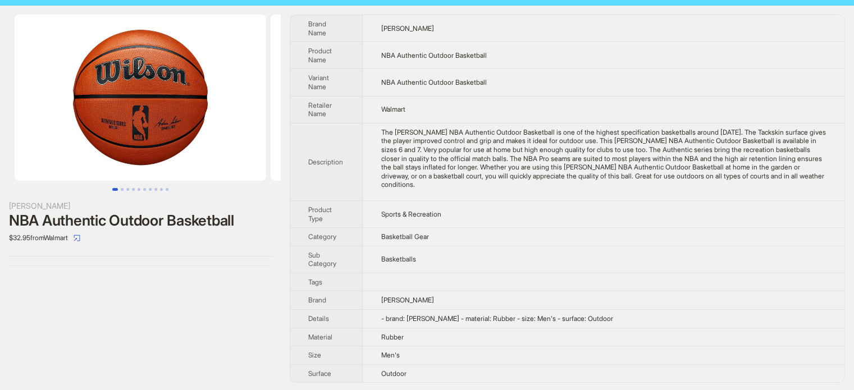
click at [474, 162] on div "The [PERSON_NAME] NBA Authentic Outdoor Basketball is one of the highest specif…" at bounding box center [604, 158] width 446 height 61
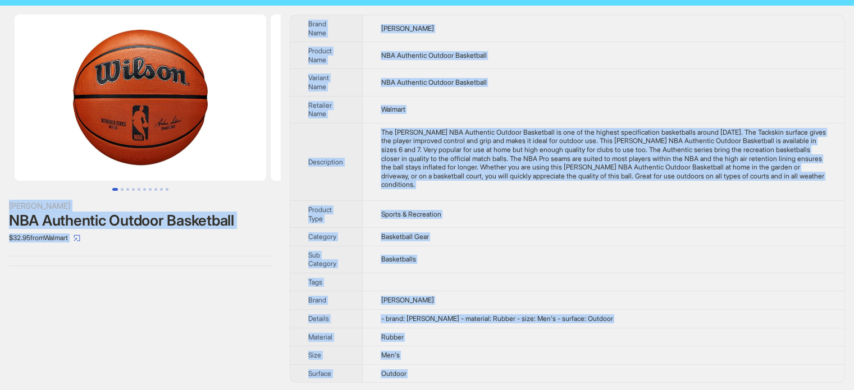
type textarea "**********"
click at [436, 233] on td "Basketball Gear" at bounding box center [604, 237] width 482 height 19
click at [126, 315] on div "Wilson NBA Authentic Outdoor Basketball $32.95 from Walmart" at bounding box center [140, 199] width 281 height 386
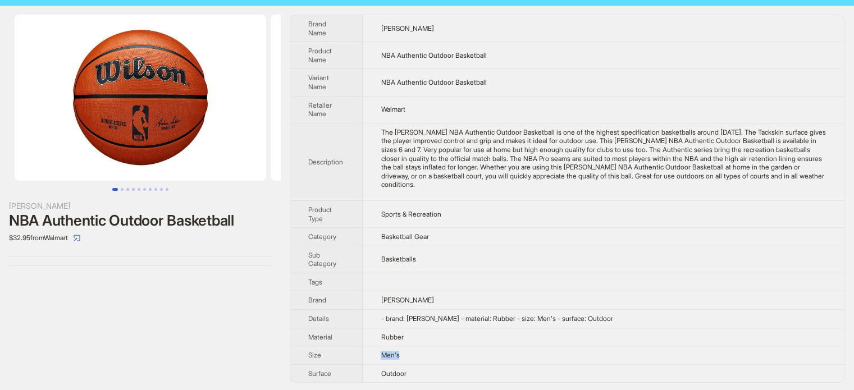
drag, startPoint x: 381, startPoint y: 355, endPoint x: 408, endPoint y: 353, distance: 27.7
click at [408, 353] on td "Men's" at bounding box center [604, 355] width 482 height 19
copy span "Men's"
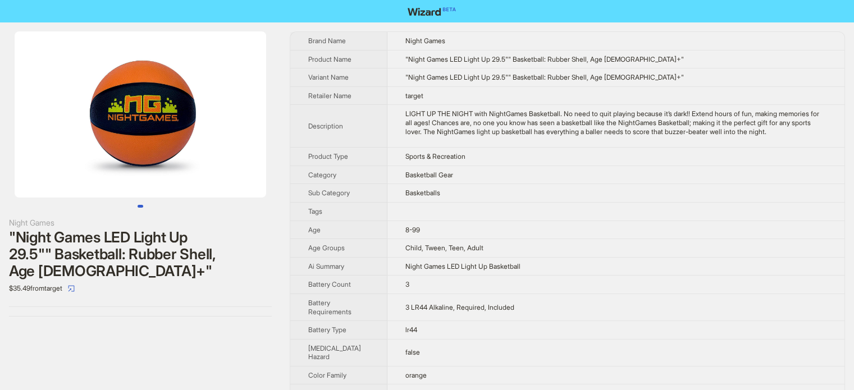
scroll to position [527, 0]
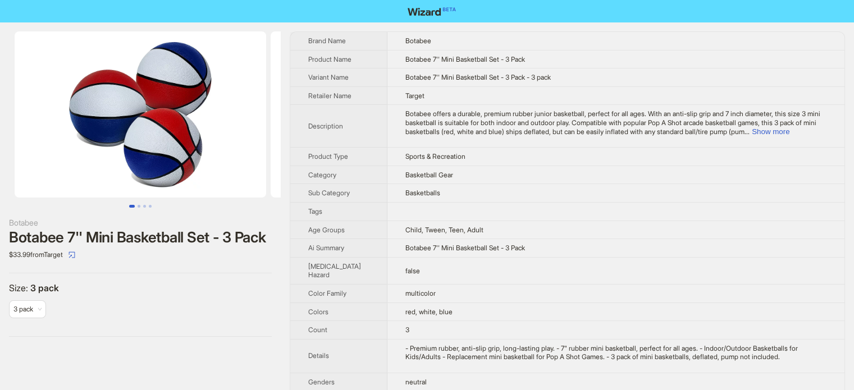
scroll to position [527, 0]
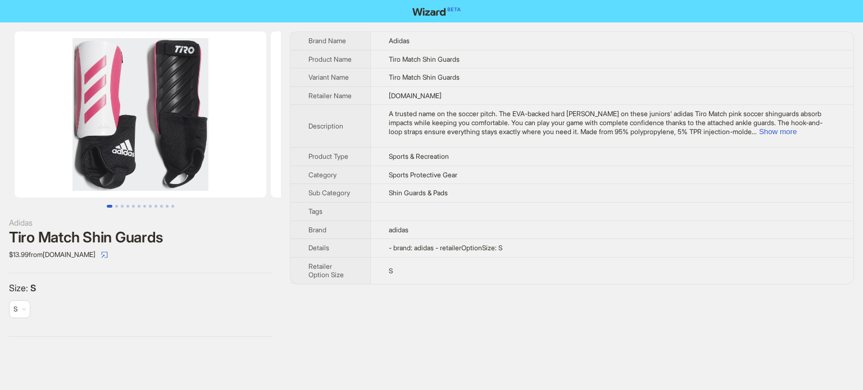
scroll to position [527, 0]
click at [795, 136] on button "Show more" at bounding box center [778, 131] width 38 height 8
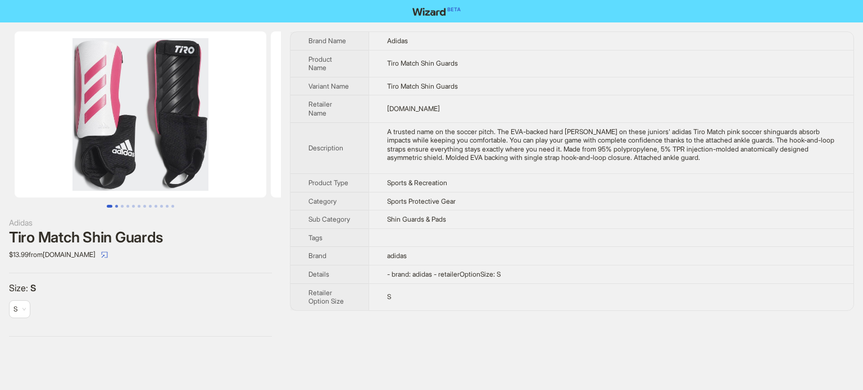
click at [117, 205] on button "Go to slide 2" at bounding box center [116, 206] width 3 height 3
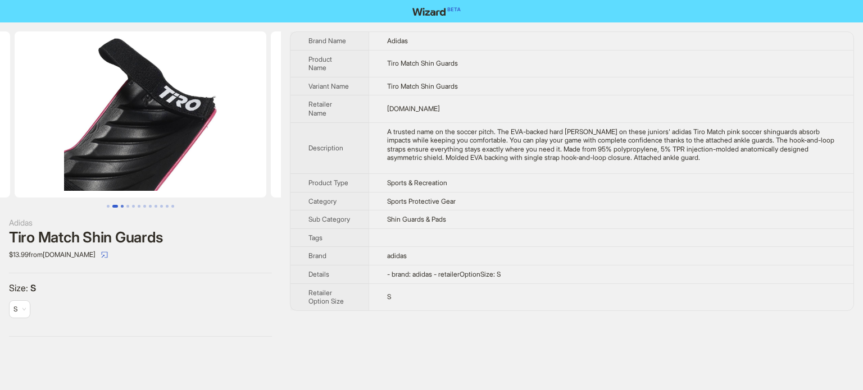
click at [124, 205] on button "Go to slide 3" at bounding box center [122, 206] width 3 height 3
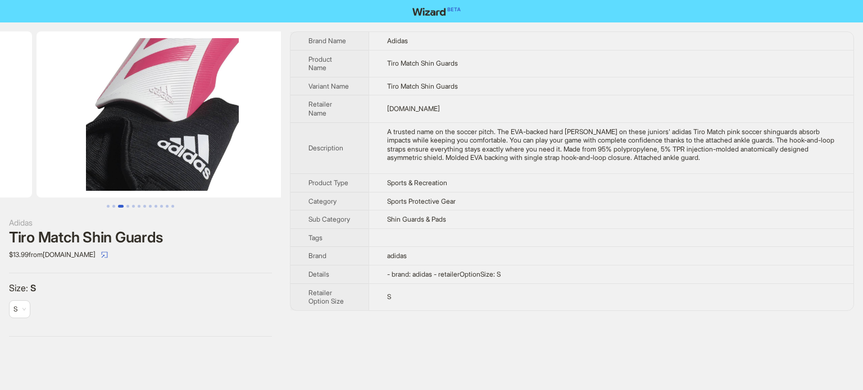
scroll to position [0, 512]
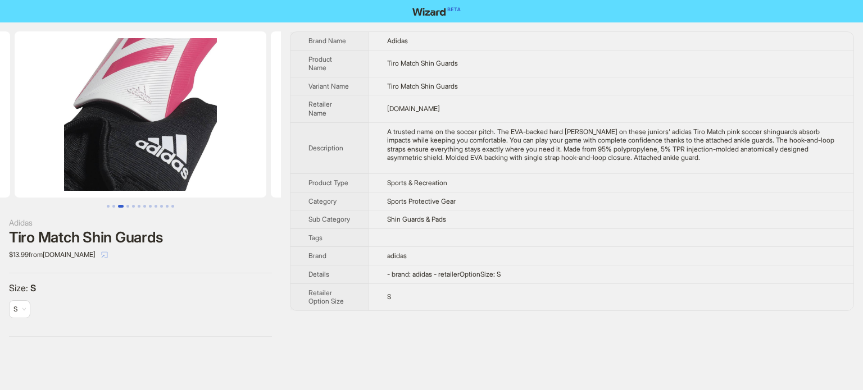
click at [113, 256] on button "button" at bounding box center [104, 255] width 18 height 18
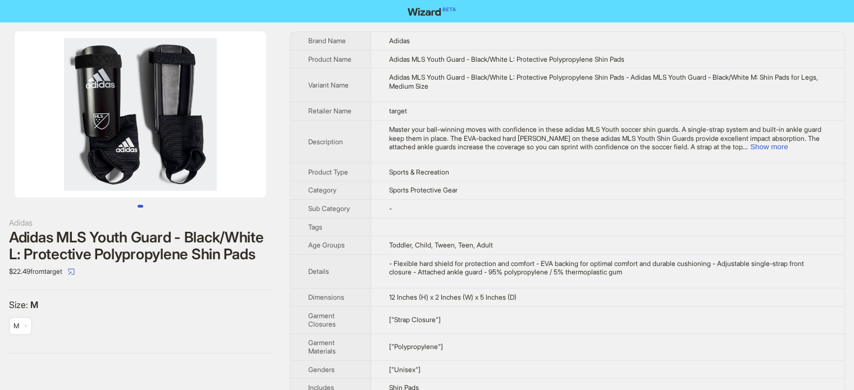
scroll to position [527, 0]
click at [75, 275] on icon "select" at bounding box center [71, 271] width 7 height 7
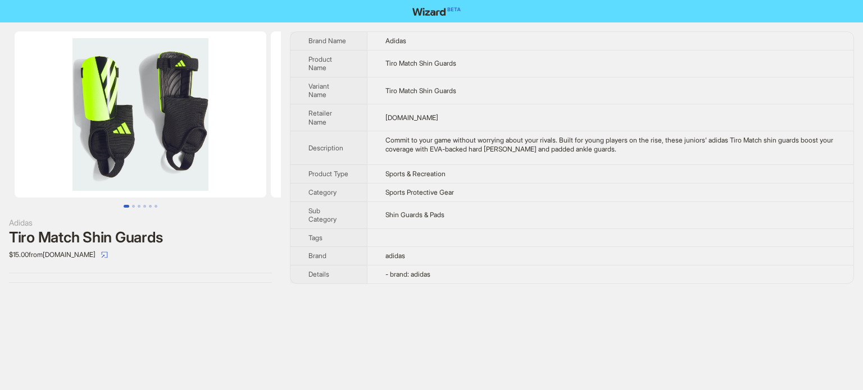
scroll to position [527, 0]
click at [113, 253] on button "button" at bounding box center [104, 255] width 18 height 18
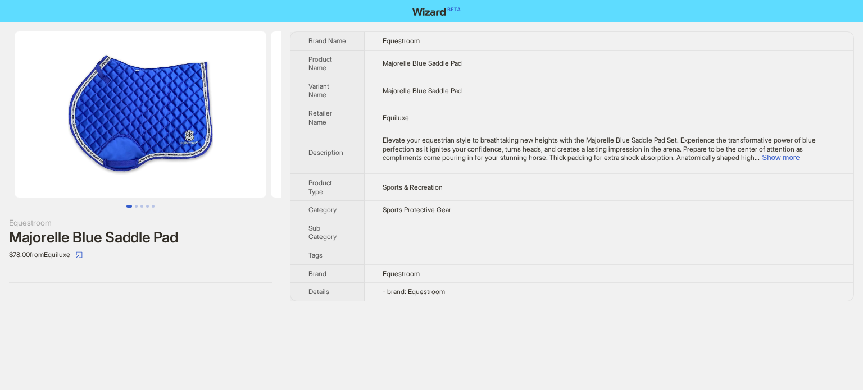
scroll to position [527, 0]
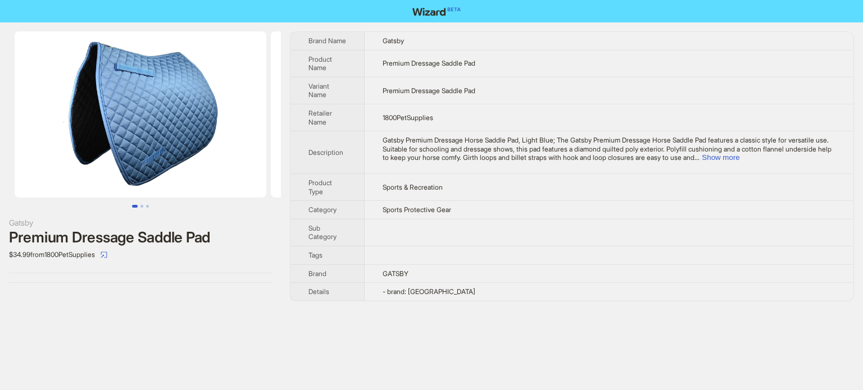
scroll to position [527, 0]
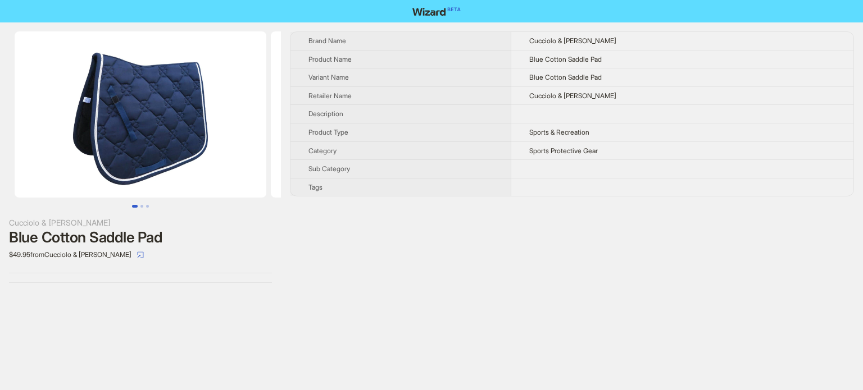
scroll to position [527, 0]
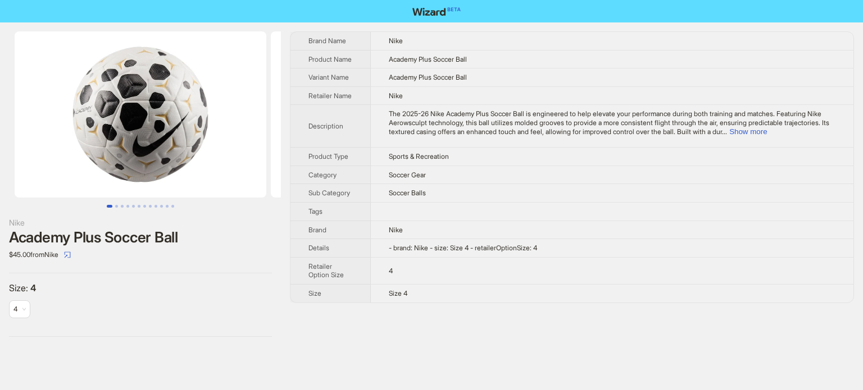
scroll to position [510, 0]
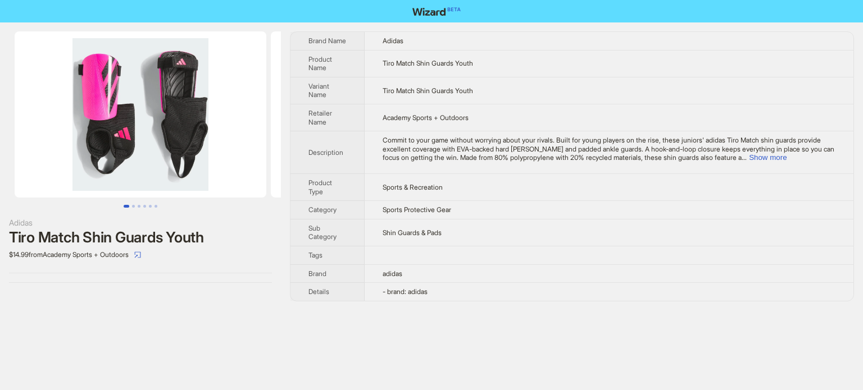
scroll to position [527, 0]
click at [786, 157] on button "Show more" at bounding box center [768, 157] width 38 height 8
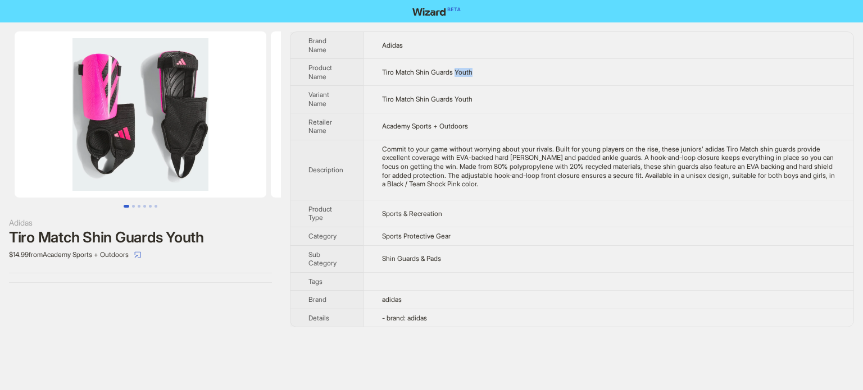
drag, startPoint x: 460, startPoint y: 71, endPoint x: 479, endPoint y: 72, distance: 19.1
type textarea "*****"
click at [479, 72] on td "Tiro Match Shin Guards Youth" at bounding box center [608, 72] width 490 height 27
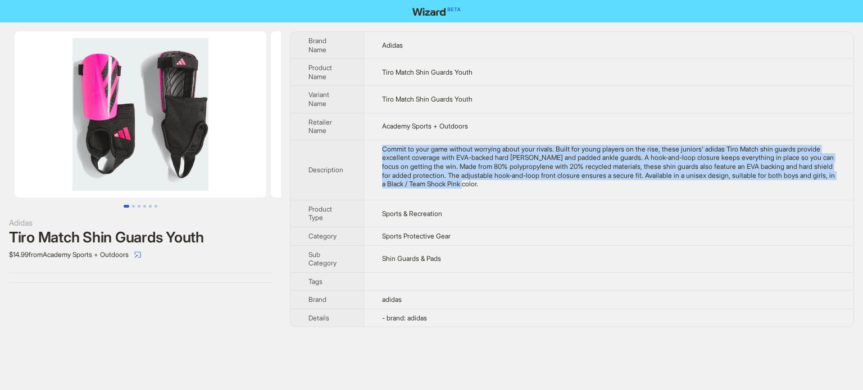
drag, startPoint x: 402, startPoint y: 145, endPoint x: 586, endPoint y: 190, distance: 189.0
click at [586, 190] on td "Commit to your game without worrying about your rivals. Built for young players…" at bounding box center [608, 170] width 490 height 60
copy div "Commit to your game without worrying about your rivals. Built for young players…"
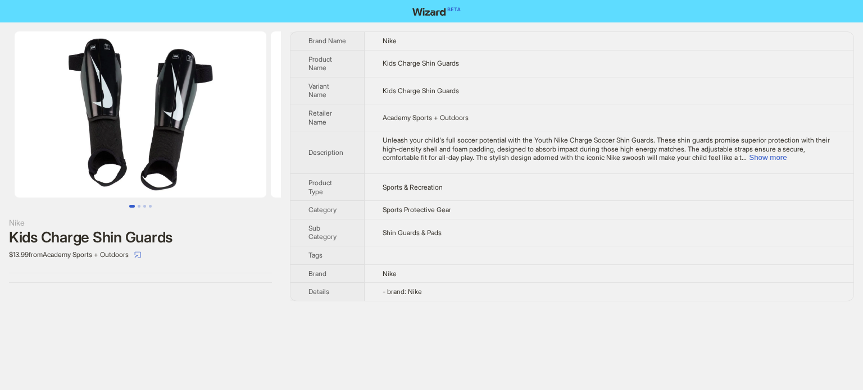
scroll to position [527, 0]
click at [786, 159] on button "Show more" at bounding box center [768, 157] width 38 height 8
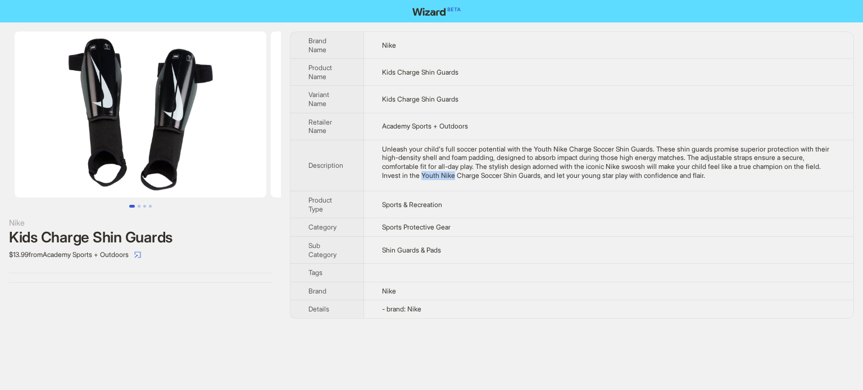
drag, startPoint x: 465, startPoint y: 172, endPoint x: 498, endPoint y: 177, distance: 33.4
type textarea "**********"
click at [498, 177] on div "Unleash your child's full soccer potential with the Youth Nike Charge Soccer Sh…" at bounding box center [608, 162] width 453 height 35
click at [442, 203] on span "Sports & Recreation" at bounding box center [412, 204] width 60 height 8
drag, startPoint x: 383, startPoint y: 72, endPoint x: 396, endPoint y: 72, distance: 13.5
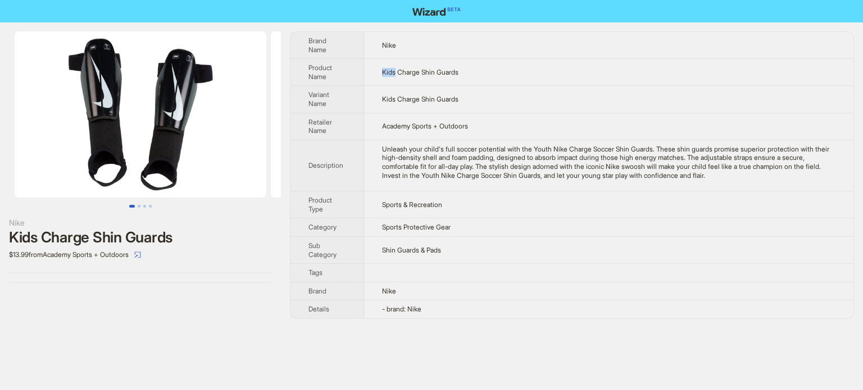
click at [396, 72] on span "Kids Charge Shin Guards" at bounding box center [420, 72] width 76 height 8
click at [141, 255] on icon "select" at bounding box center [137, 255] width 7 height 7
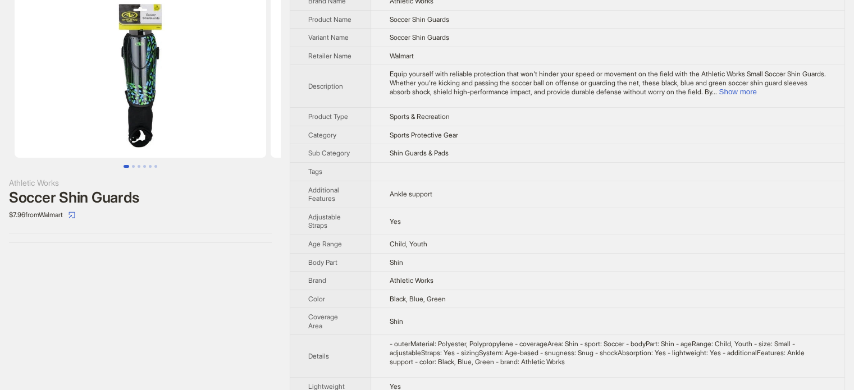
scroll to position [56, 0]
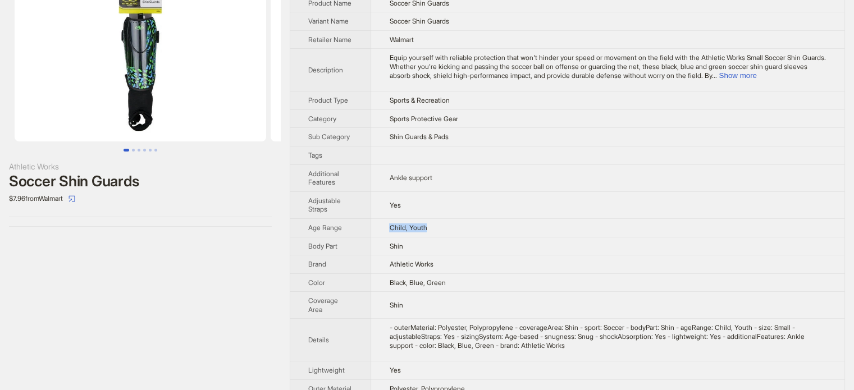
drag, startPoint x: 391, startPoint y: 235, endPoint x: 442, endPoint y: 235, distance: 51.1
type textarea "**********"
click at [442, 235] on td "Child, Youth" at bounding box center [607, 227] width 473 height 19
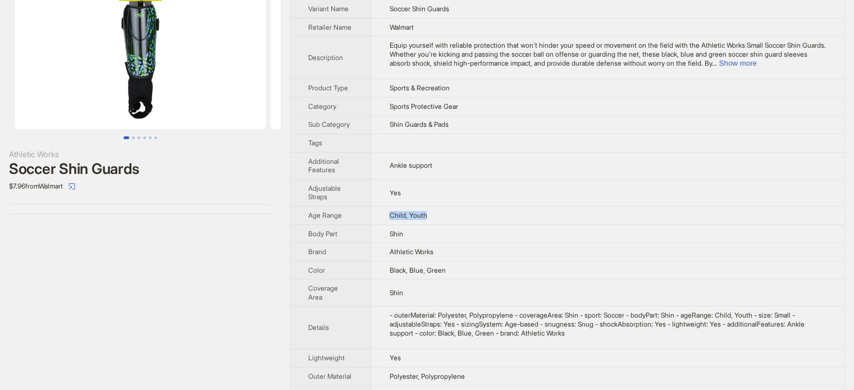
scroll to position [0, 0]
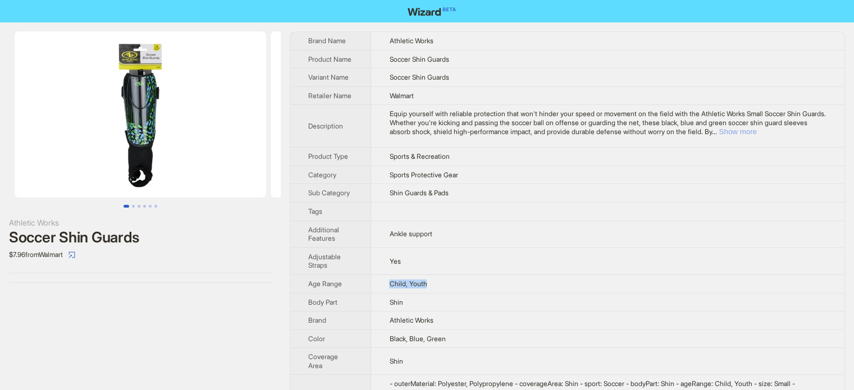
click at [756, 136] on button "Show more" at bounding box center [738, 131] width 38 height 8
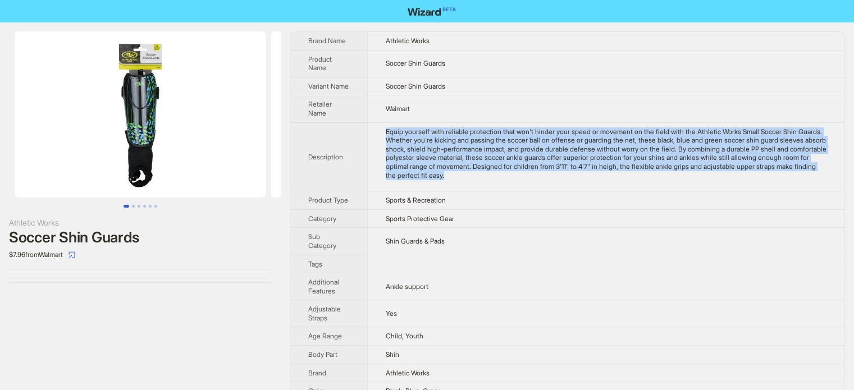
drag, startPoint x: 385, startPoint y: 140, endPoint x: 580, endPoint y: 188, distance: 200.8
click at [580, 188] on td "Equip yourself with reliable protection that won't hinder your speed or movemen…" at bounding box center [605, 156] width 477 height 69
copy div "Equip yourself with reliable protection that won't hinder your speed or movemen…"
click at [435, 273] on td at bounding box center [605, 264] width 477 height 19
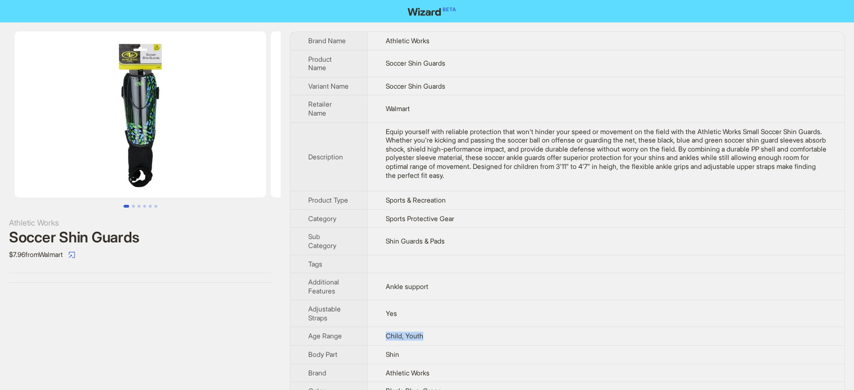
drag, startPoint x: 384, startPoint y: 350, endPoint x: 432, endPoint y: 352, distance: 48.9
click at [432, 346] on td "Child, Youth" at bounding box center [605, 336] width 477 height 19
click at [393, 340] on span "Child, Youth" at bounding box center [405, 336] width 38 height 8
drag, startPoint x: 384, startPoint y: 352, endPoint x: 404, endPoint y: 352, distance: 20.2
click at [404, 346] on td "Child, Youth" at bounding box center [605, 336] width 477 height 19
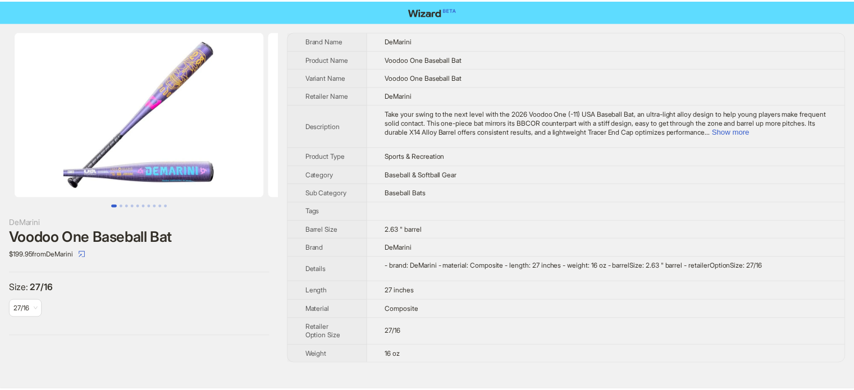
scroll to position [527, 0]
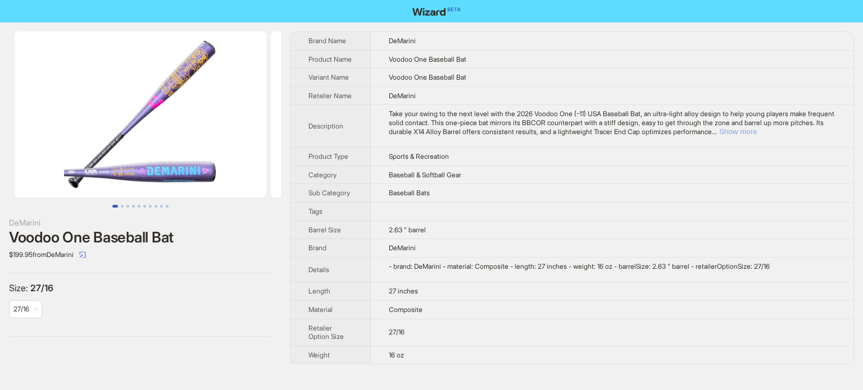
click at [756, 136] on button "Show more" at bounding box center [738, 131] width 38 height 8
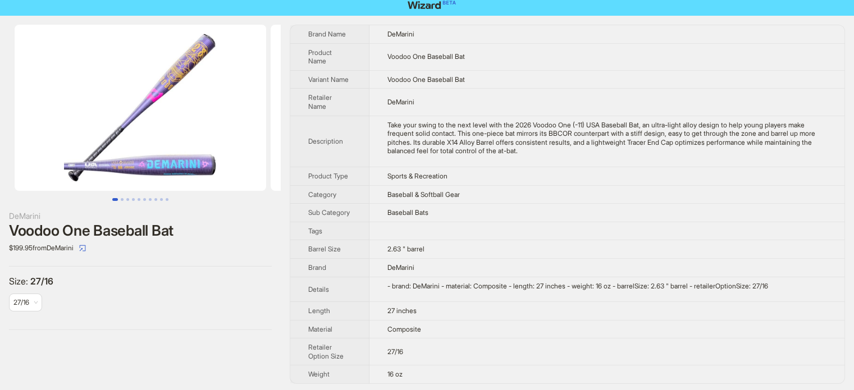
scroll to position [7, 0]
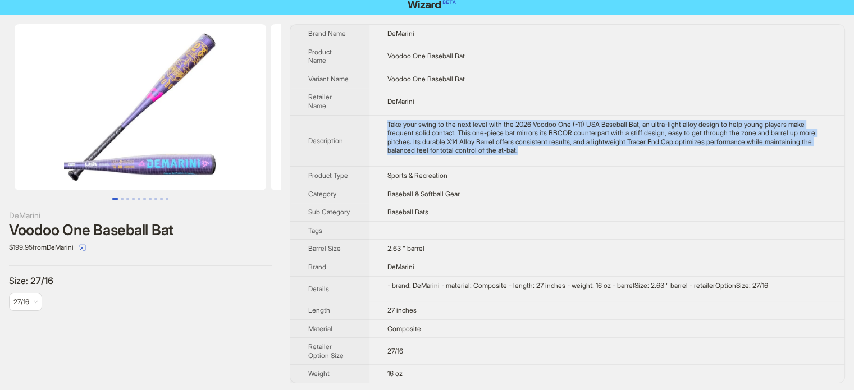
drag, startPoint x: 387, startPoint y: 120, endPoint x: 595, endPoint y: 158, distance: 211.9
type textarea "**********"
click at [595, 158] on td "Take your swing to the next level with the 2026 Voodoo One (-11) USA Baseball B…" at bounding box center [606, 140] width 475 height 51
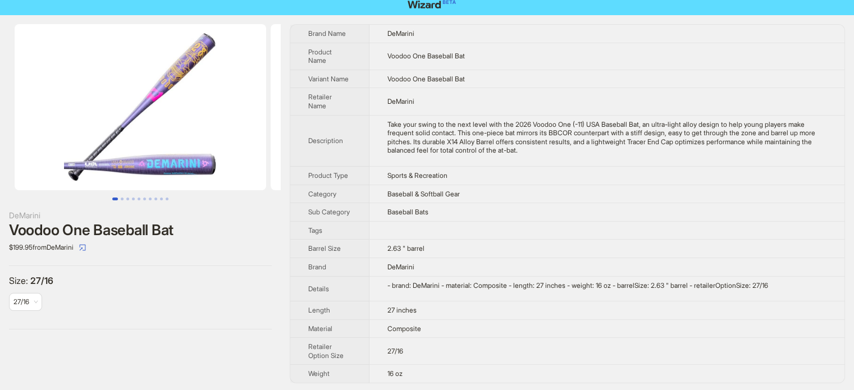
drag, startPoint x: 373, startPoint y: 305, endPoint x: 238, endPoint y: 254, distance: 143.9
click at [373, 305] on td "27 inches" at bounding box center [606, 311] width 475 height 19
click at [86, 249] on icon "select" at bounding box center [83, 247] width 6 height 6
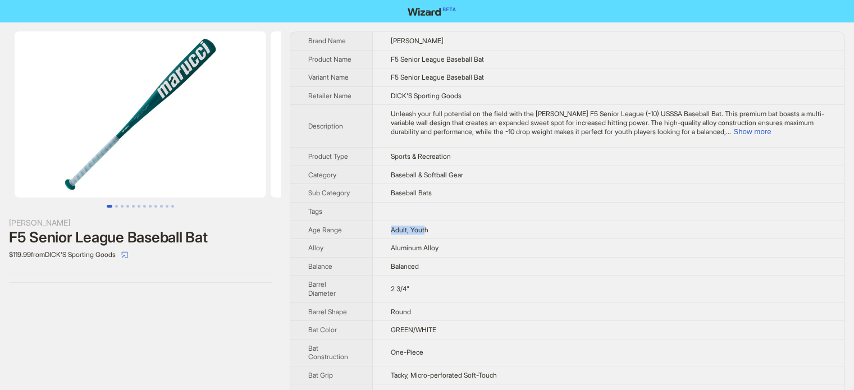
drag, startPoint x: 392, startPoint y: 227, endPoint x: 355, endPoint y: 2, distance: 228.2
click at [435, 228] on td "Adult, Youth" at bounding box center [609, 230] width 472 height 19
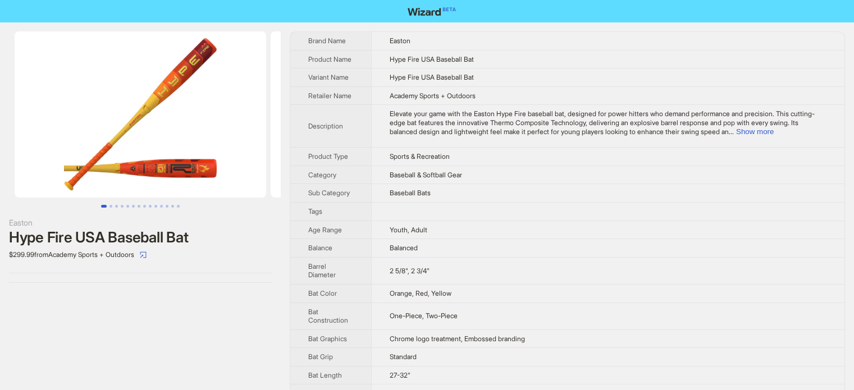
scroll to position [527, 0]
drag, startPoint x: 391, startPoint y: 229, endPoint x: 448, endPoint y: 229, distance: 56.2
type textarea "**********"
click at [448, 229] on td "Youth, Adult" at bounding box center [607, 230] width 473 height 19
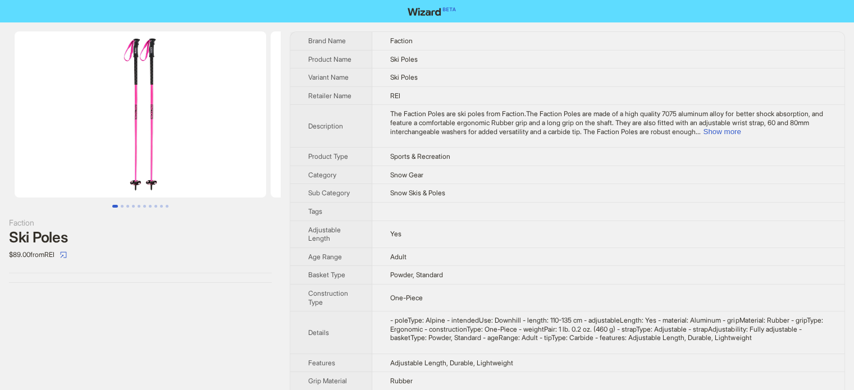
scroll to position [527, 0]
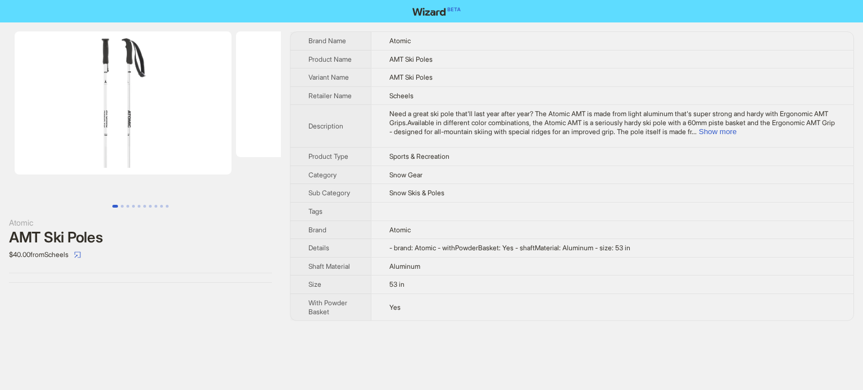
scroll to position [525, 0]
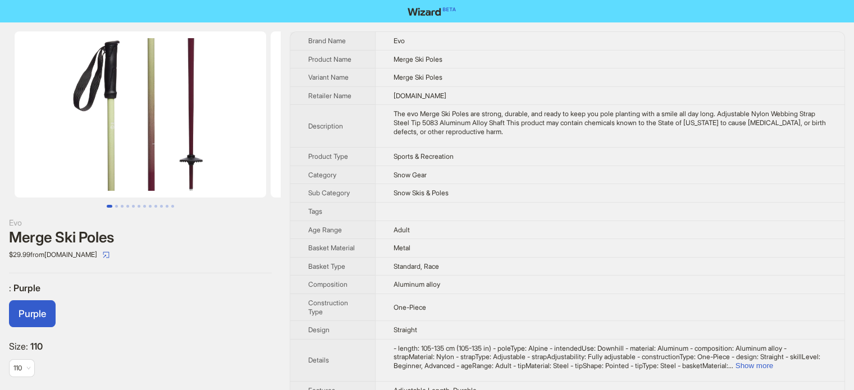
scroll to position [527, 0]
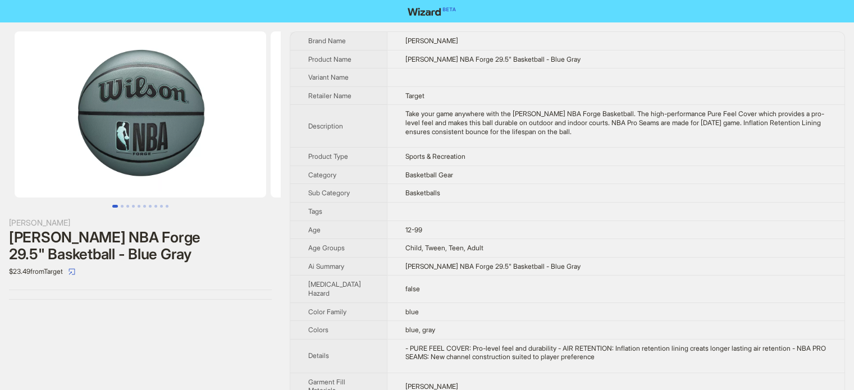
click at [543, 57] on span "[PERSON_NAME] NBA Forge 29.5" Basketball - Blue Gray" at bounding box center [492, 59] width 175 height 8
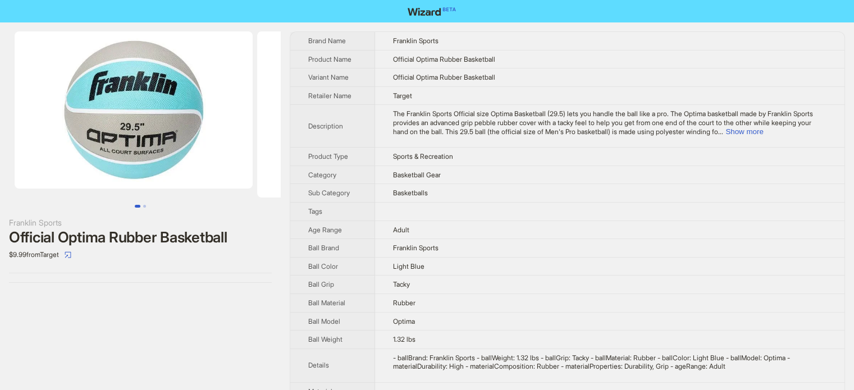
scroll to position [527, 0]
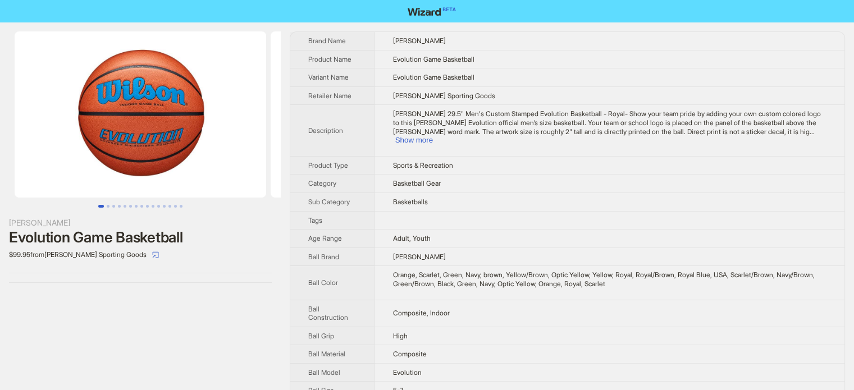
scroll to position [527, 0]
click at [112, 205] on button "Go to slide 3" at bounding box center [113, 206] width 3 height 3
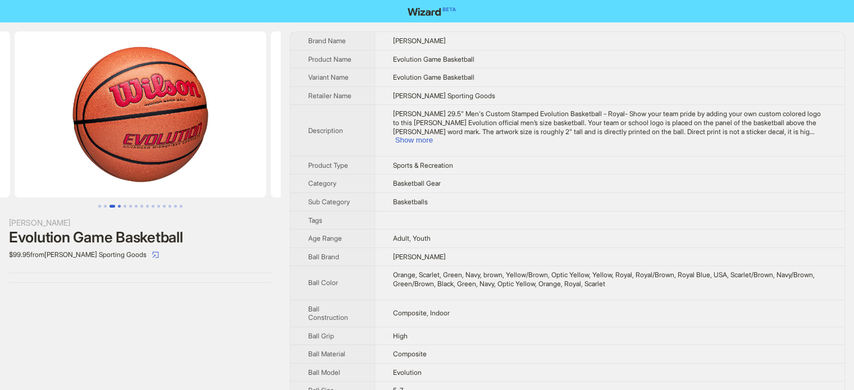
click at [118, 205] on button "Go to slide 4" at bounding box center [119, 206] width 3 height 3
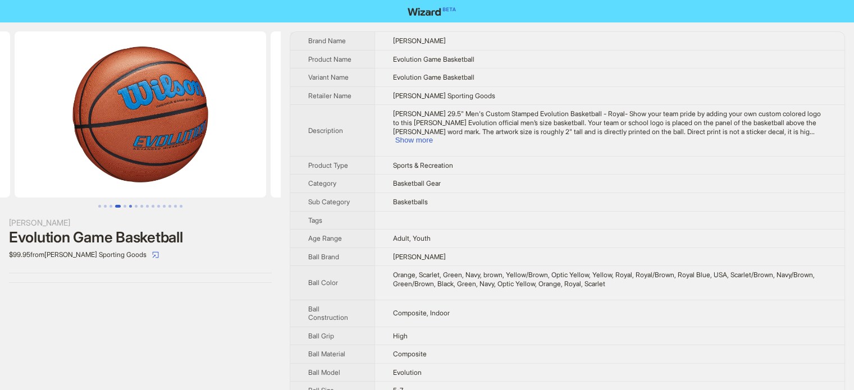
click at [129, 206] on button "Go to slide 6" at bounding box center [130, 206] width 3 height 3
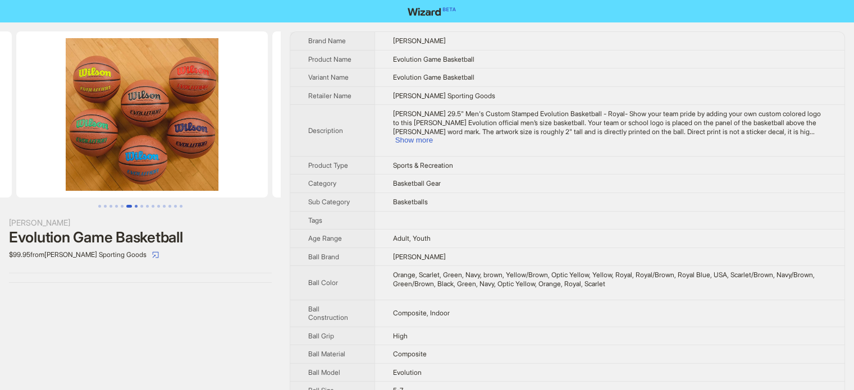
scroll to position [0, 1280]
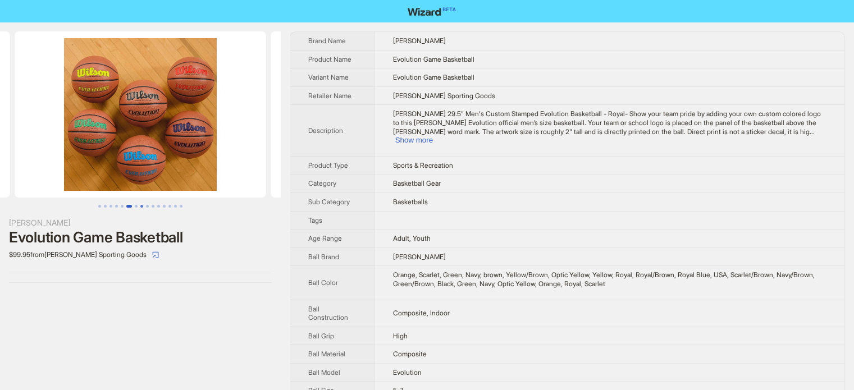
click at [140, 205] on button "Go to slide 8" at bounding box center [141, 206] width 3 height 3
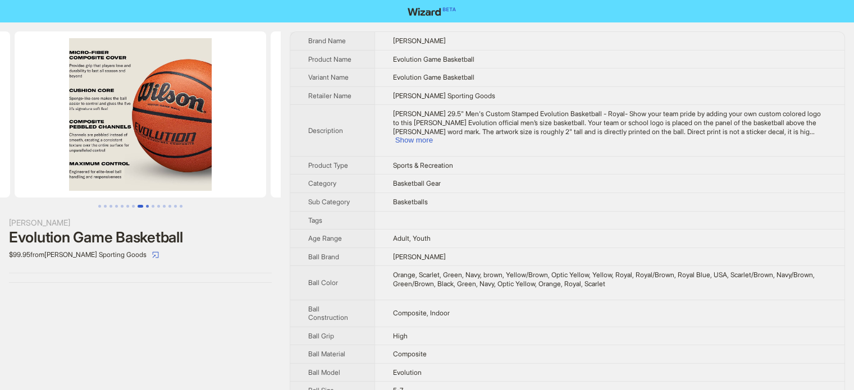
click at [148, 205] on button "Go to slide 9" at bounding box center [147, 206] width 3 height 3
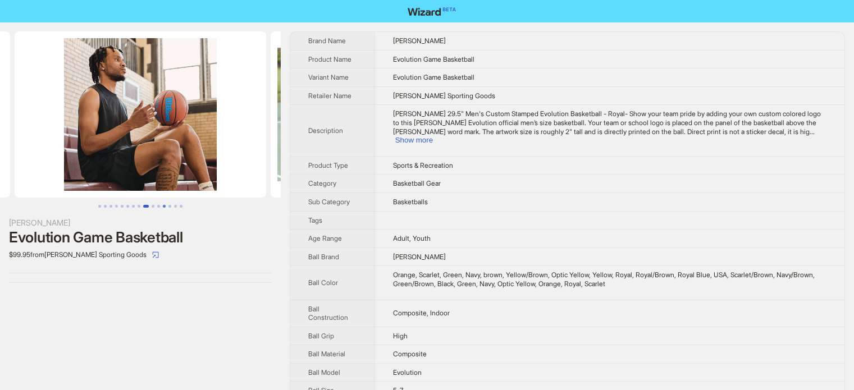
click at [163, 206] on button "Go to slide 12" at bounding box center [164, 206] width 3 height 3
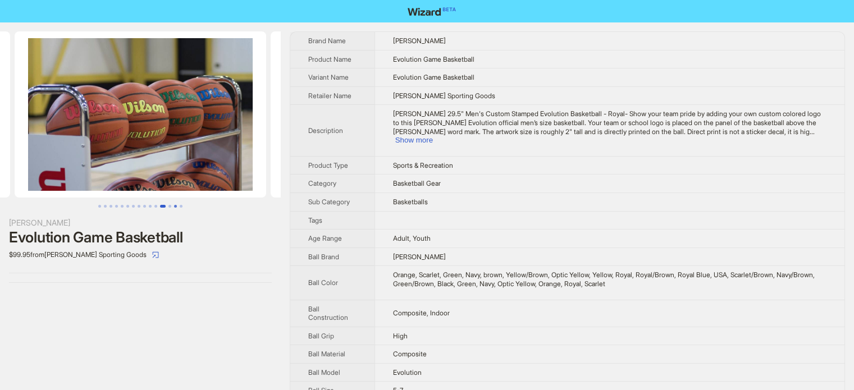
click at [174, 206] on button "Go to slide 14" at bounding box center [175, 206] width 3 height 3
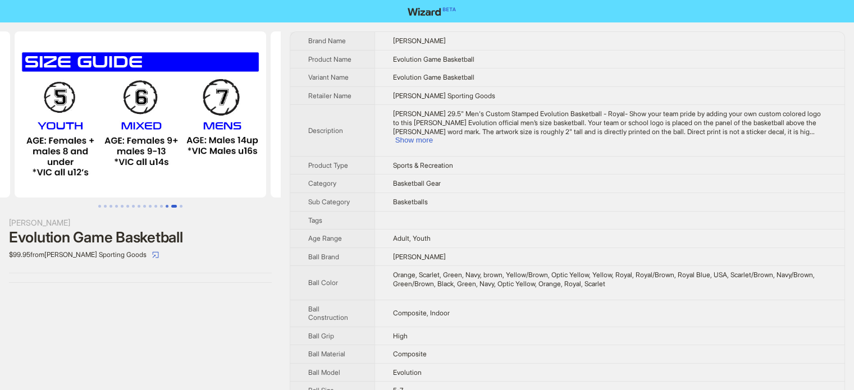
click at [168, 206] on button "Go to slide 13" at bounding box center [167, 206] width 3 height 3
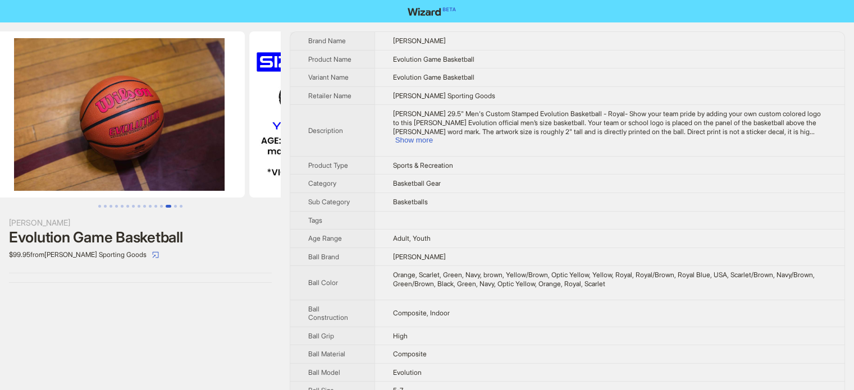
scroll to position [0, 3073]
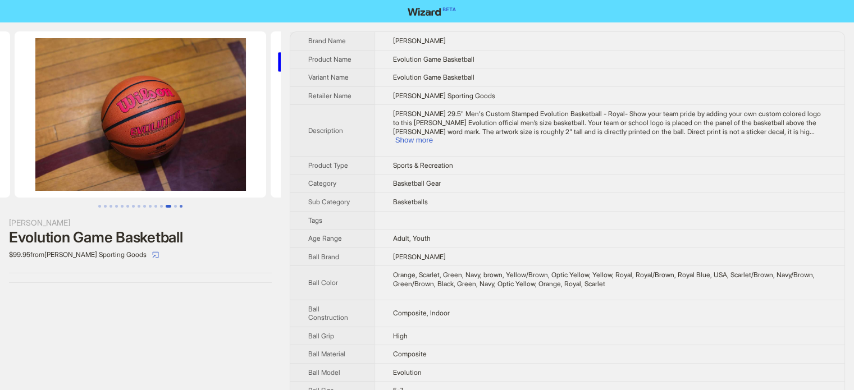
click at [180, 206] on button "Go to slide 15" at bounding box center [181, 206] width 3 height 3
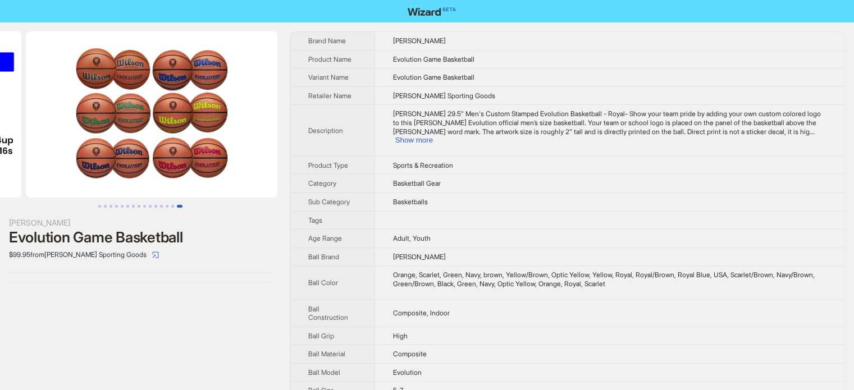
scroll to position [0, 3585]
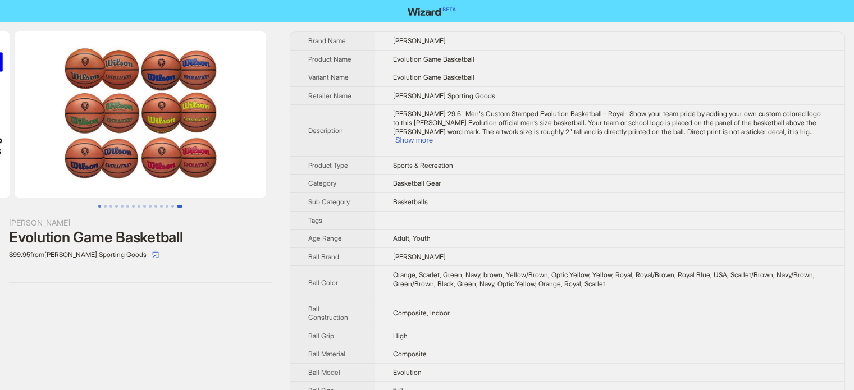
click at [101, 205] on button "Go to slide 1" at bounding box center [99, 206] width 3 height 3
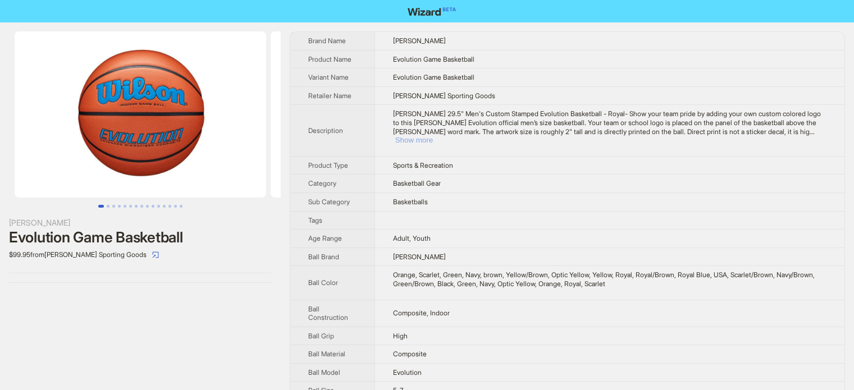
click at [433, 136] on button "Show more" at bounding box center [414, 140] width 38 height 8
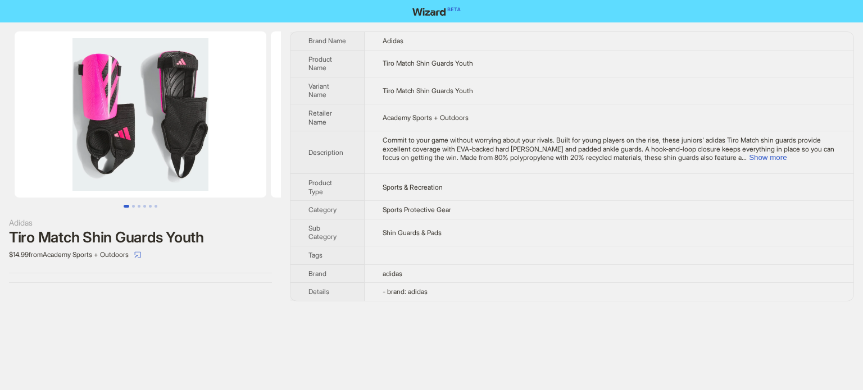
scroll to position [527, 0]
click at [453, 190] on td "Sports & Recreation" at bounding box center [608, 187] width 489 height 27
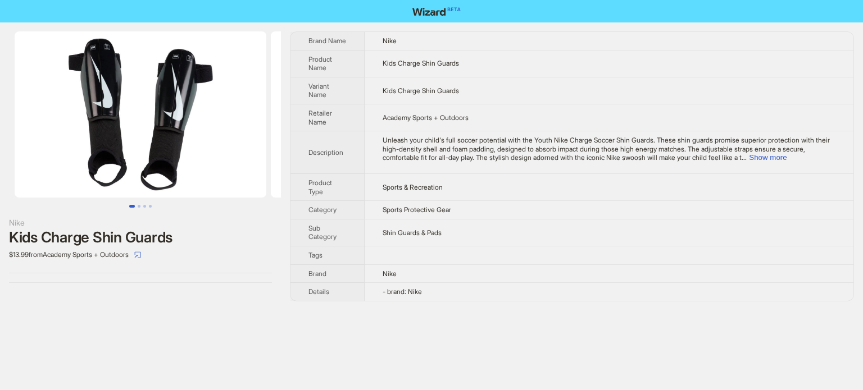
scroll to position [527, 0]
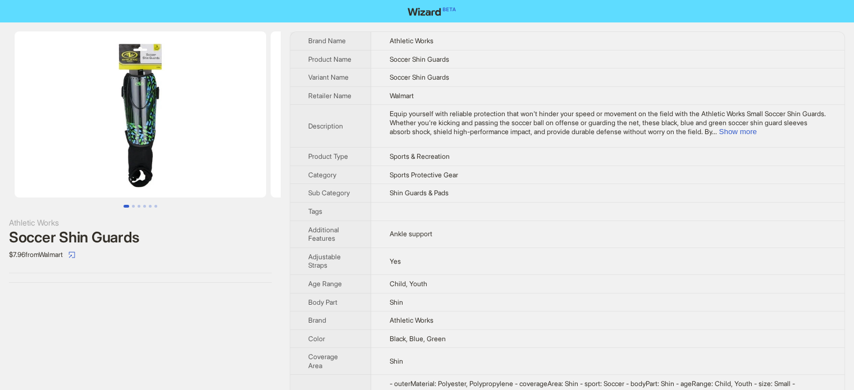
scroll to position [527, 0]
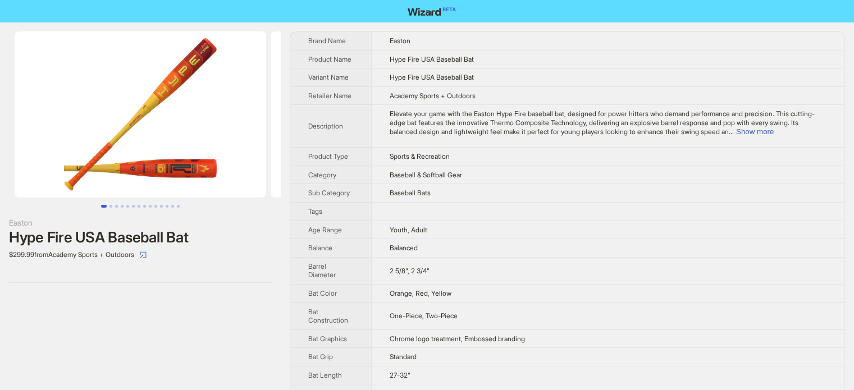
click at [397, 224] on td "Youth, Adult" at bounding box center [607, 230] width 473 height 19
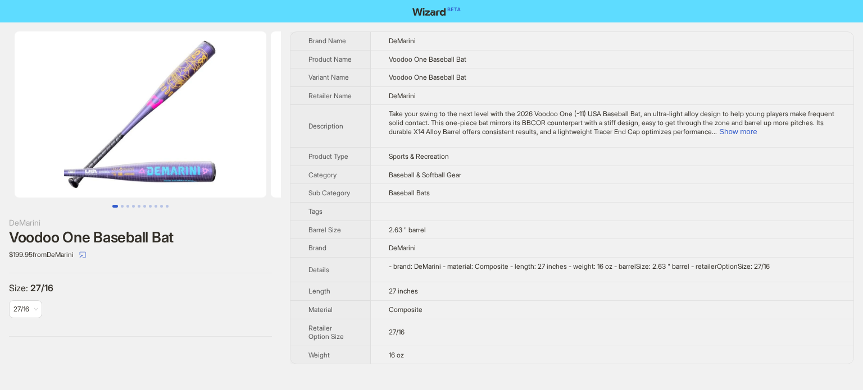
click at [407, 197] on span "Baseball Bats" at bounding box center [409, 193] width 41 height 8
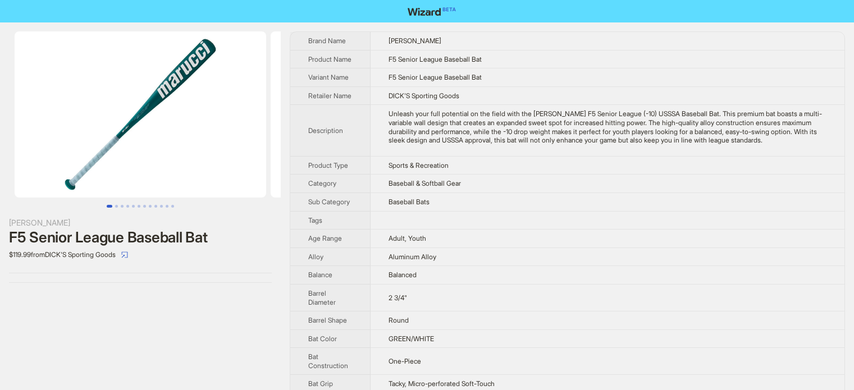
click at [347, 193] on th "Category" at bounding box center [330, 184] width 80 height 19
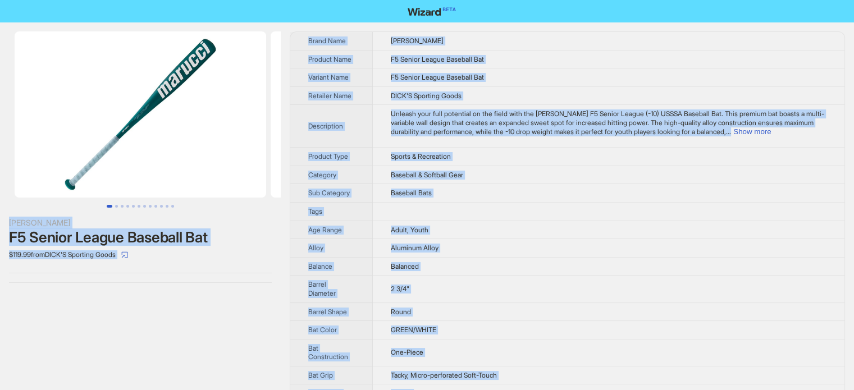
scroll to position [527, 0]
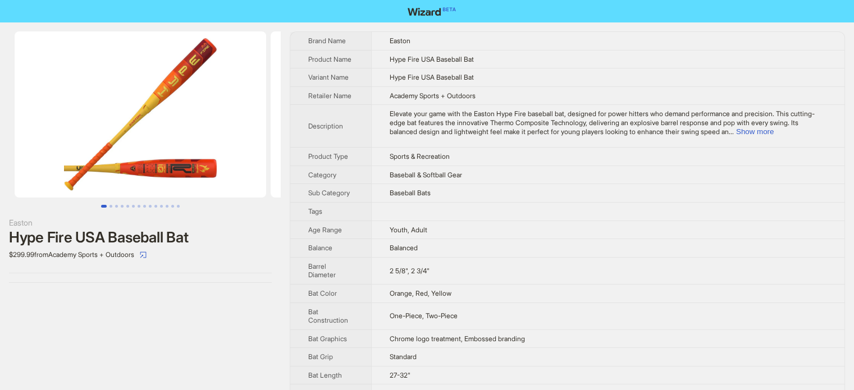
scroll to position [527, 0]
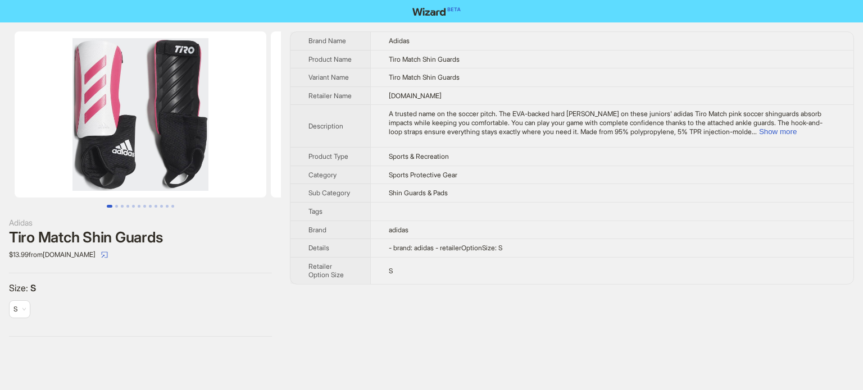
click at [391, 221] on td at bounding box center [611, 211] width 483 height 19
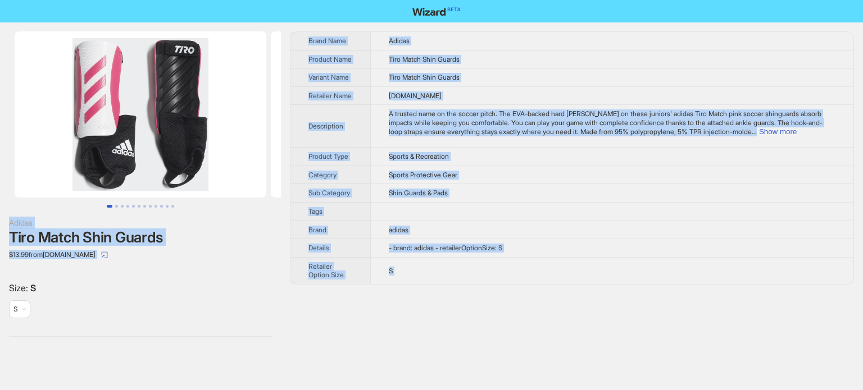
type textarea "**********"
click at [377, 217] on td at bounding box center [611, 211] width 483 height 19
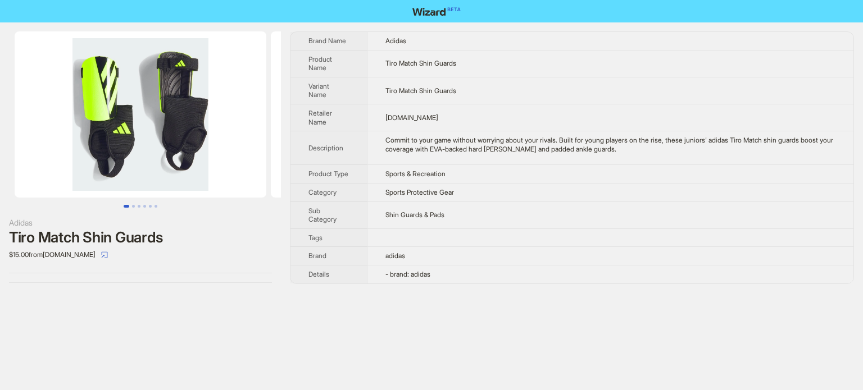
click at [231, 136] on img at bounding box center [141, 114] width 252 height 166
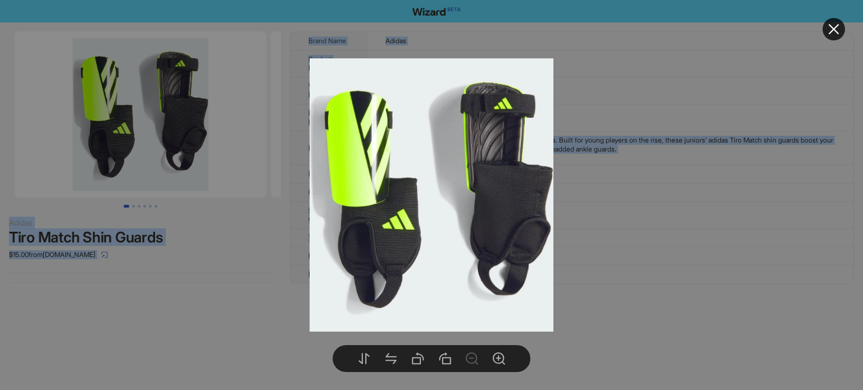
scroll to position [527, 0]
type textarea "**********"
click at [580, 183] on div at bounding box center [431, 195] width 863 height 390
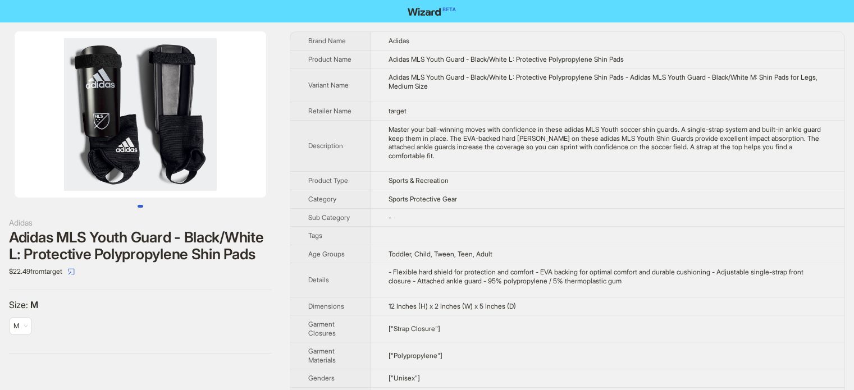
click at [311, 276] on span "Details" at bounding box center [318, 280] width 21 height 8
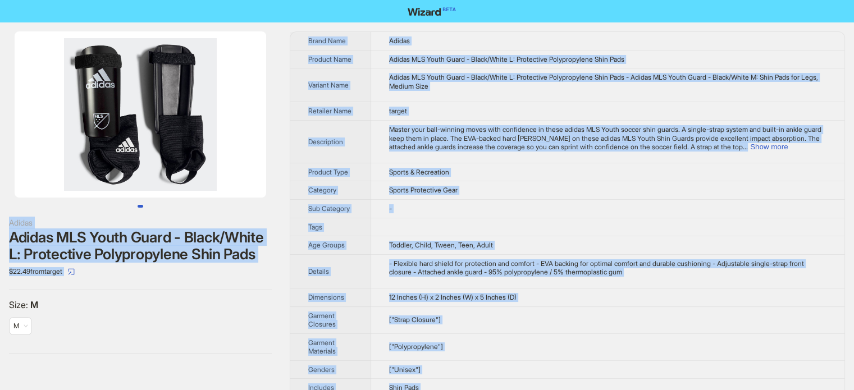
scroll to position [527, 0]
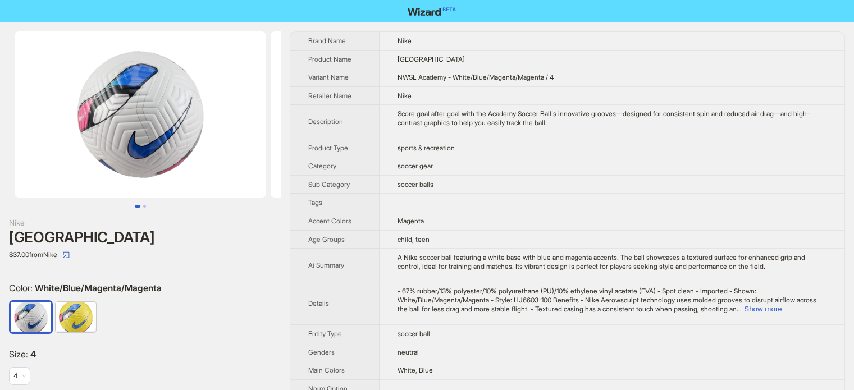
scroll to position [527, 0]
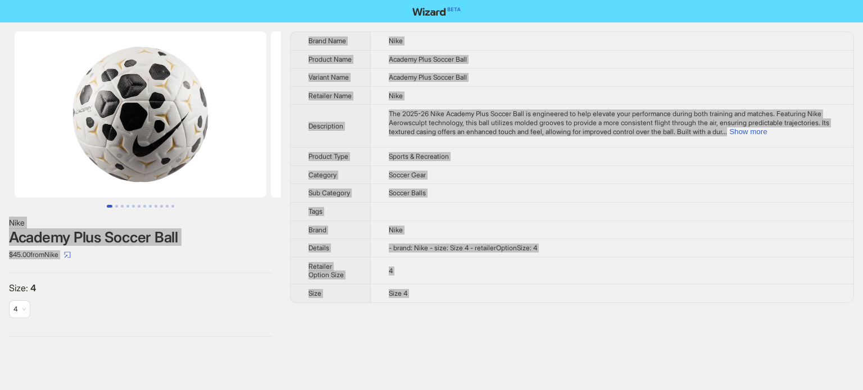
scroll to position [527, 0]
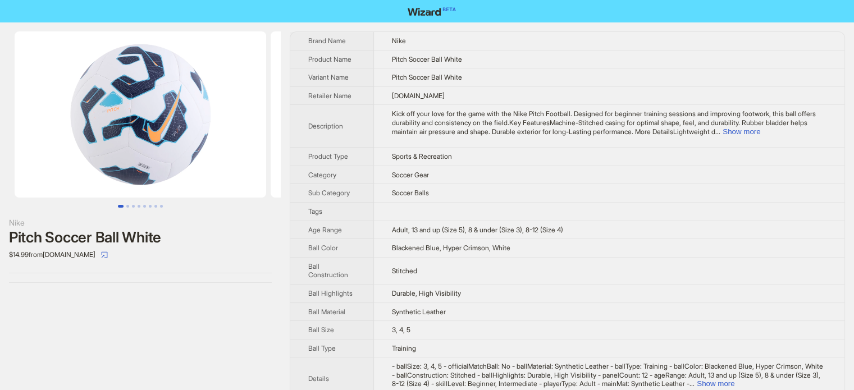
scroll to position [527, 0]
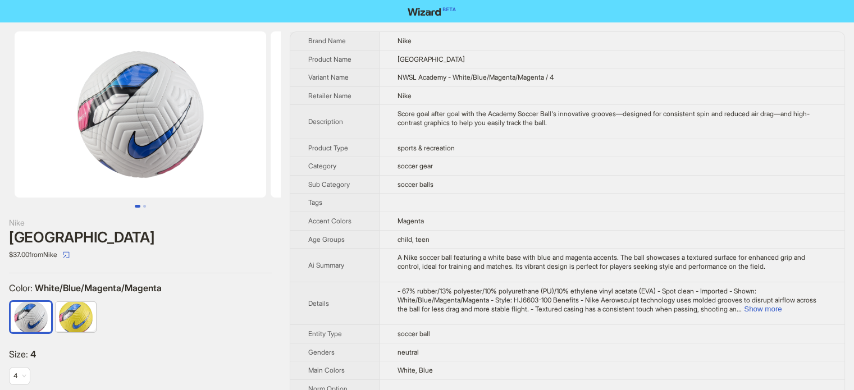
scroll to position [527, 0]
click at [782, 311] on button "Show more" at bounding box center [763, 309] width 38 height 8
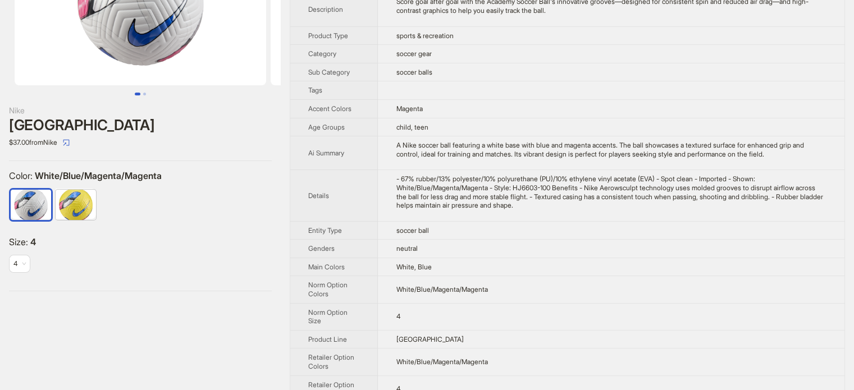
scroll to position [0, 0]
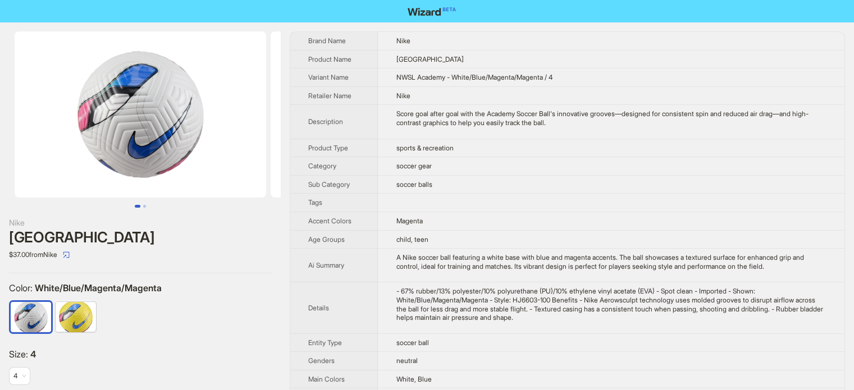
click at [553, 217] on td "Magenta" at bounding box center [611, 221] width 467 height 19
click at [622, 128] on td "Score goal after goal with the Academy Soccer Ball's innovative grooves—designe…" at bounding box center [611, 122] width 467 height 34
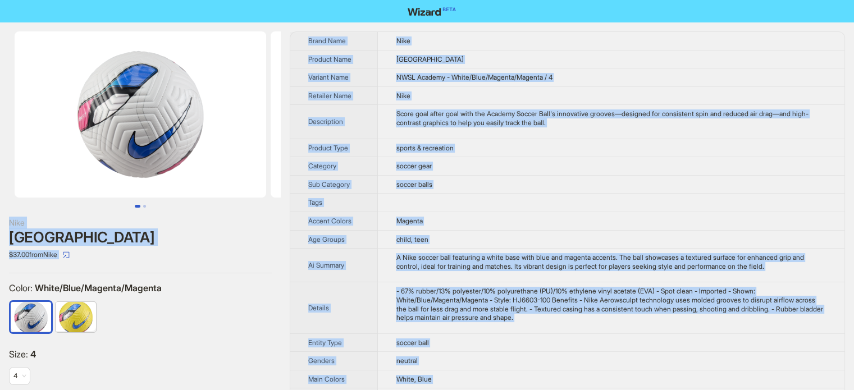
type textarea "**********"
click at [521, 379] on td "White, Blue" at bounding box center [611, 379] width 467 height 19
click at [352, 162] on th "Category" at bounding box center [334, 166] width 88 height 19
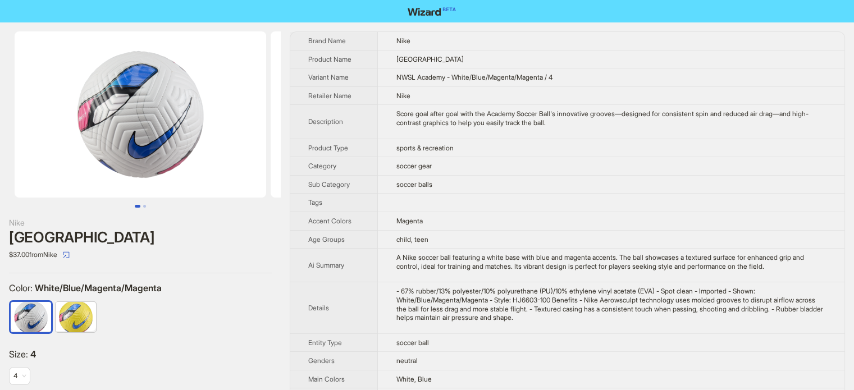
click at [361, 222] on th "Accent Colors" at bounding box center [334, 221] width 88 height 19
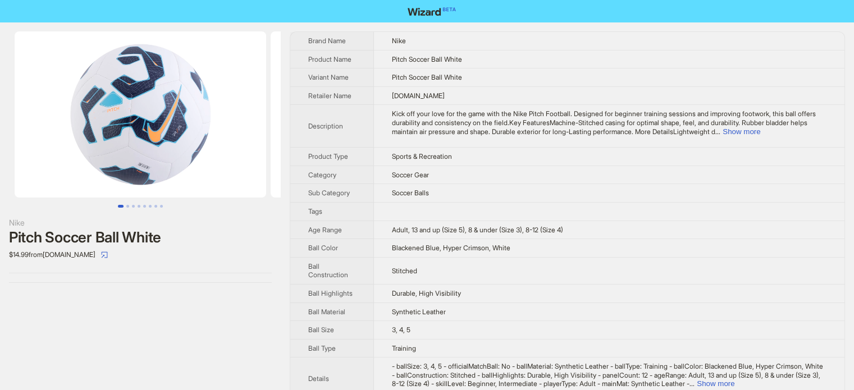
scroll to position [527, 0]
click at [826, 131] on div "Kick off your love for the game with the Nike Pitch Football. Designed for begi…" at bounding box center [609, 123] width 435 height 26
click at [760, 134] on button "Show more" at bounding box center [742, 131] width 38 height 8
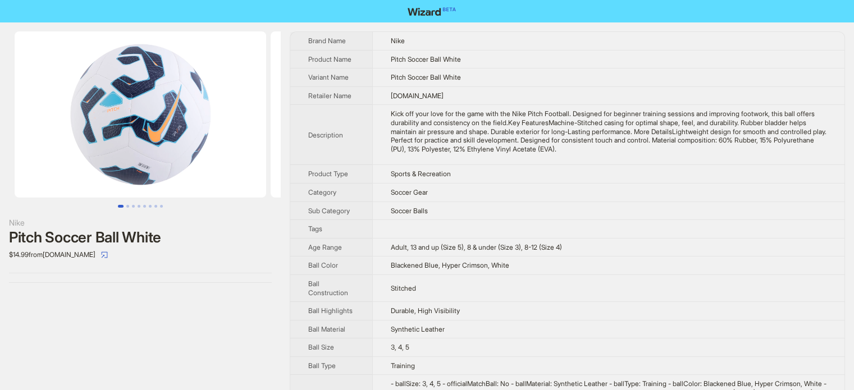
click at [387, 152] on td "Kick off your love for the game with the Nike Pitch Football. Designed for begi…" at bounding box center [608, 135] width 472 height 60
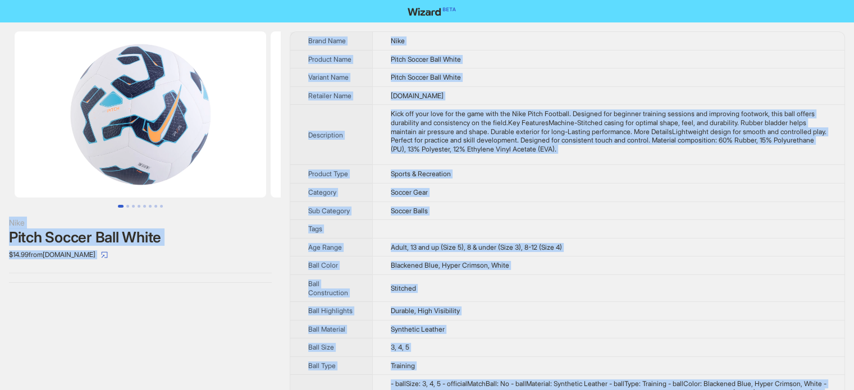
type textarea "**********"
click at [380, 282] on td "Stitched" at bounding box center [608, 288] width 472 height 27
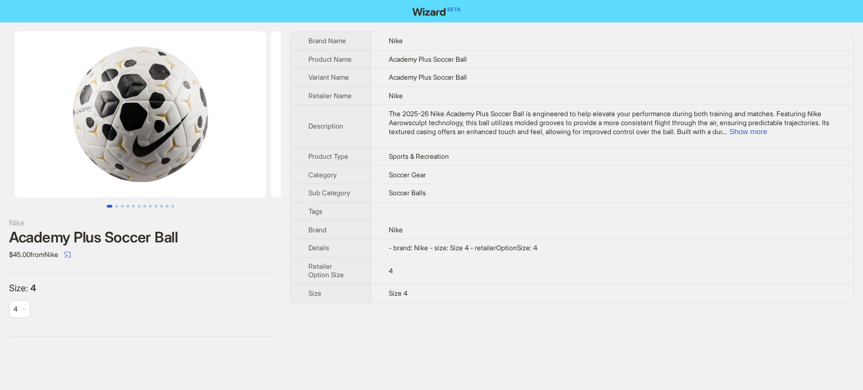
scroll to position [527, 0]
click at [767, 136] on button "Show more" at bounding box center [748, 131] width 38 height 8
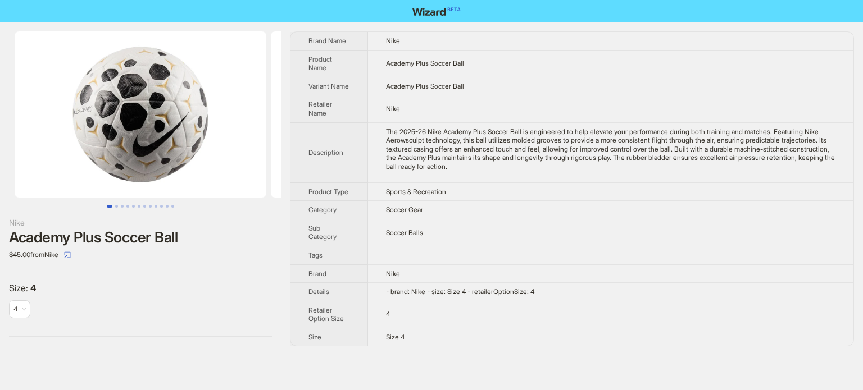
click at [343, 172] on th "Description" at bounding box center [328, 152] width 77 height 60
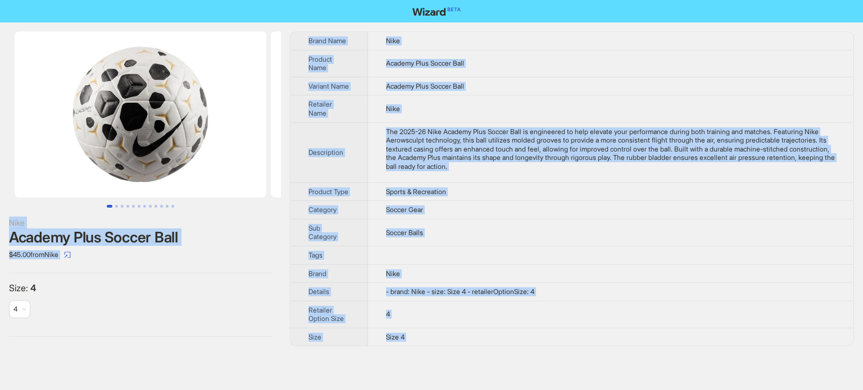
type textarea "**********"
click at [427, 166] on div "The 2025-26 Nike Academy Plus Soccer Ball is engineered to help elevate your pe…" at bounding box center [610, 149] width 449 height 44
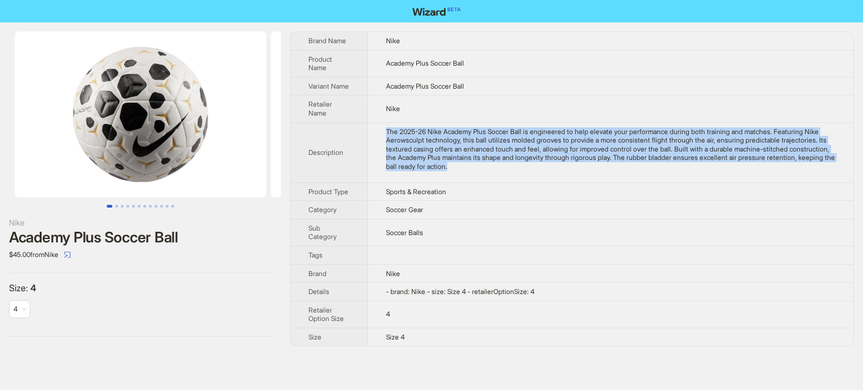
drag, startPoint x: 384, startPoint y: 136, endPoint x: 558, endPoint y: 176, distance: 178.5
click at [558, 176] on td "The 2025-26 Nike Academy Plus Soccer Ball is engineered to help elevate your pe…" at bounding box center [610, 152] width 485 height 60
copy div "The 2025-26 Nike Academy Plus Soccer Ball is engineered to help elevate your pe…"
